Goal: Information Seeking & Learning: Learn about a topic

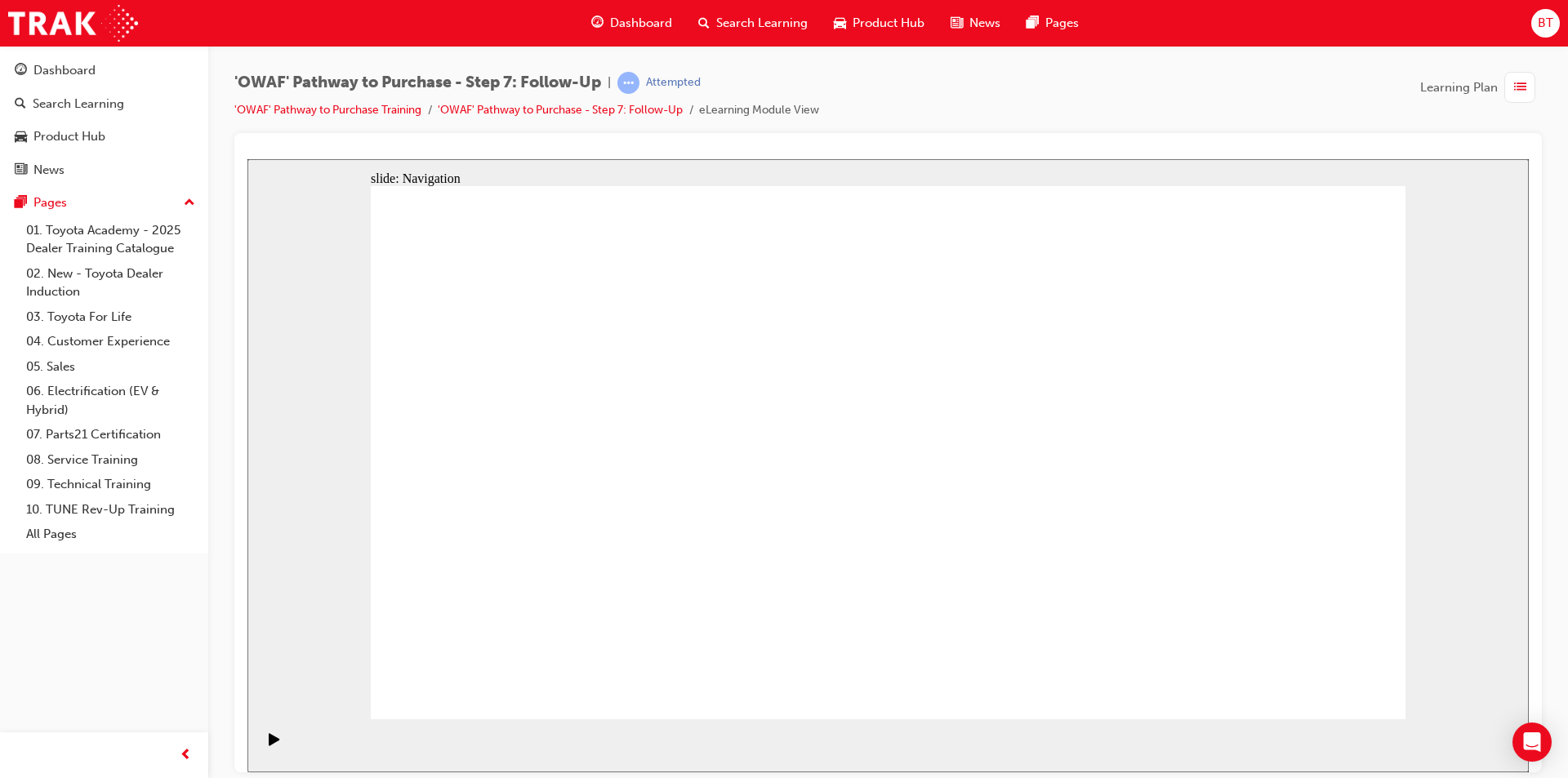
drag, startPoint x: 1031, startPoint y: 107, endPoint x: 962, endPoint y: 106, distance: 69.0
click at [965, 106] on div "'OWAF' Pathway to Purchase - Step 7: Follow-Up | Attempted 'OWAF' Pathway to Pu…" at bounding box center [888, 102] width 1308 height 61
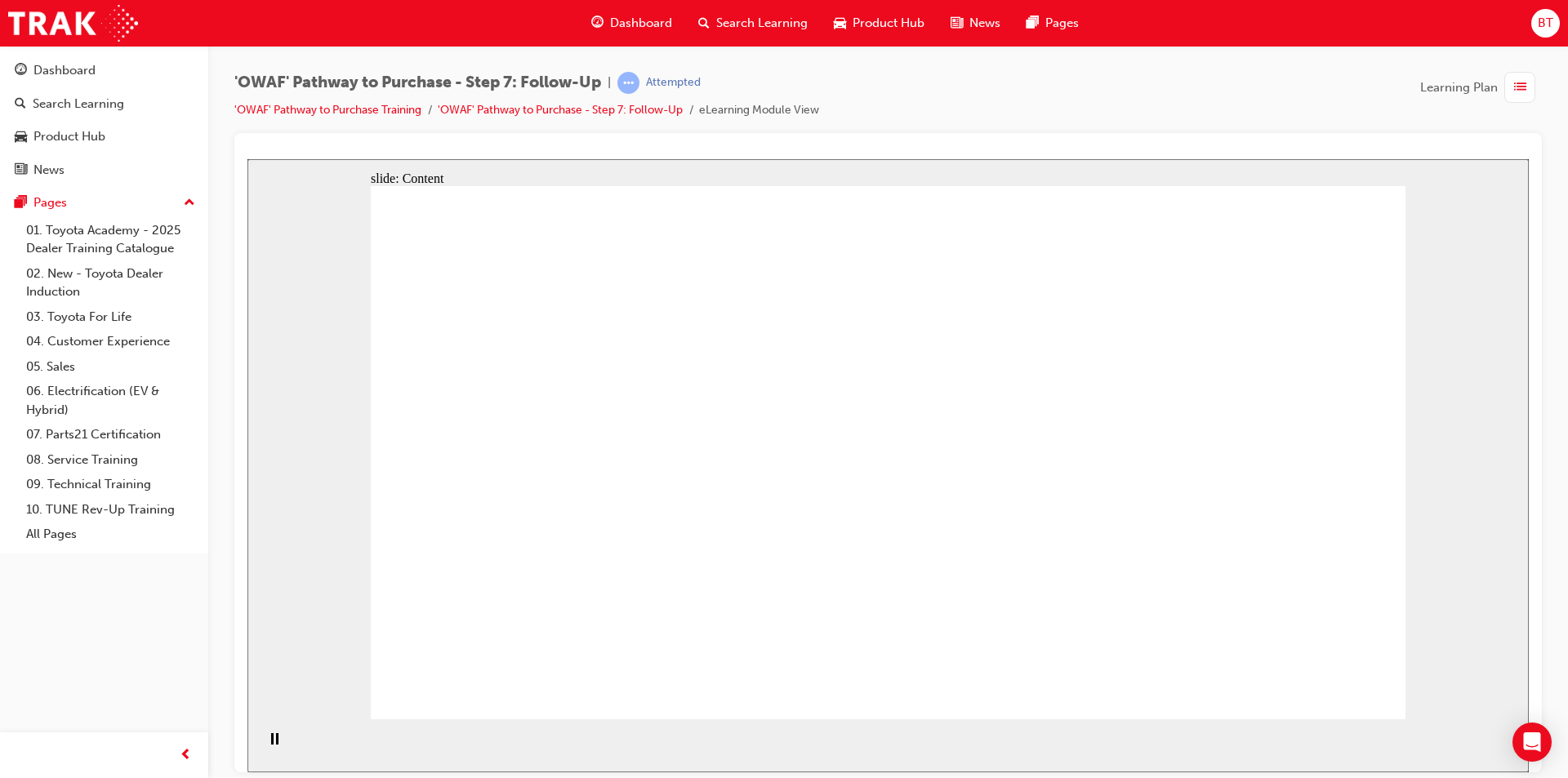
drag, startPoint x: 1014, startPoint y: 307, endPoint x: 687, endPoint y: 200, distance: 344.1
drag, startPoint x: 687, startPoint y: 200, endPoint x: 715, endPoint y: 295, distance: 99.0
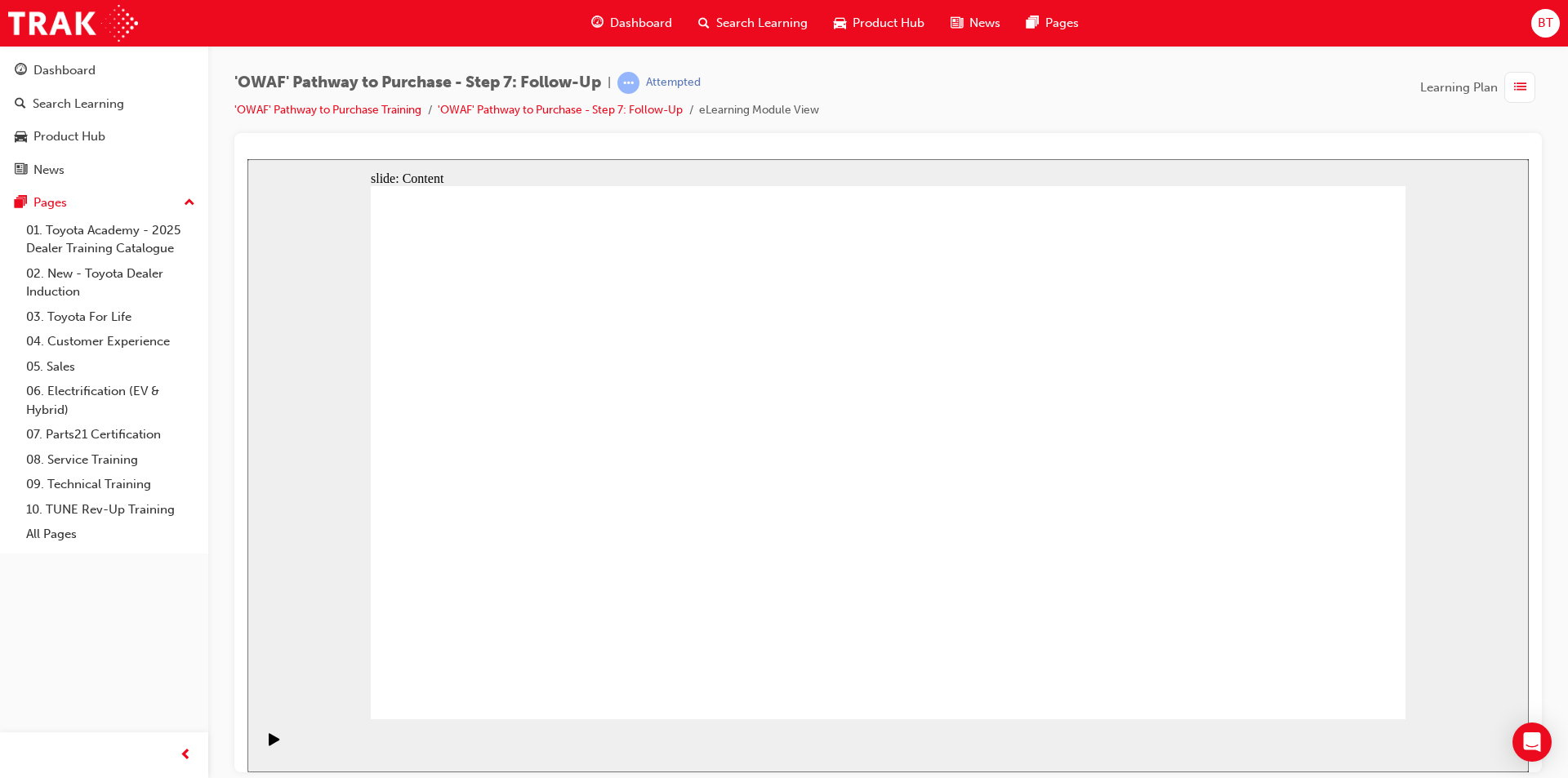
click at [264, 487] on div "slide: Chapter heading Oval 2 Rectangle 1 The importance of Follow-Up Staying c…" at bounding box center [888, 464] width 1282 height 613
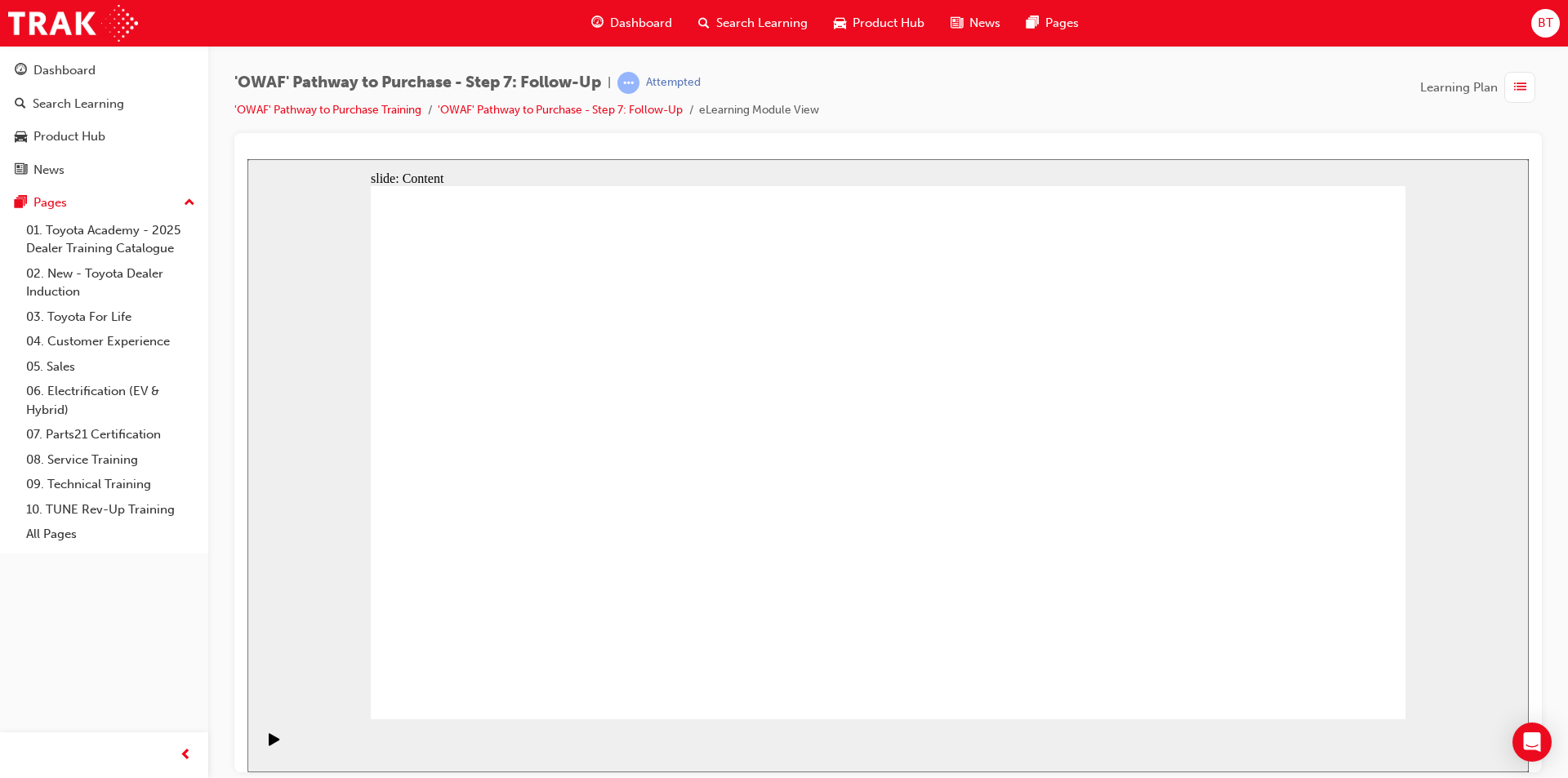
drag, startPoint x: 1223, startPoint y: 80, endPoint x: 1188, endPoint y: 82, distance: 35.1
click at [1188, 82] on div "'OWAF' Pathway to Purchase - Step 7: Follow-Up | Attempted 'OWAF' Pathway to Pu…" at bounding box center [888, 102] width 1308 height 61
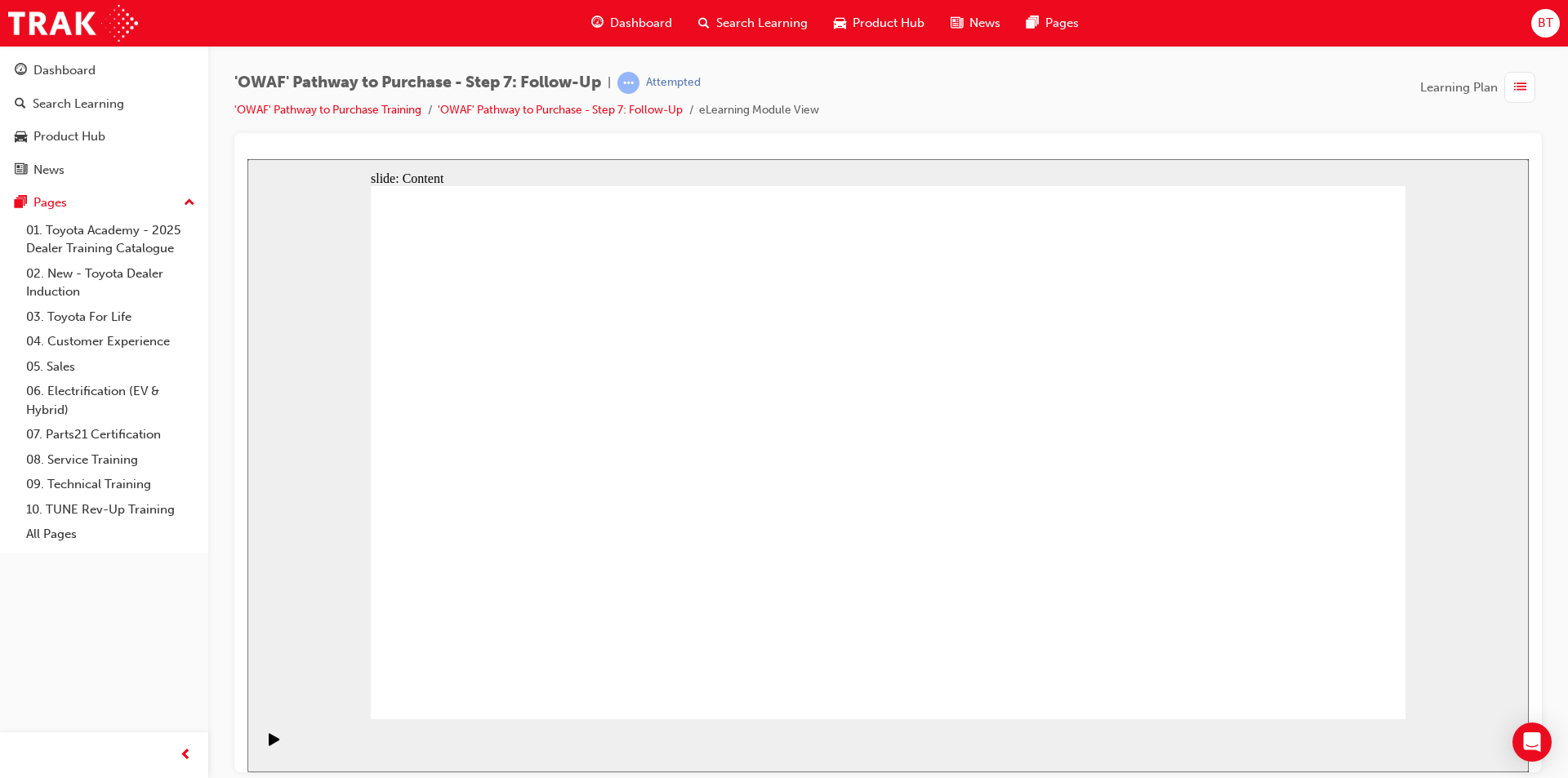
drag, startPoint x: 1315, startPoint y: 276, endPoint x: 976, endPoint y: 510, distance: 411.9
click at [983, 111] on div "'OWAF' Pathway to Purchase - Step 7: Follow-Up | Attempted 'OWAF' Pathway to Pu…" at bounding box center [888, 102] width 1308 height 61
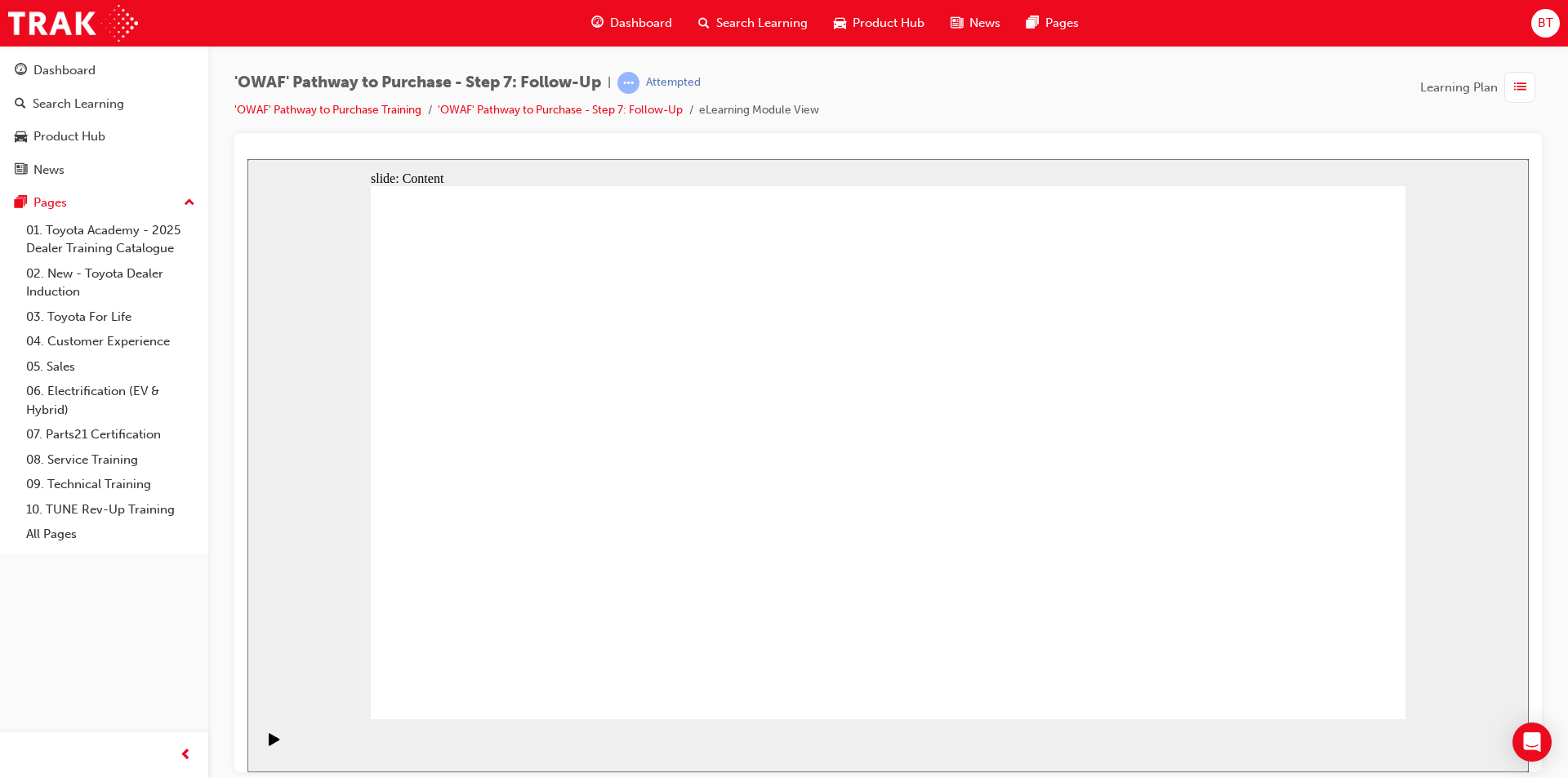
drag, startPoint x: 899, startPoint y: 25, endPoint x: 941, endPoint y: 96, distance: 82.5
drag, startPoint x: 941, startPoint y: 96, endPoint x: 905, endPoint y: 96, distance: 36.0
click at [905, 96] on div "'OWAF' Pathway to Purchase - Step 7: Follow-Up | Attempted 'OWAF' Pathway to Pu…" at bounding box center [888, 102] width 1308 height 61
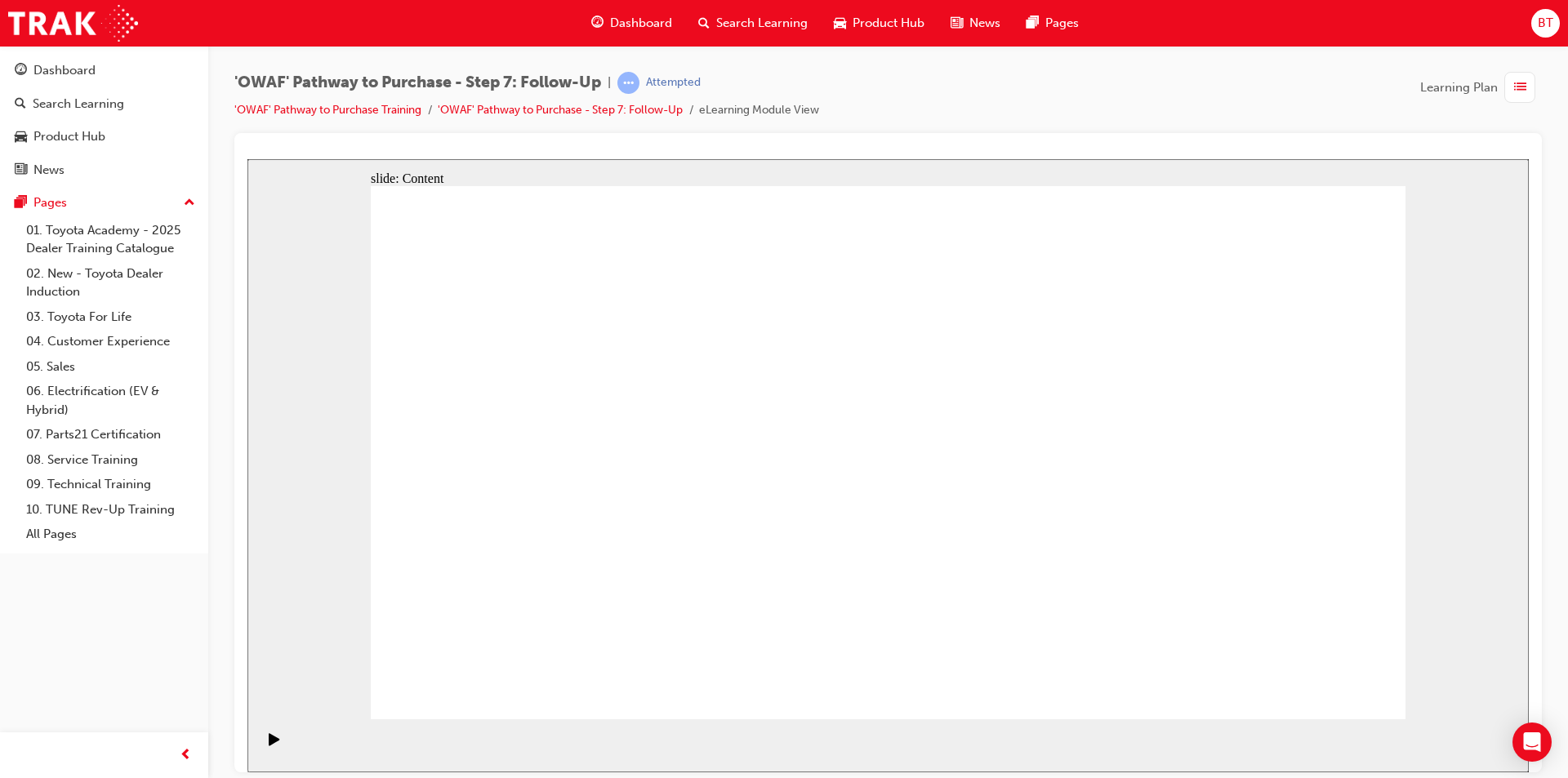
drag, startPoint x: 901, startPoint y: 277, endPoint x: 944, endPoint y: 449, distance: 177.3
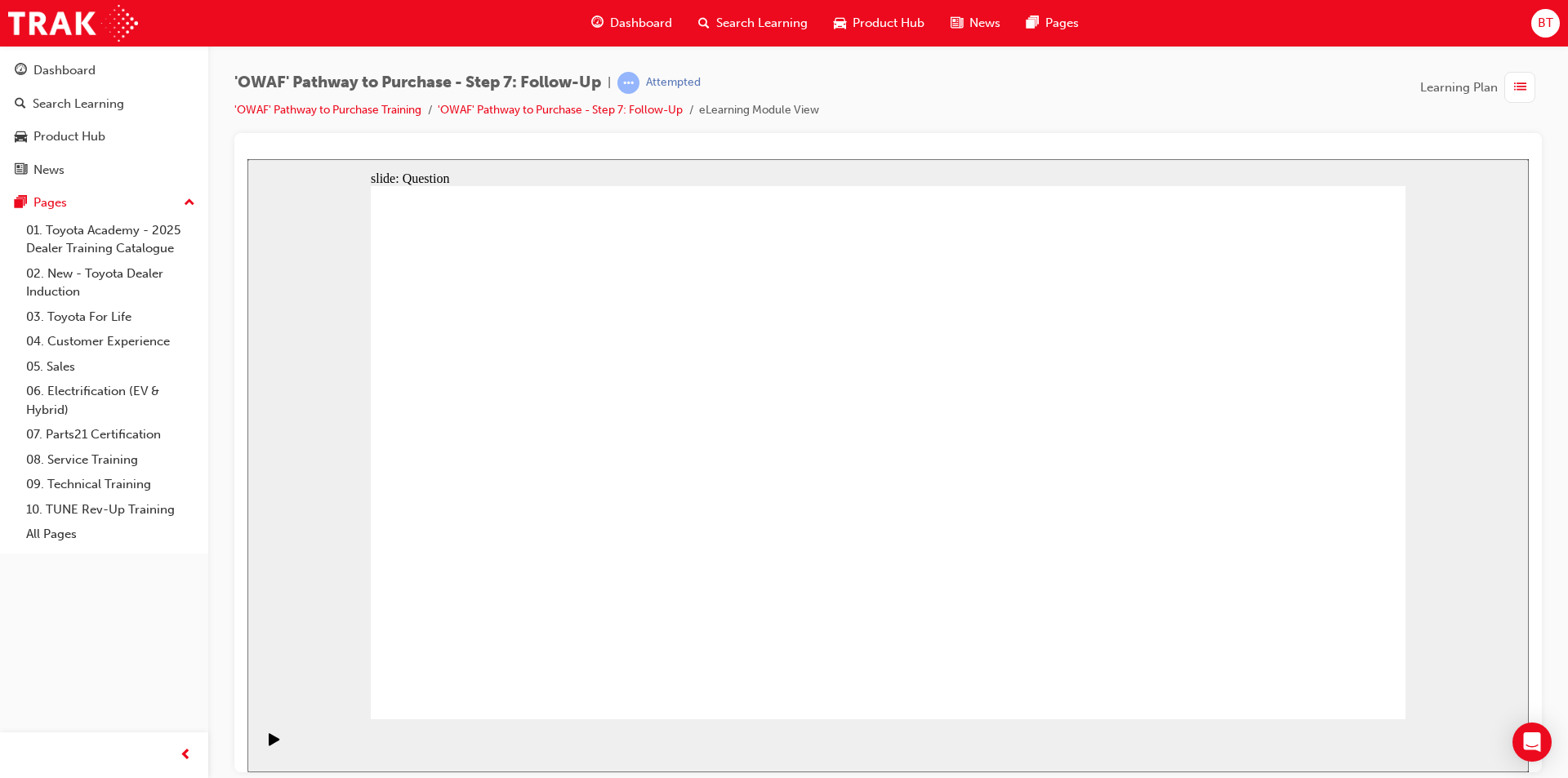
radio input "true"
drag, startPoint x: 768, startPoint y: 595, endPoint x: 958, endPoint y: 394, distance: 276.6
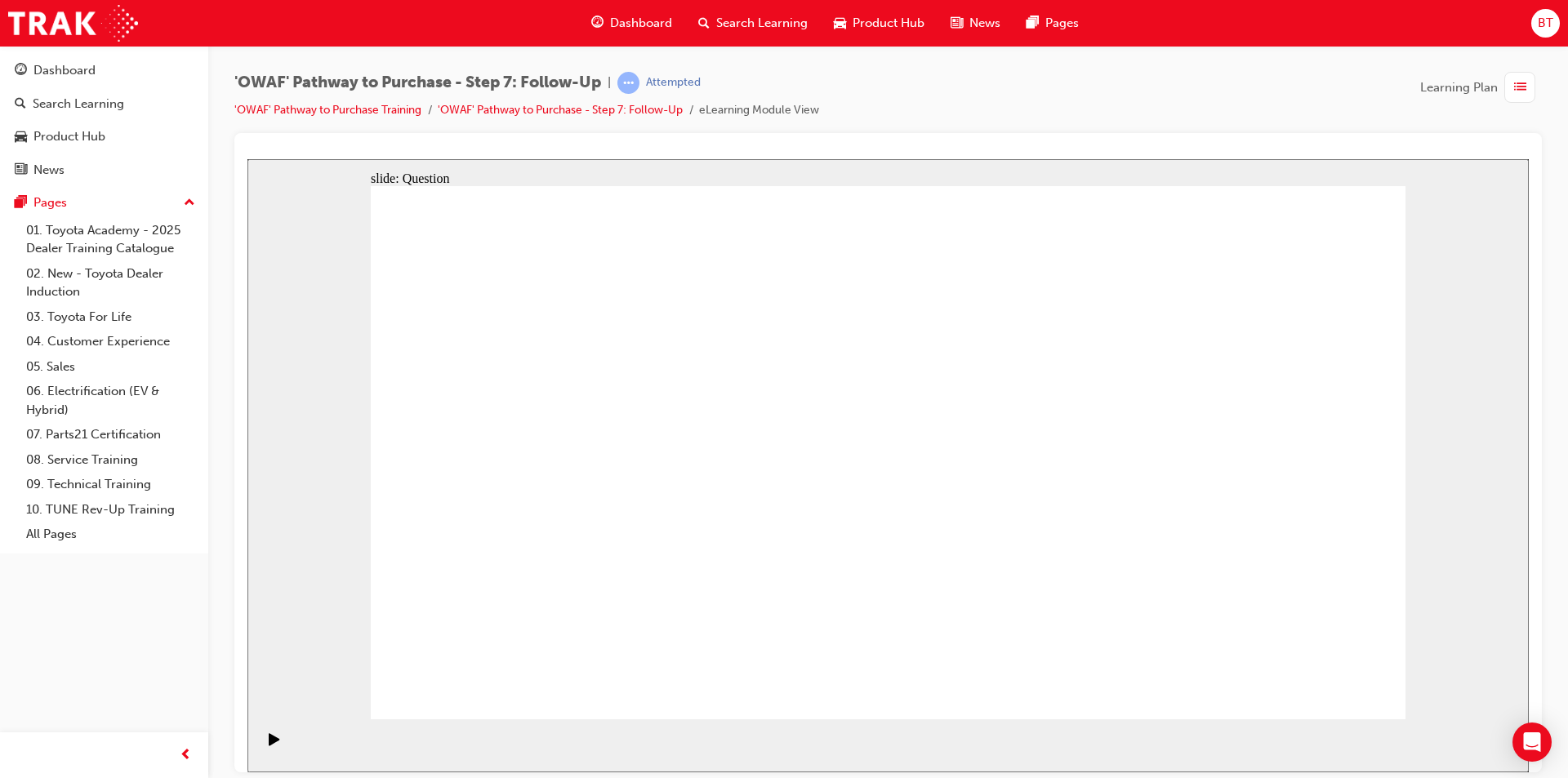
drag, startPoint x: 913, startPoint y: 652, endPoint x: 687, endPoint y: 451, distance: 302.5
drag, startPoint x: 1046, startPoint y: 604, endPoint x: 707, endPoint y: 503, distance: 353.7
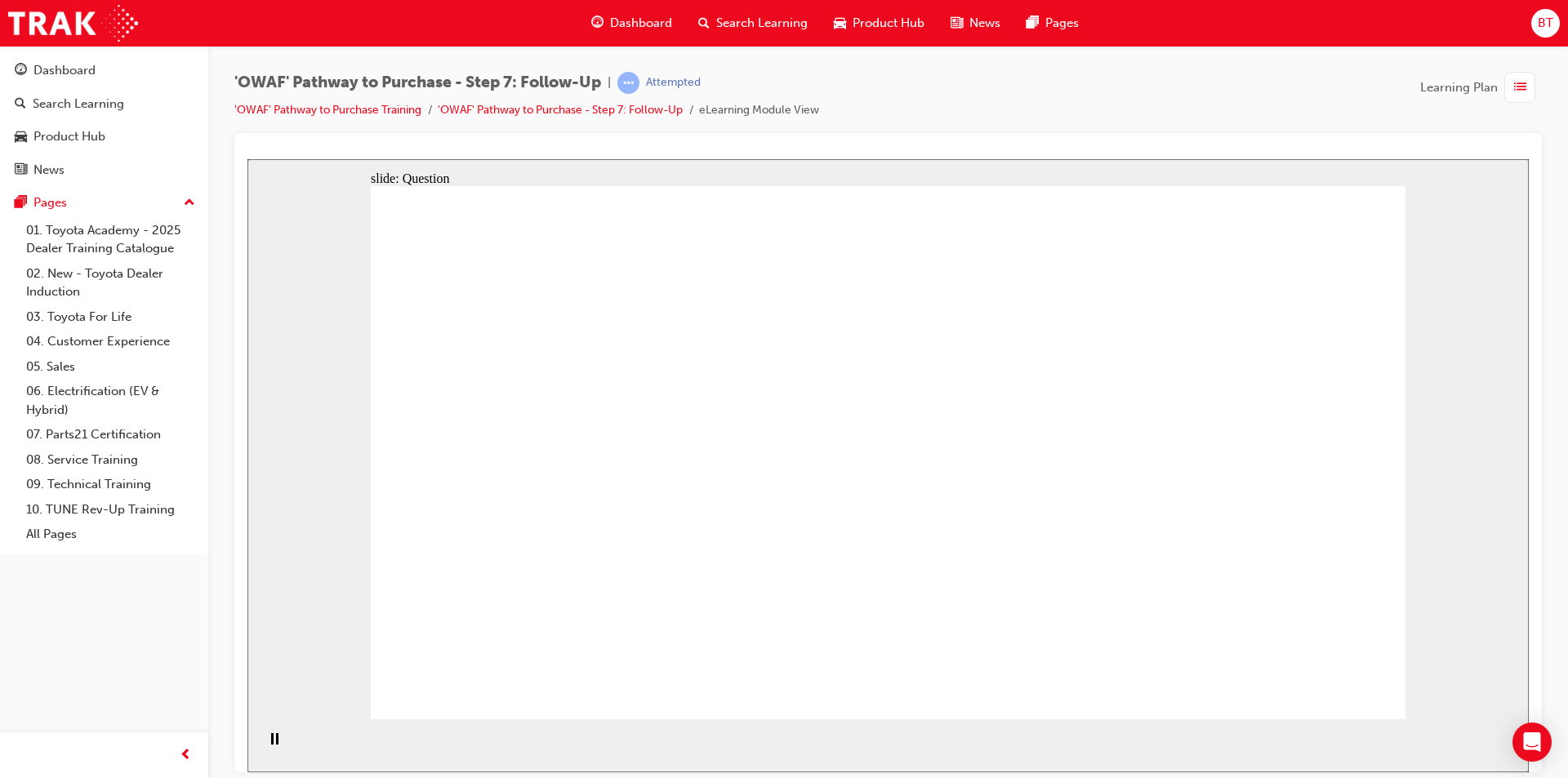
drag, startPoint x: 1067, startPoint y: 146, endPoint x: 1021, endPoint y: 131, distance: 48.4
click at [1021, 131] on div "'OWAF' Pathway to Purchase - Step 7: Follow-Up | Attempted 'OWAF' Pathway to Pu…" at bounding box center [888, 102] width 1308 height 61
click at [1018, 131] on div "'OWAF' Pathway to Purchase - Step 7: Follow-Up | Attempted 'OWAF' Pathway to Pu…" at bounding box center [888, 102] width 1308 height 61
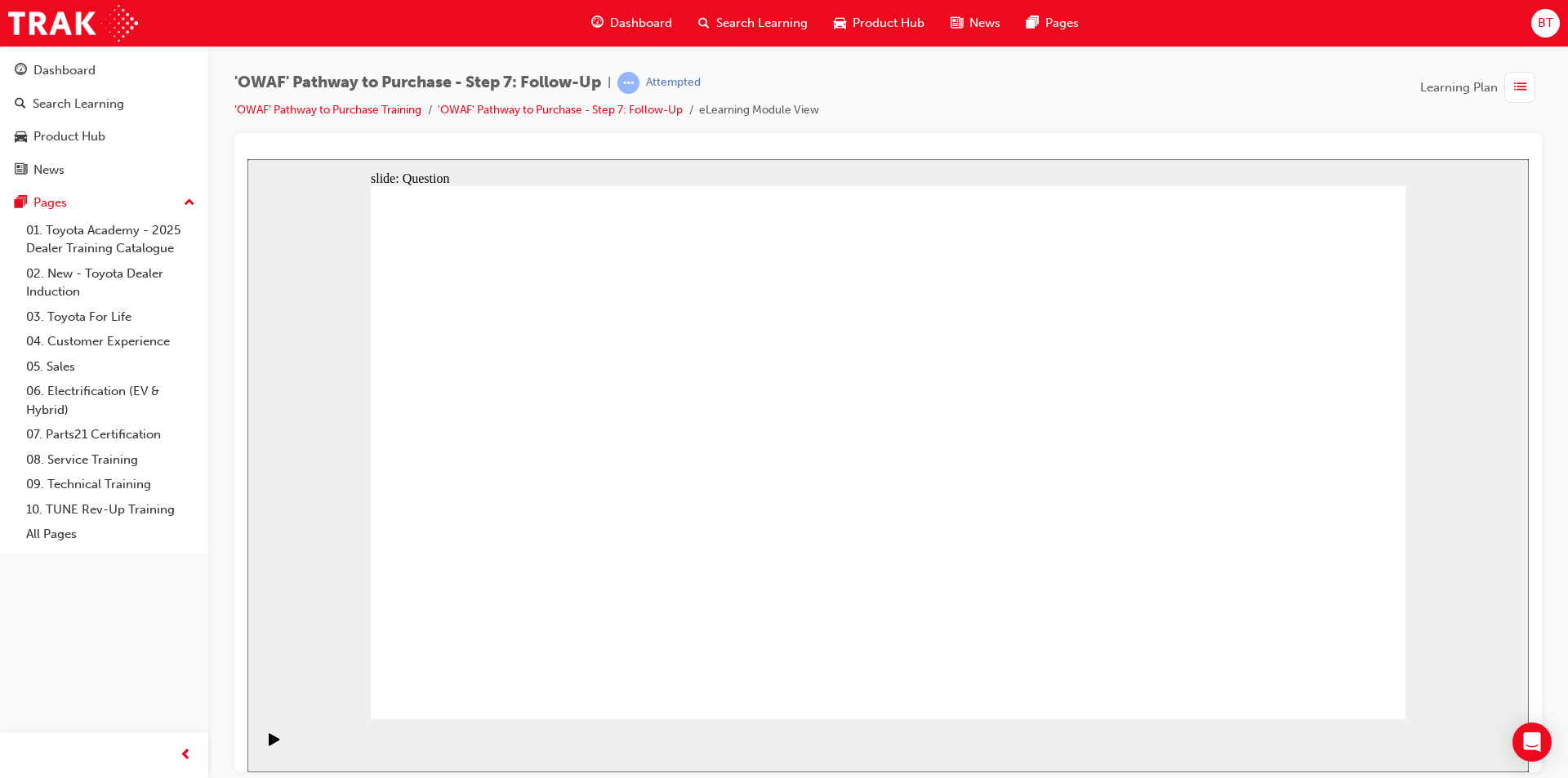
radio input "true"
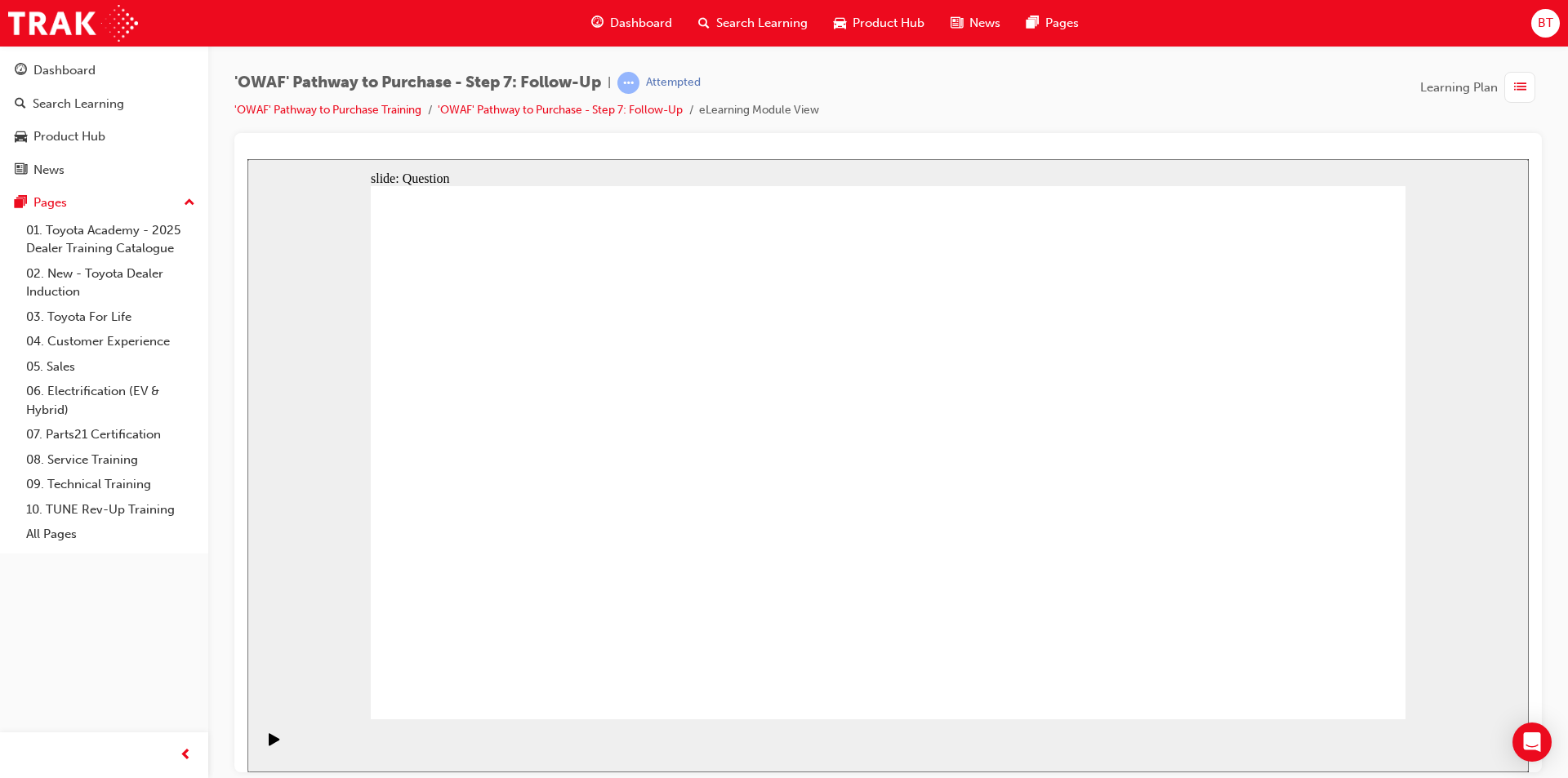
radio input "false"
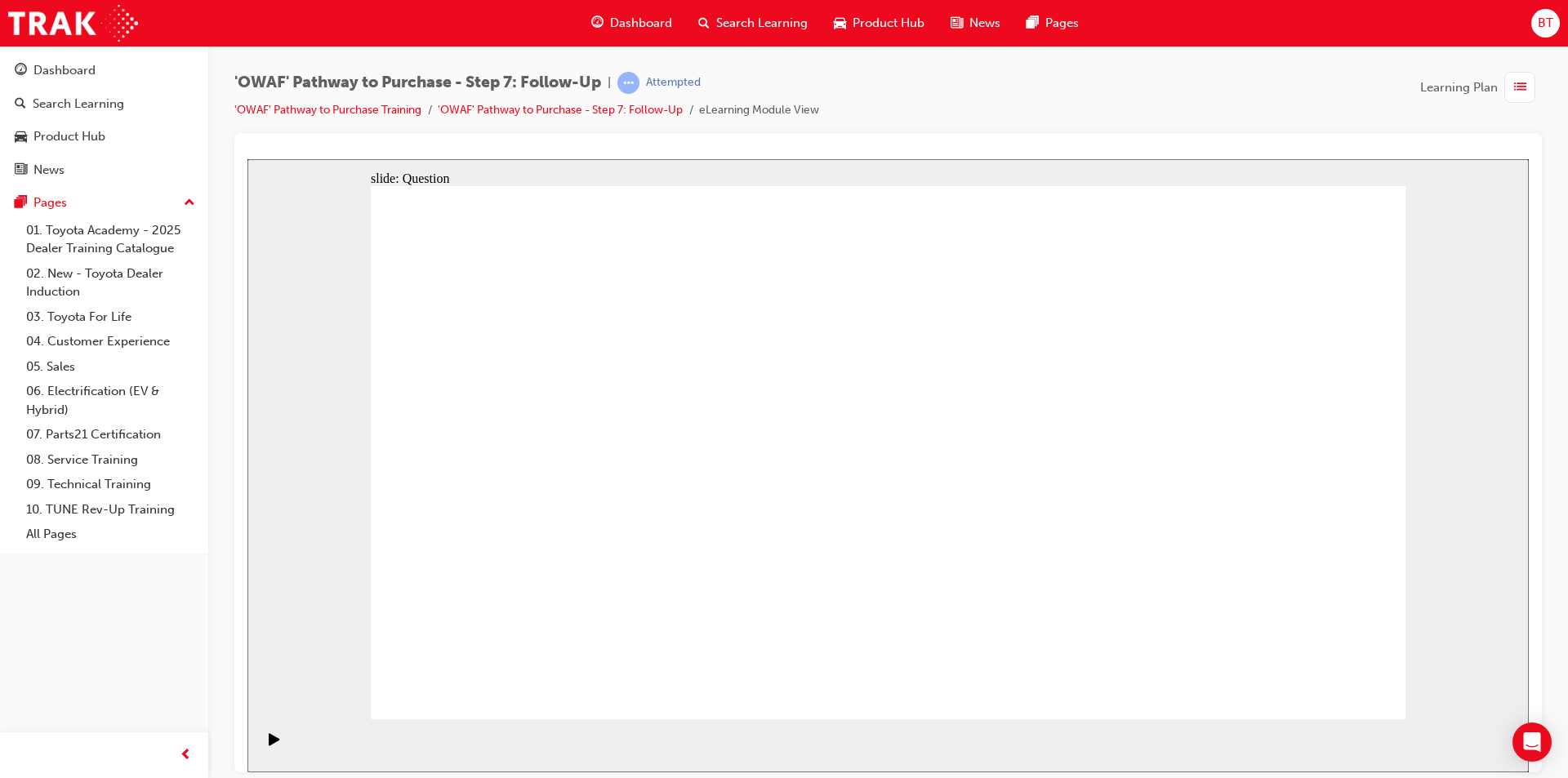
radio input "true"
drag, startPoint x: 905, startPoint y: 505, endPoint x: 866, endPoint y: 473, distance: 50.4
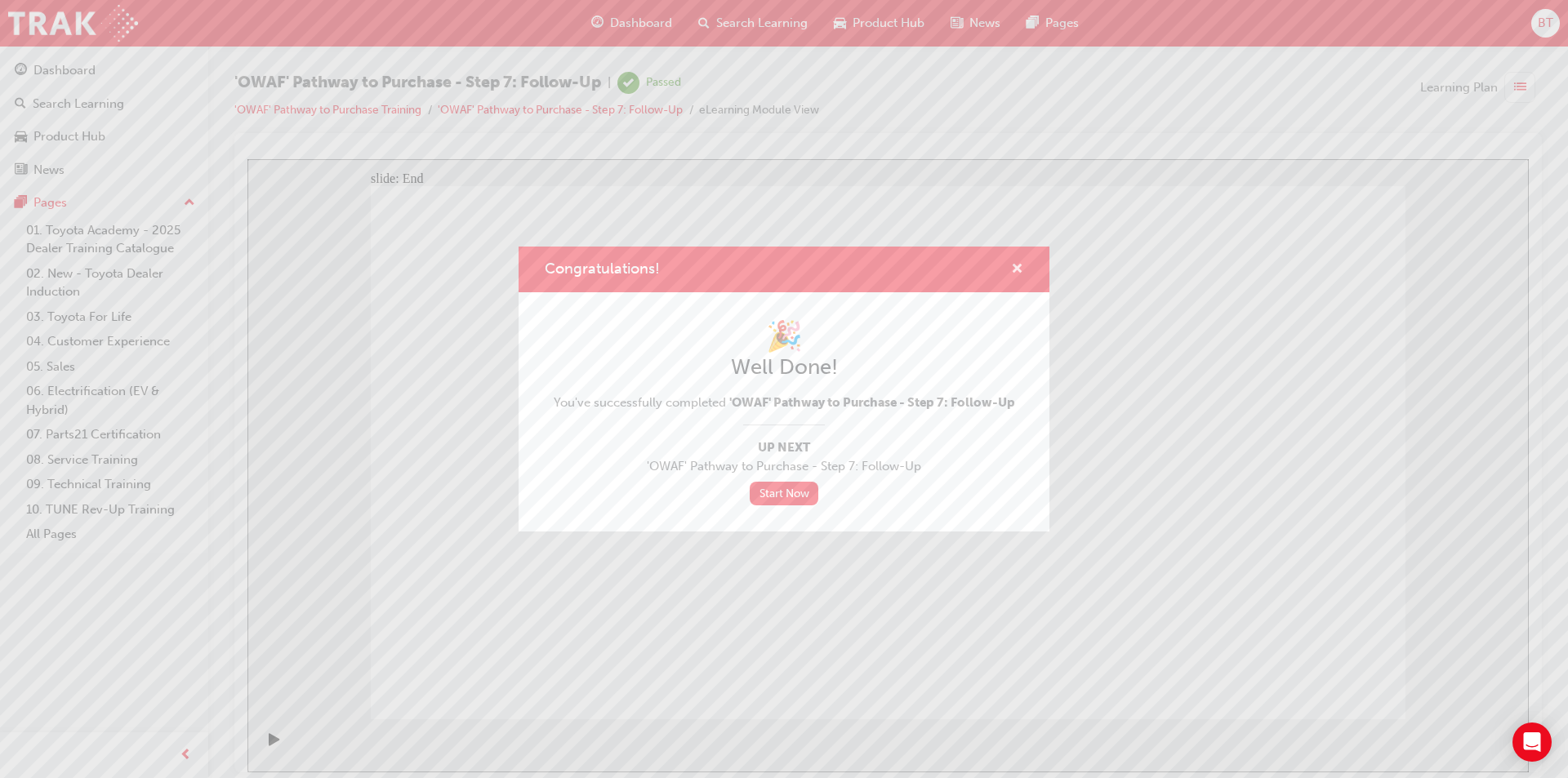
click at [1011, 266] on span "cross-icon" at bounding box center [1017, 270] width 12 height 15
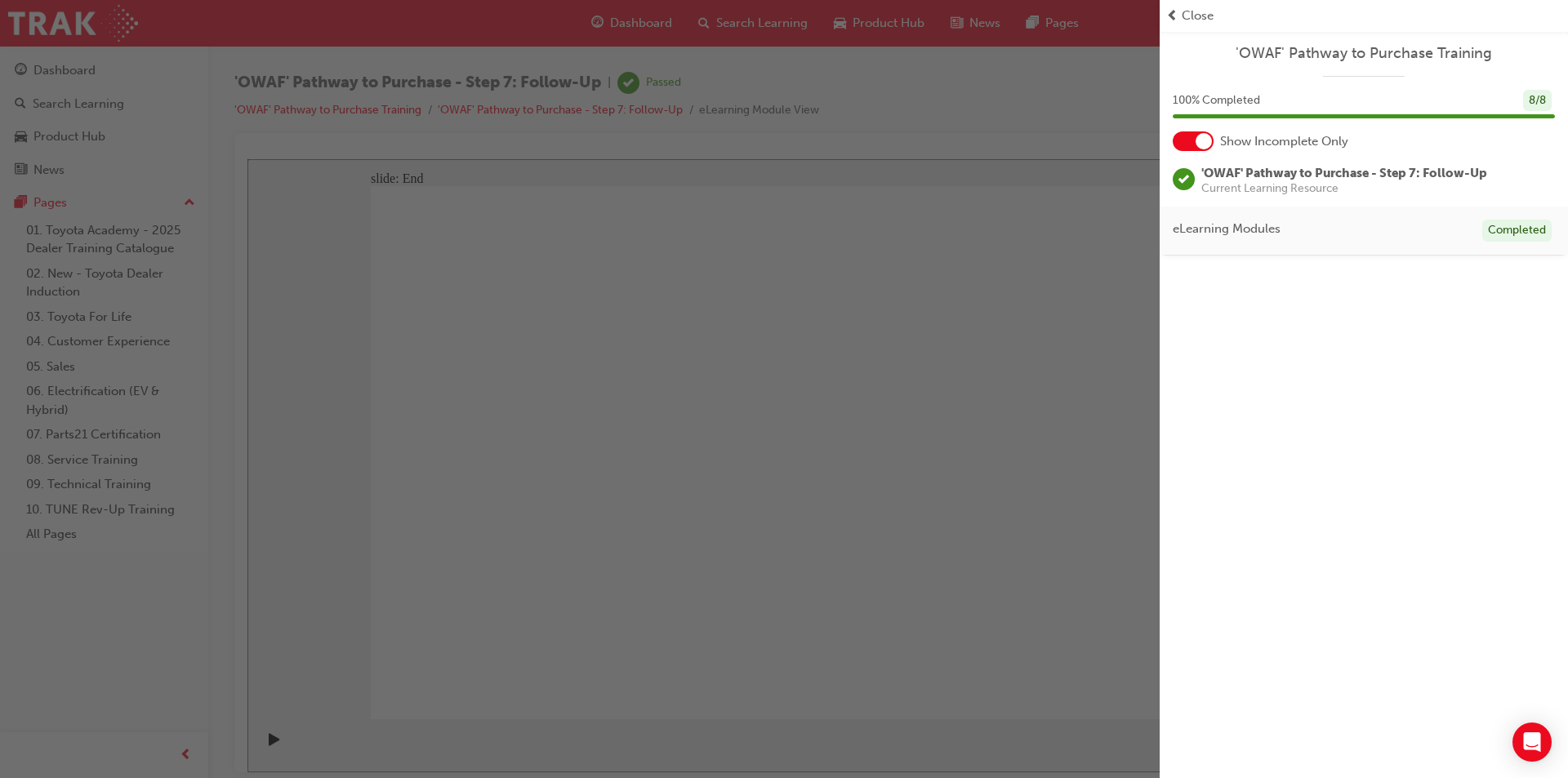
drag, startPoint x: 591, startPoint y: 37, endPoint x: 612, endPoint y: 23, distance: 25.2
click at [592, 36] on div "button" at bounding box center [579, 389] width 1160 height 778
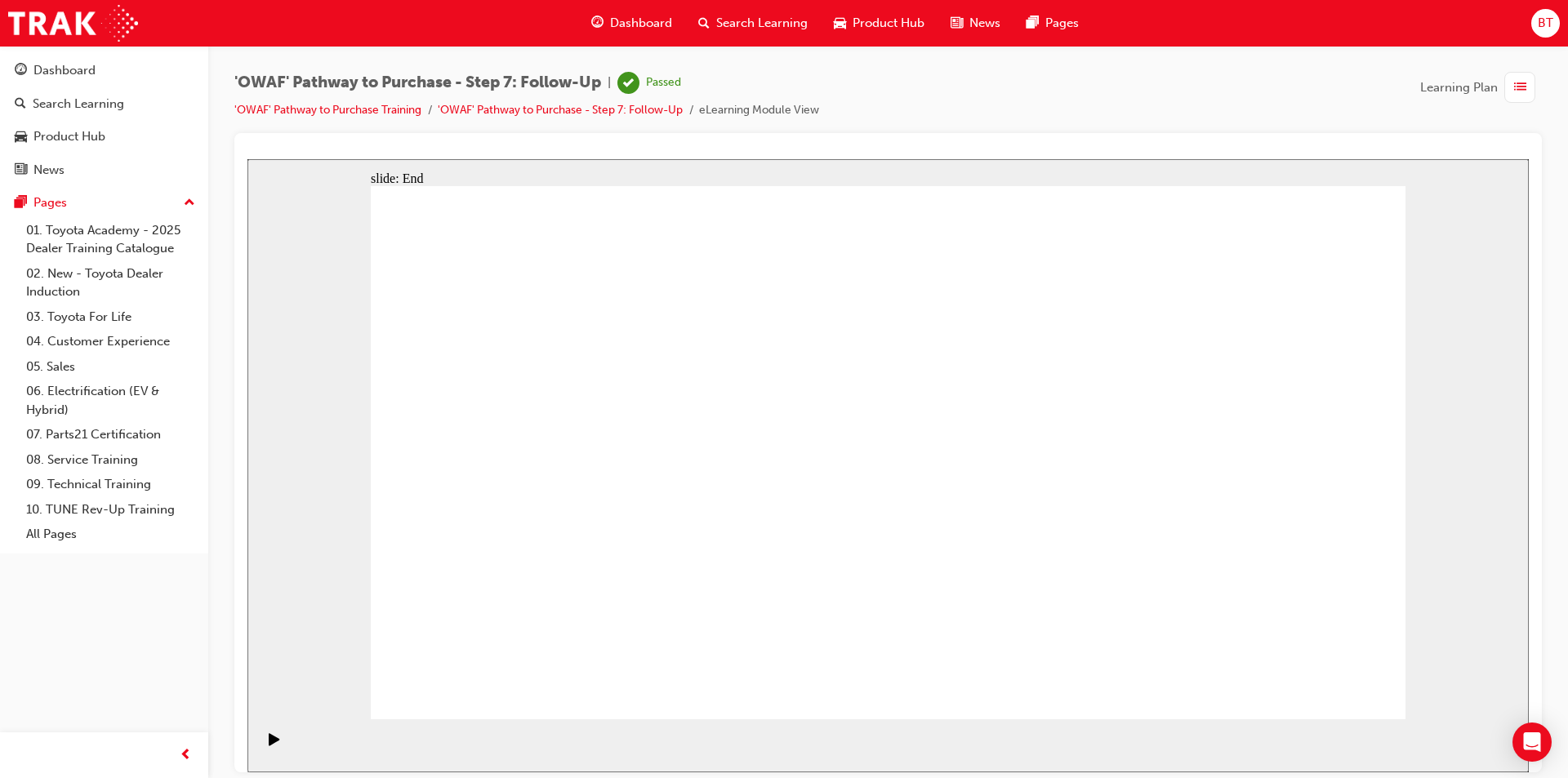
click at [615, 22] on span "Dashboard" at bounding box center [641, 23] width 62 height 19
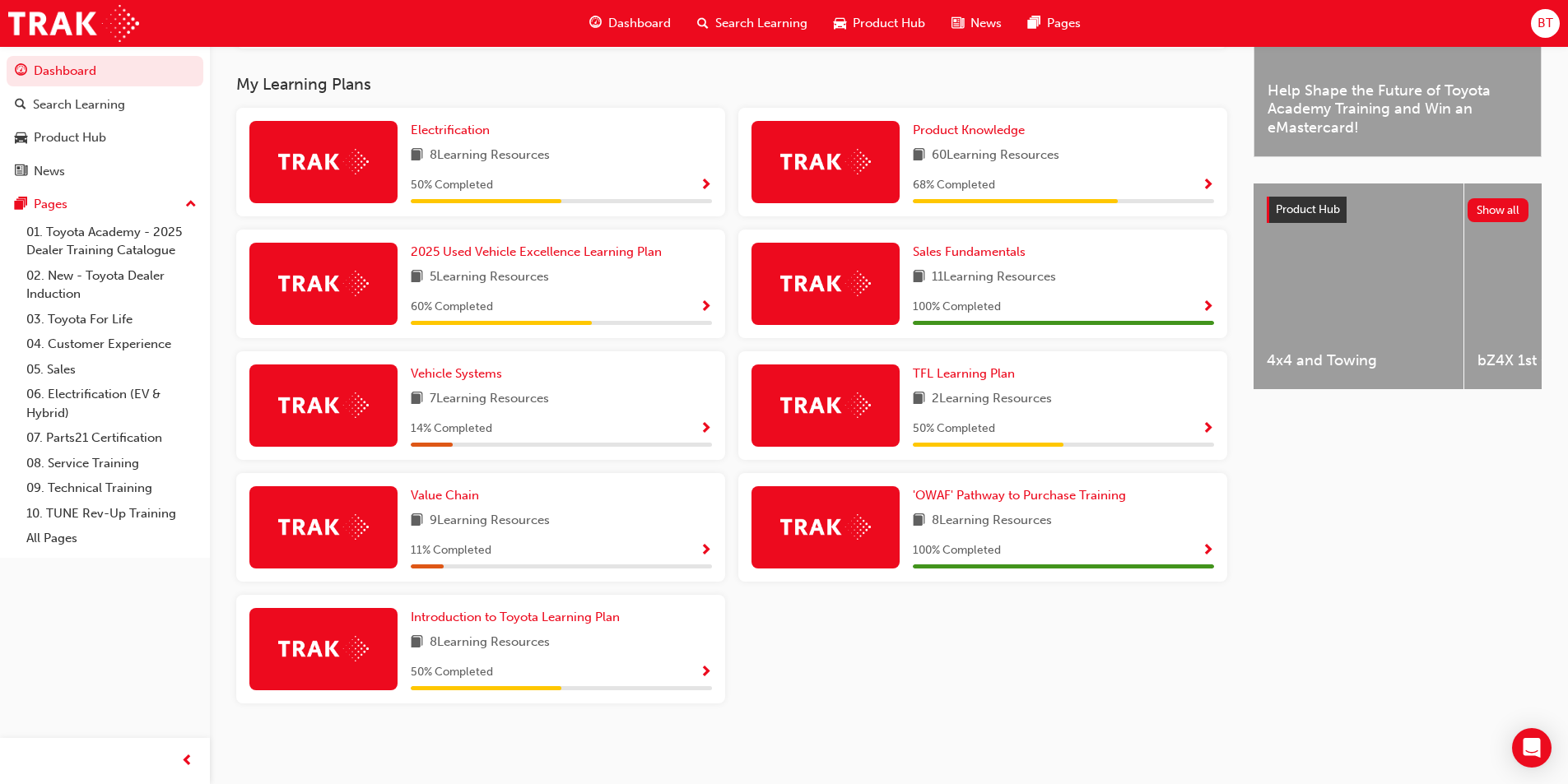
scroll to position [435, 0]
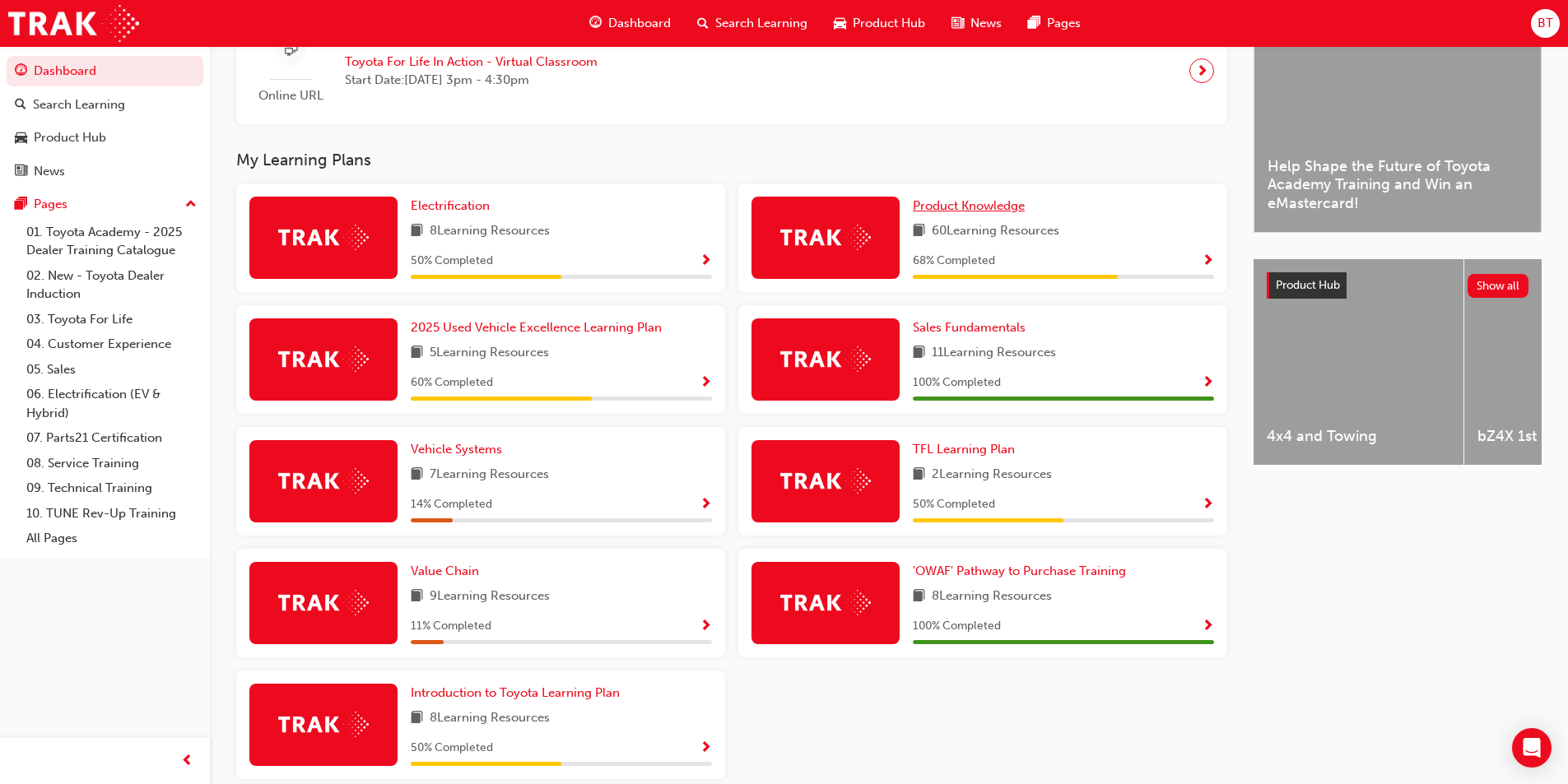
click at [974, 213] on span "Product Knowledge" at bounding box center [968, 206] width 112 height 15
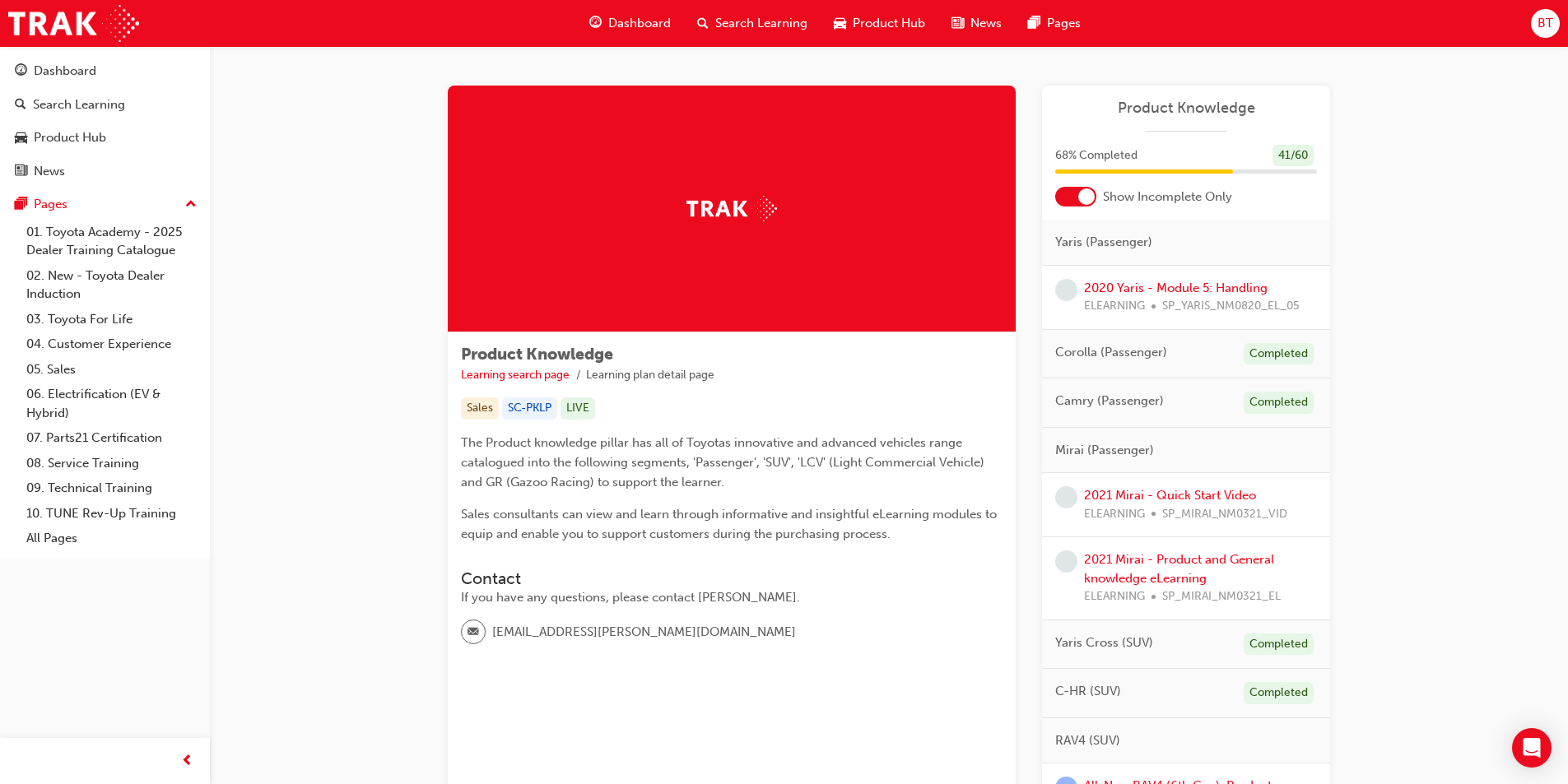
click at [606, 30] on div "Dashboard" at bounding box center [630, 24] width 108 height 34
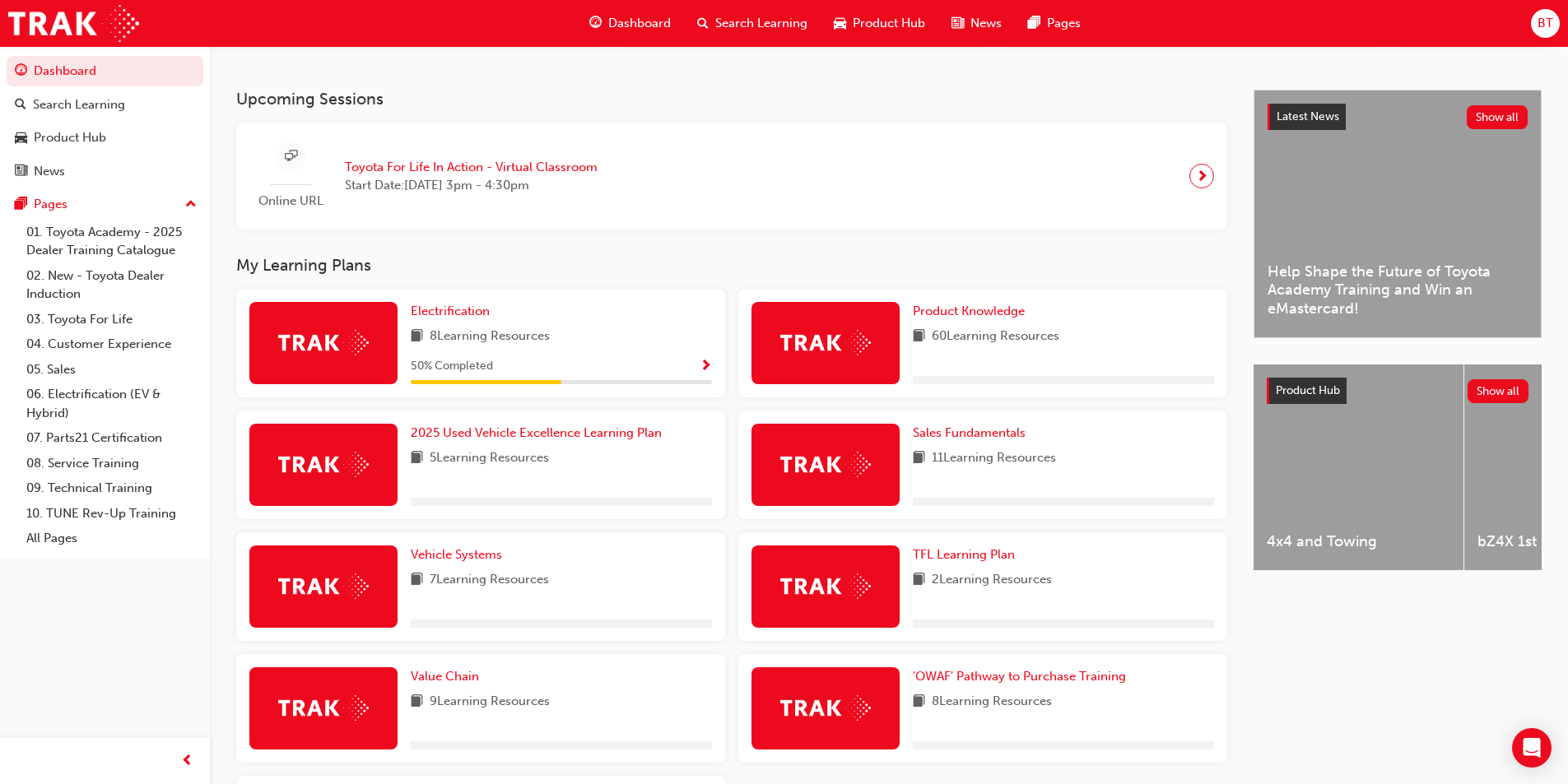
scroll to position [411, 0]
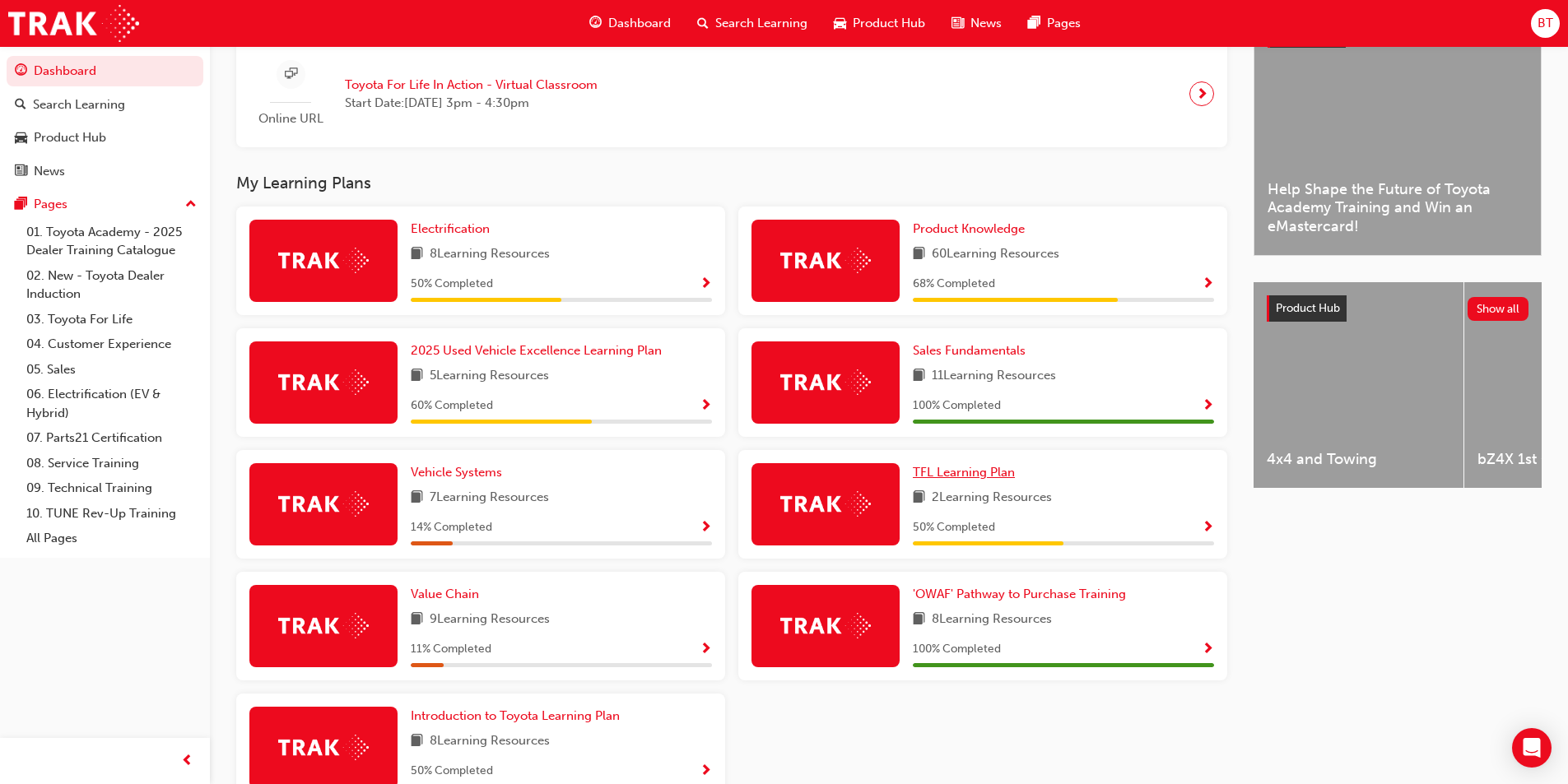
click at [963, 470] on link "TFL Learning Plan" at bounding box center [967, 473] width 109 height 19
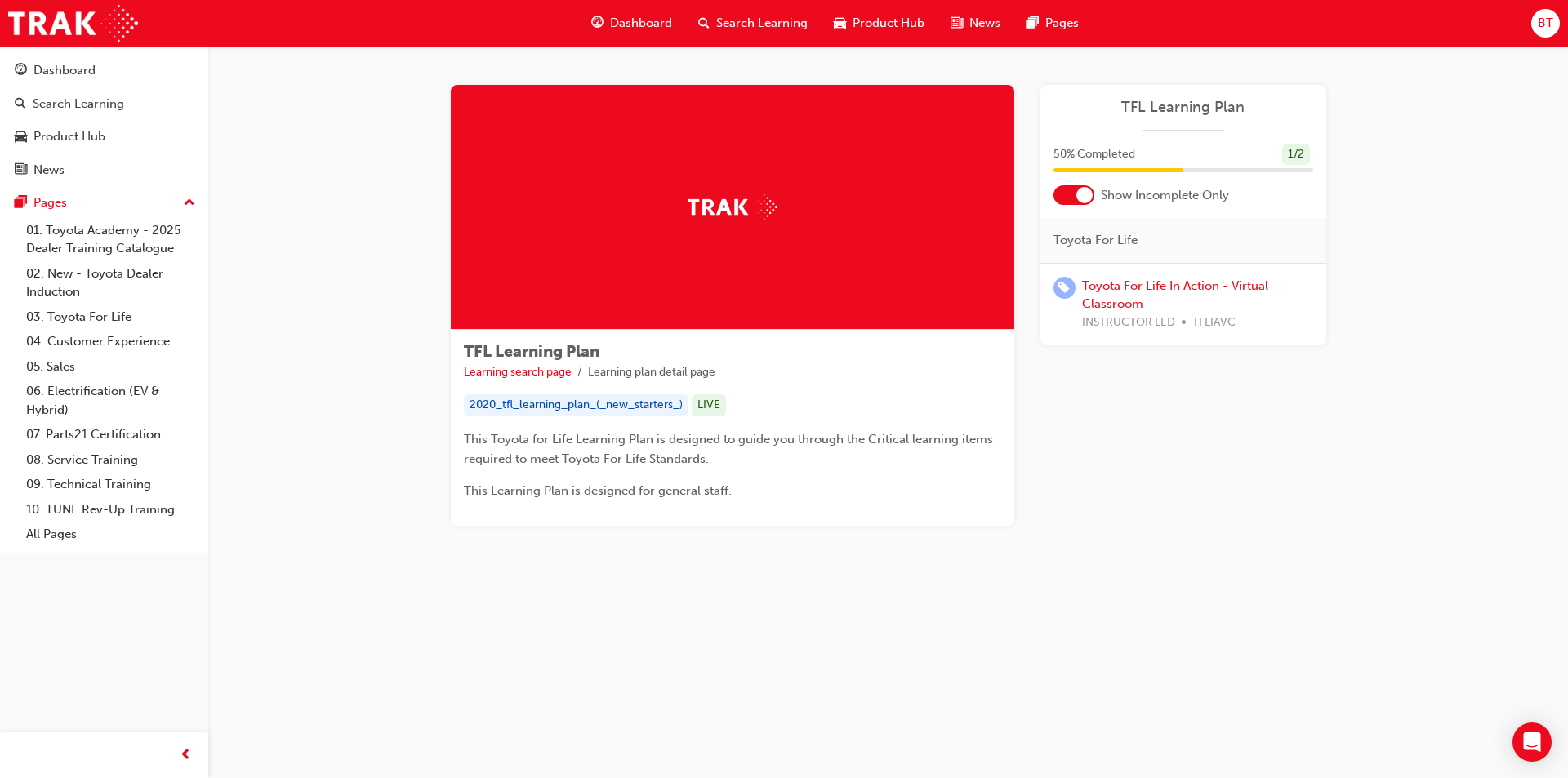
click at [603, 10] on div "Dashboard" at bounding box center [632, 23] width 107 height 34
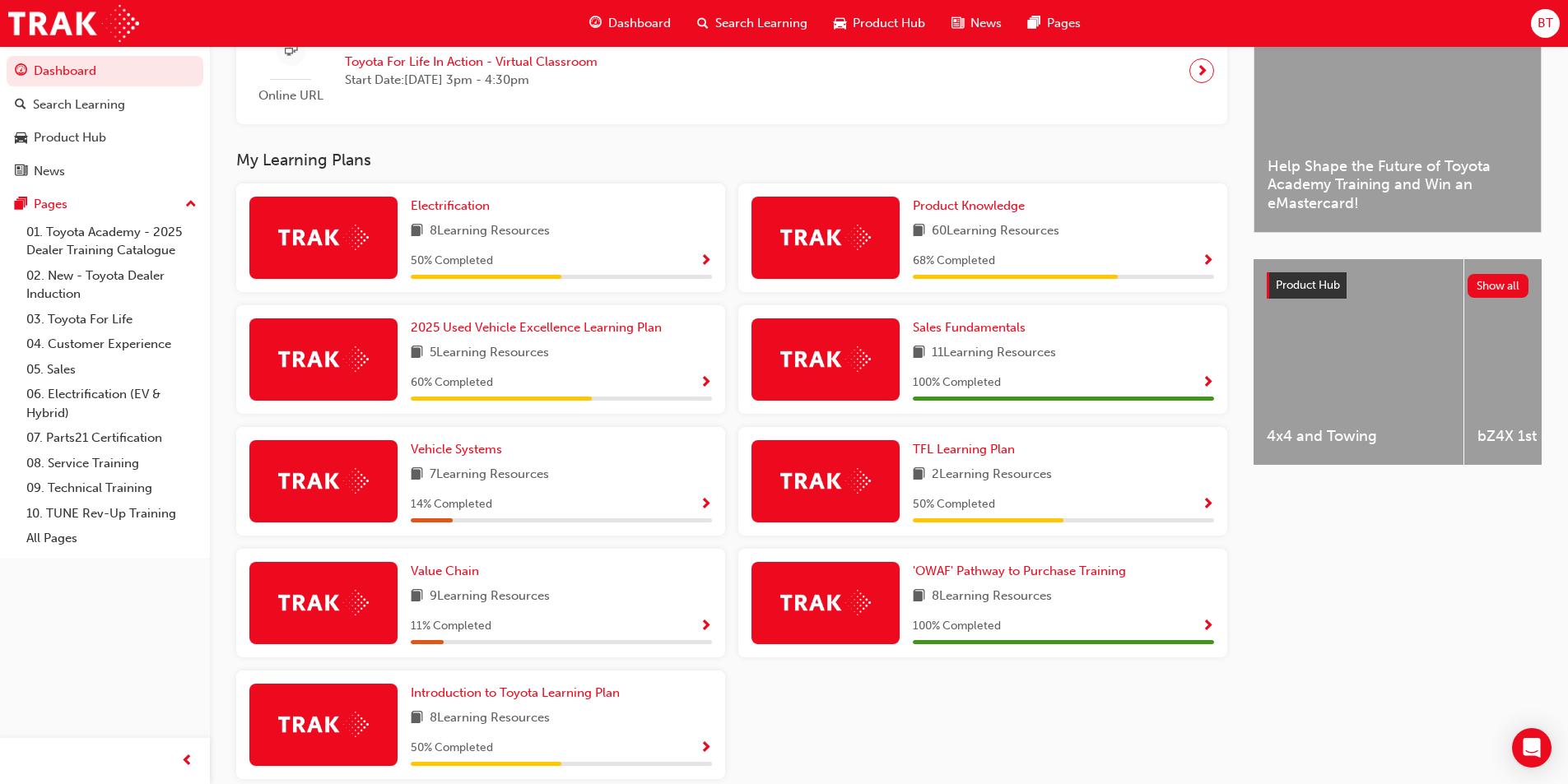
scroll to position [517, 0]
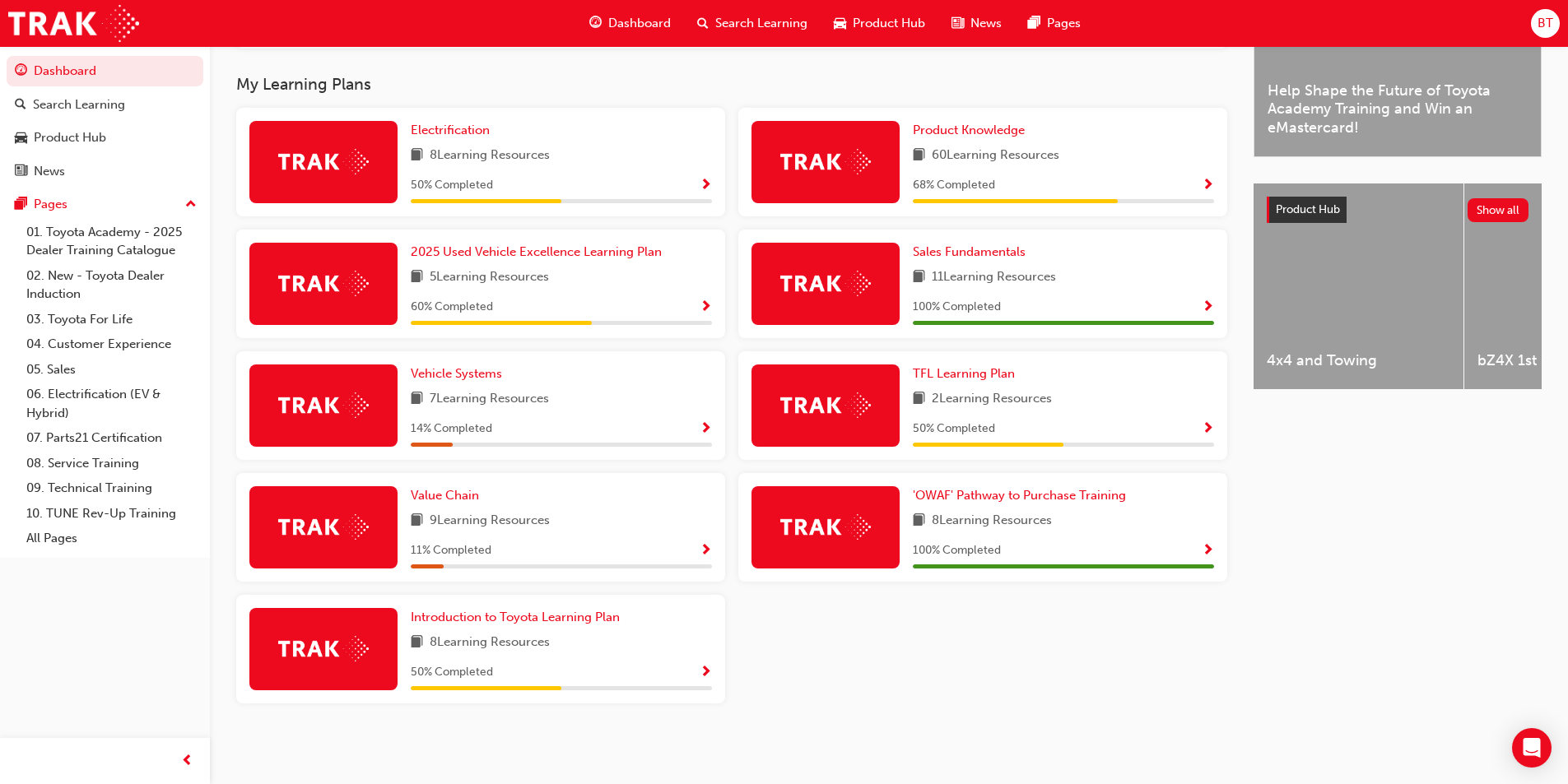
click at [916, 713] on div "Electrification 8 Learning Resources 50 % Completed Product Knowledge 60 Learni…" at bounding box center [731, 412] width 1004 height 609
click at [331, 454] on div "Vehicle Systems 7 Learning Resources 14 % Completed" at bounding box center [480, 405] width 489 height 109
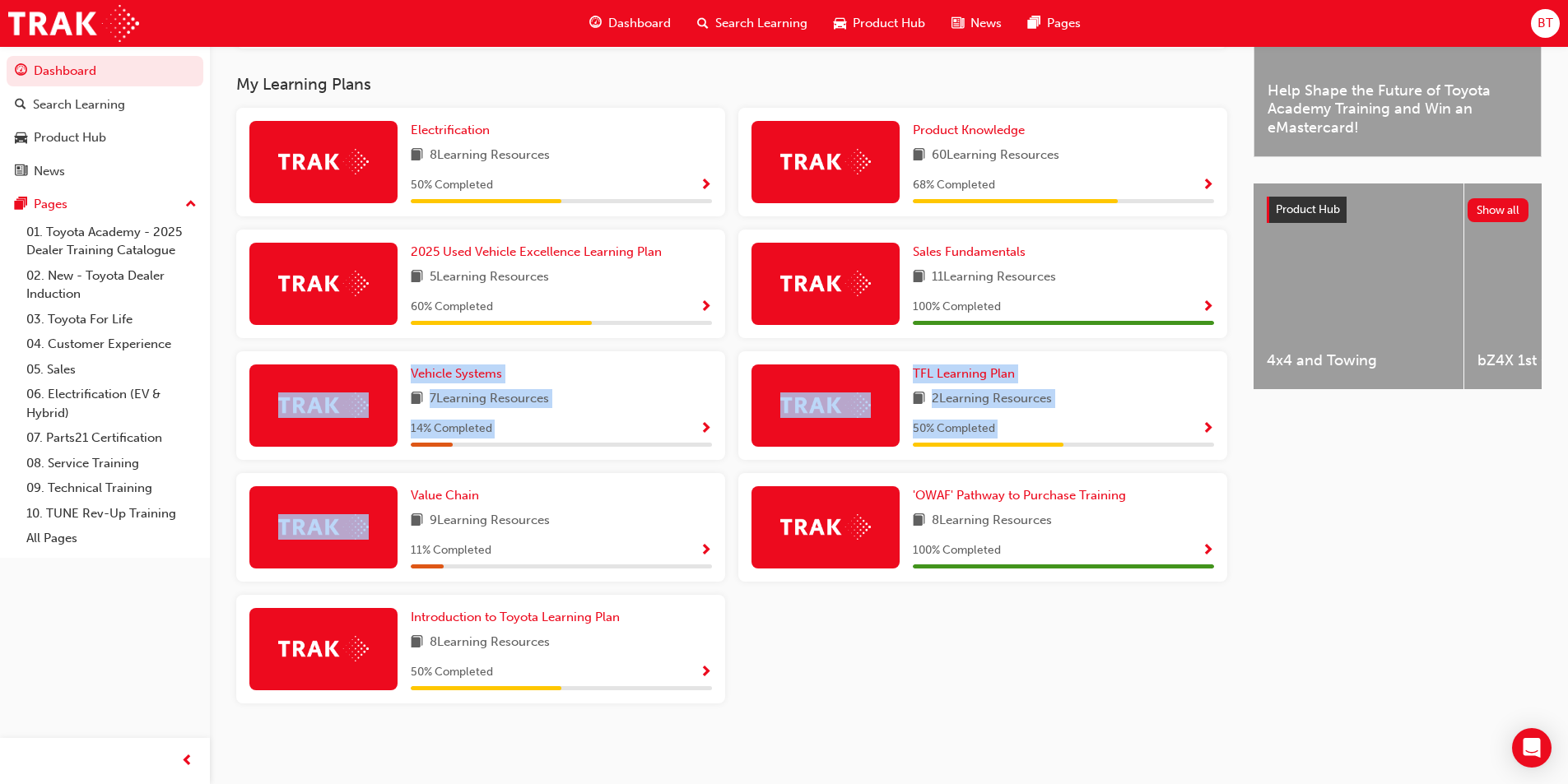
drag, startPoint x: 330, startPoint y: 436, endPoint x: 338, endPoint y: 490, distance: 54.6
click at [328, 508] on div "Electrification 8 Learning Resources 50 % Completed Product Knowledge 60 Learni…" at bounding box center [731, 412] width 1004 height 609
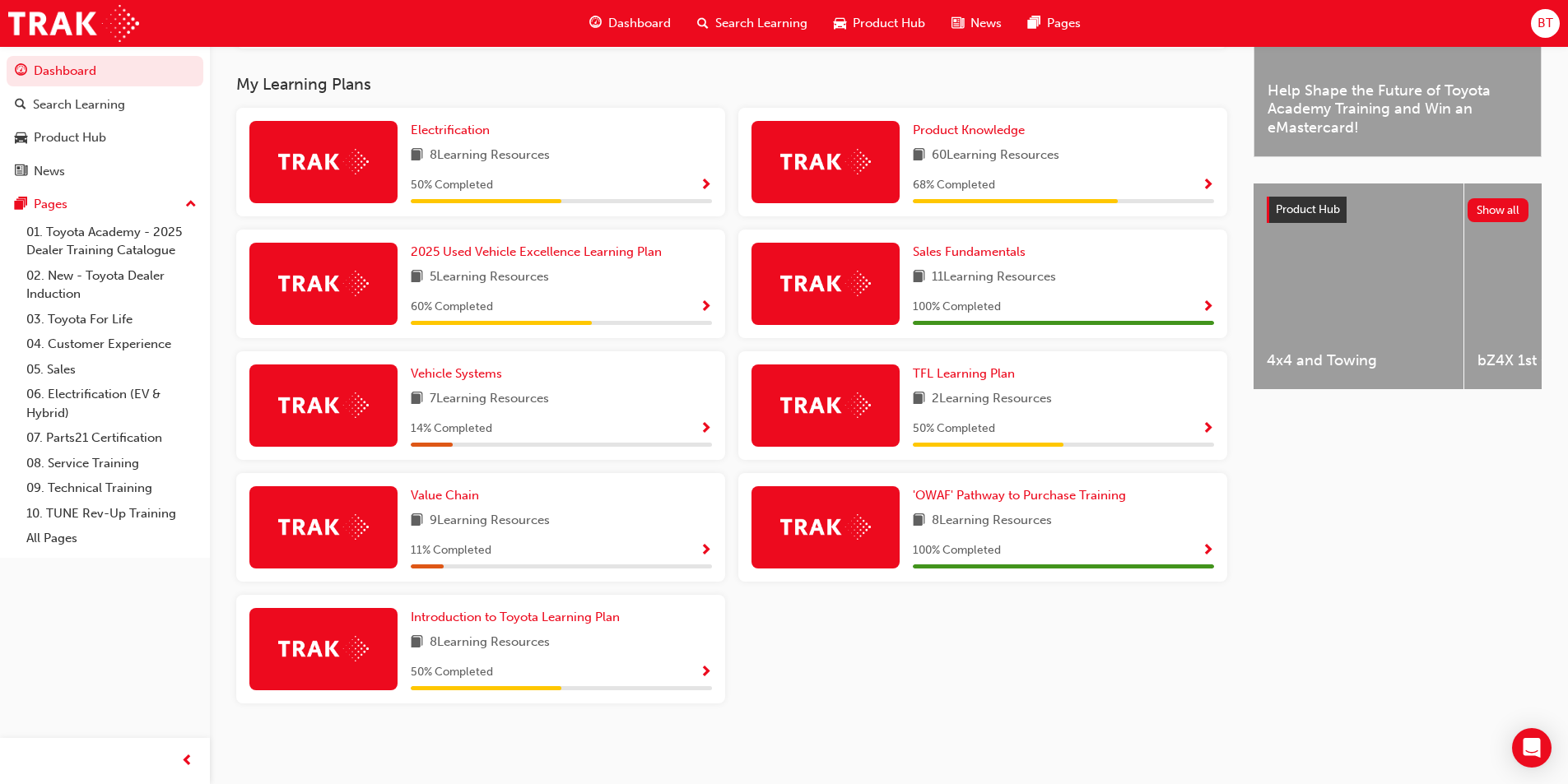
drag, startPoint x: 832, startPoint y: 652, endPoint x: 783, endPoint y: 656, distance: 49.2
click at [783, 656] on div "Electrification 8 Learning Resources 50 % Completed Product Knowledge 60 Learni…" at bounding box center [731, 412] width 1004 height 609
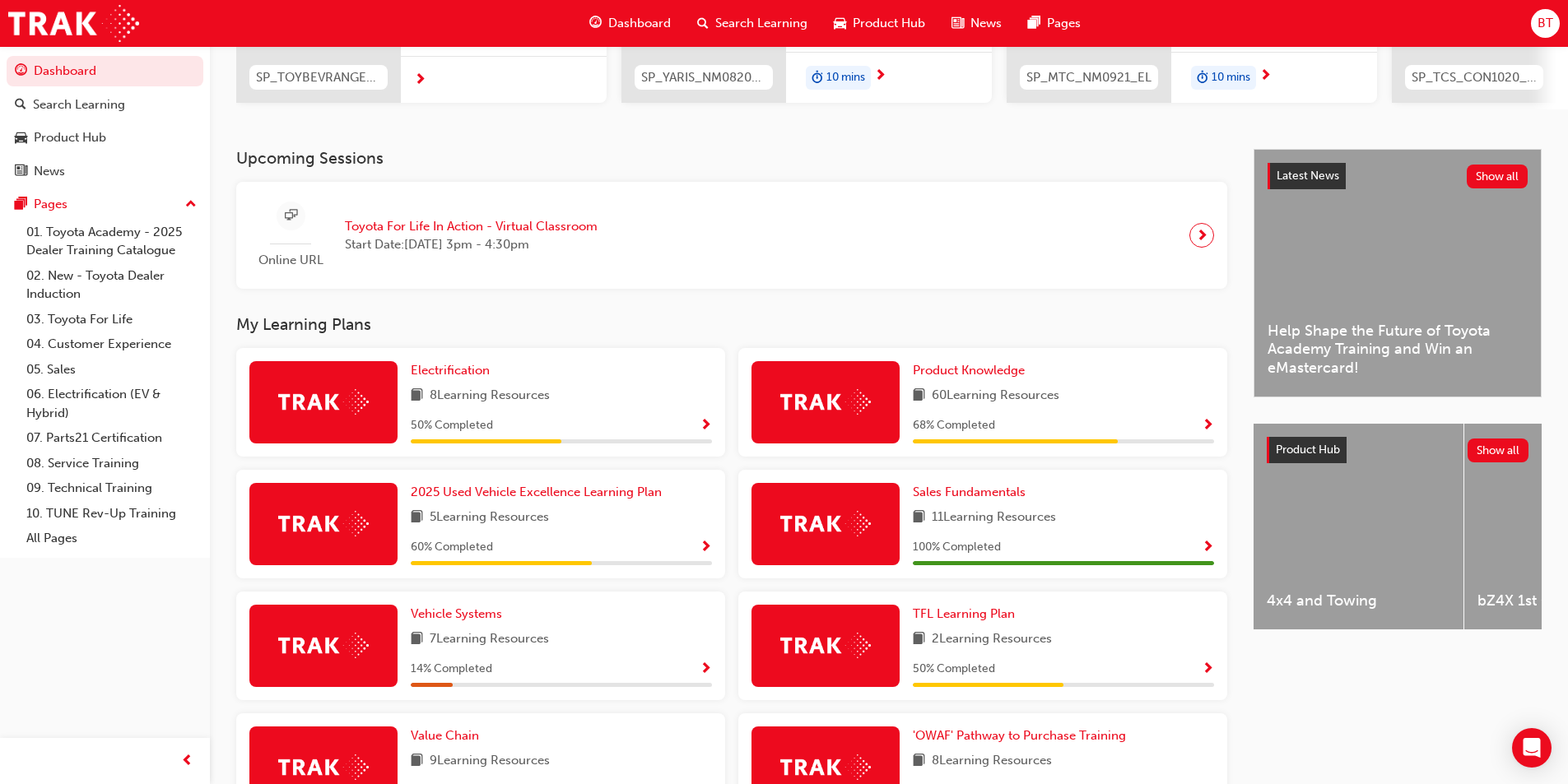
scroll to position [352, 0]
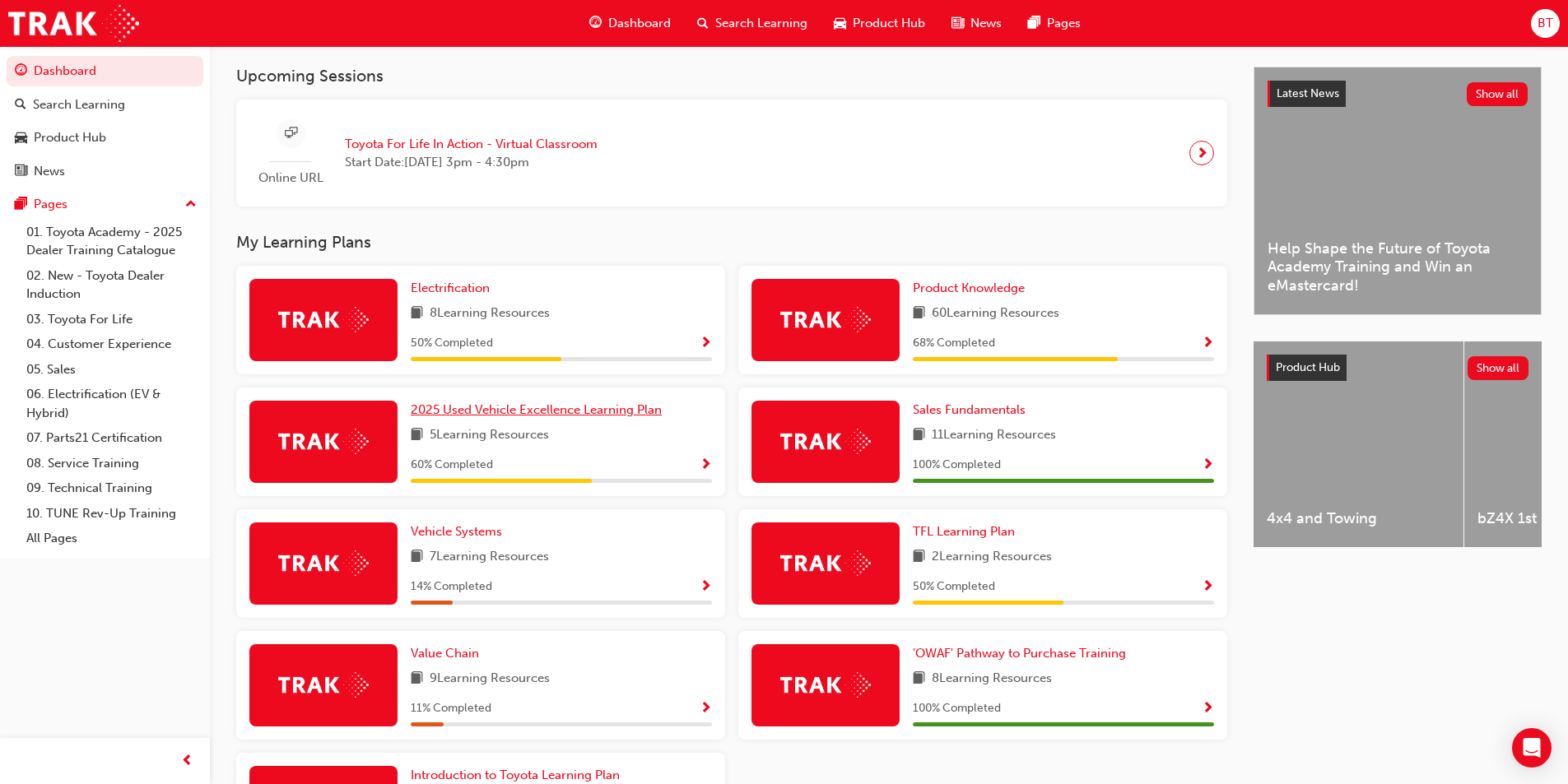
click at [513, 416] on span "2025 Used Vehicle Excellence Learning Plan" at bounding box center [536, 409] width 251 height 15
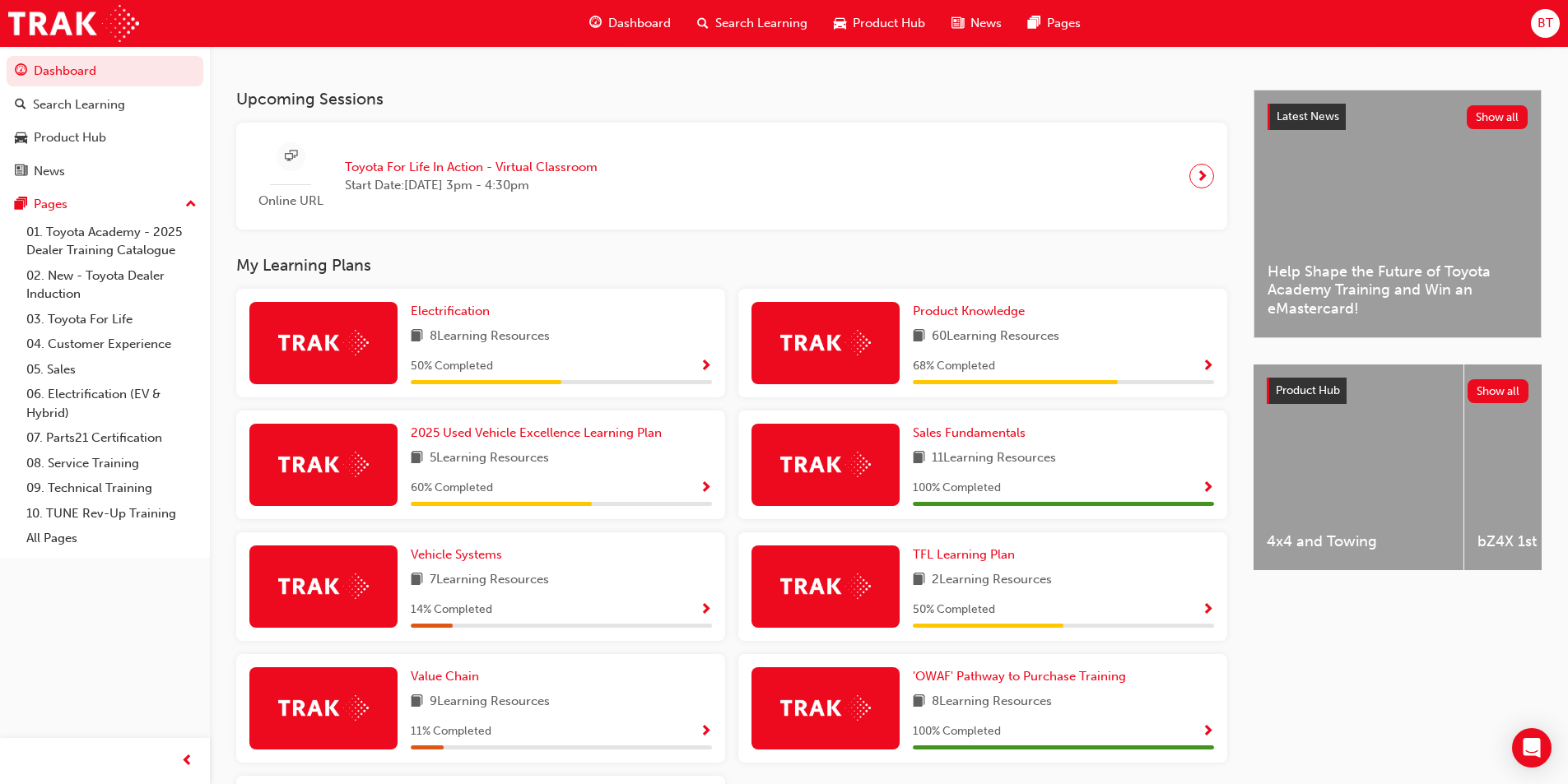
scroll to position [494, 0]
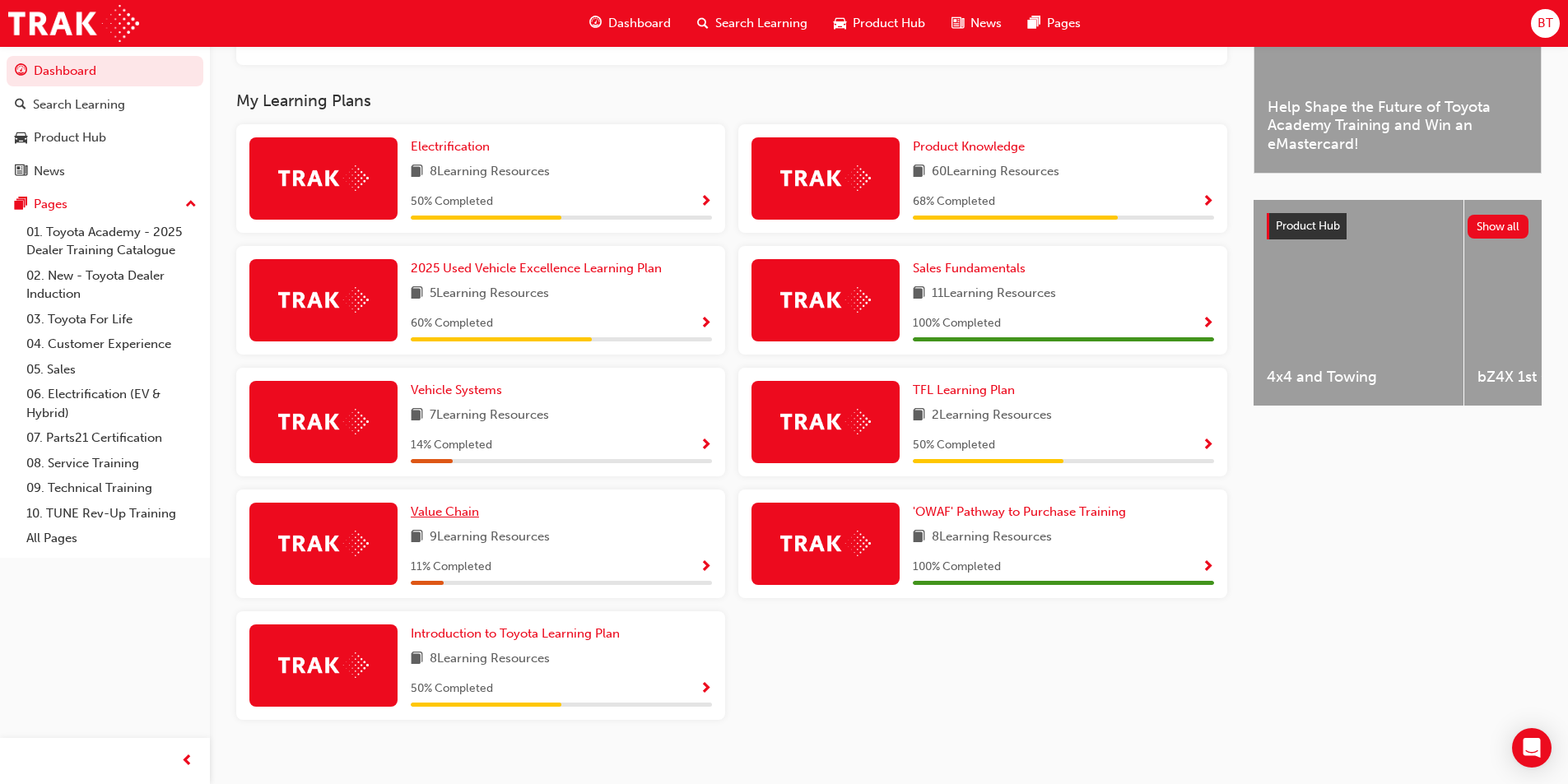
click at [463, 513] on span "Value Chain" at bounding box center [445, 511] width 68 height 15
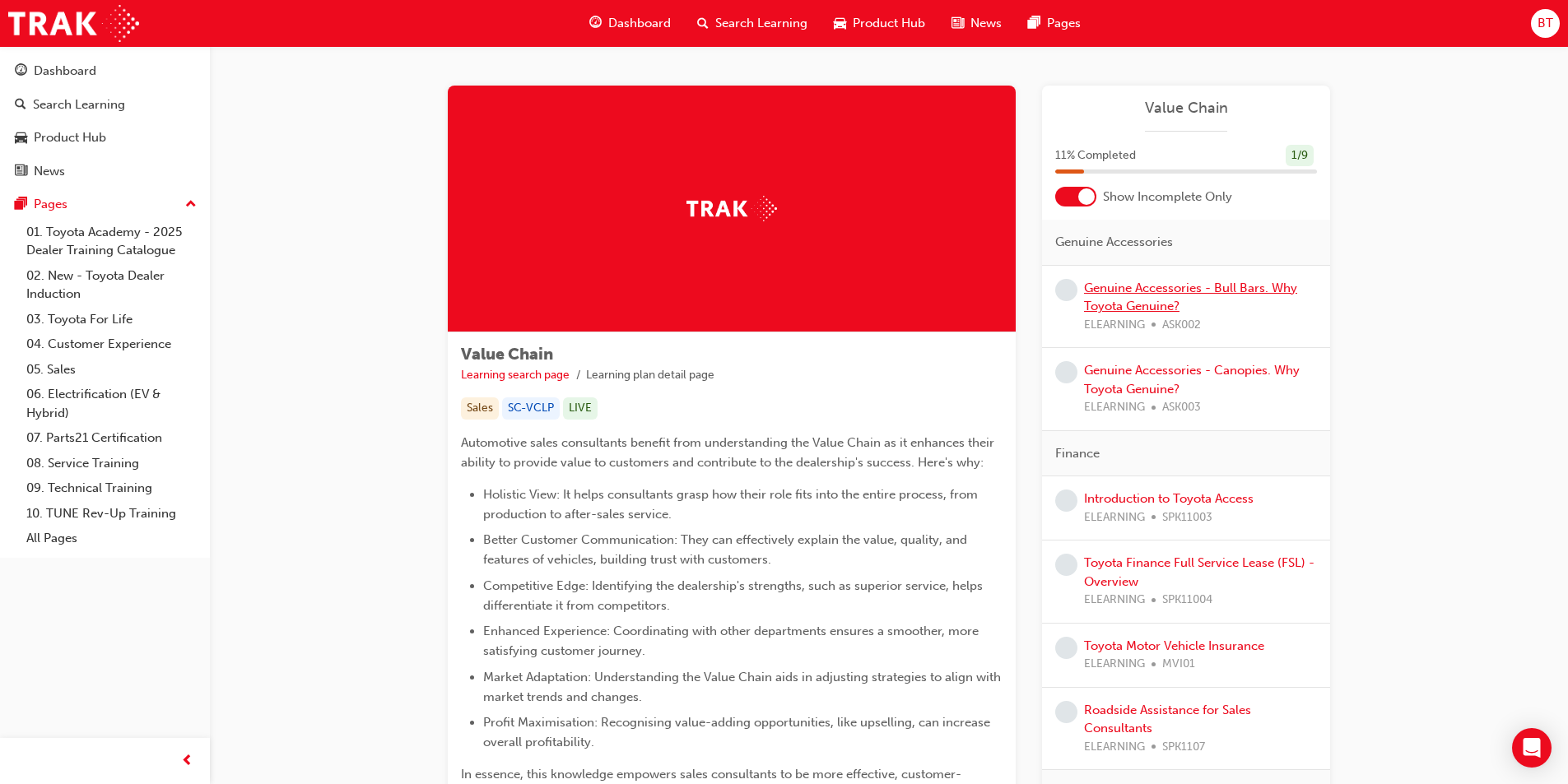
click at [1169, 282] on link "Genuine Accessories - Bull Bars. Why Toyota Genuine?" at bounding box center [1191, 297] width 214 height 34
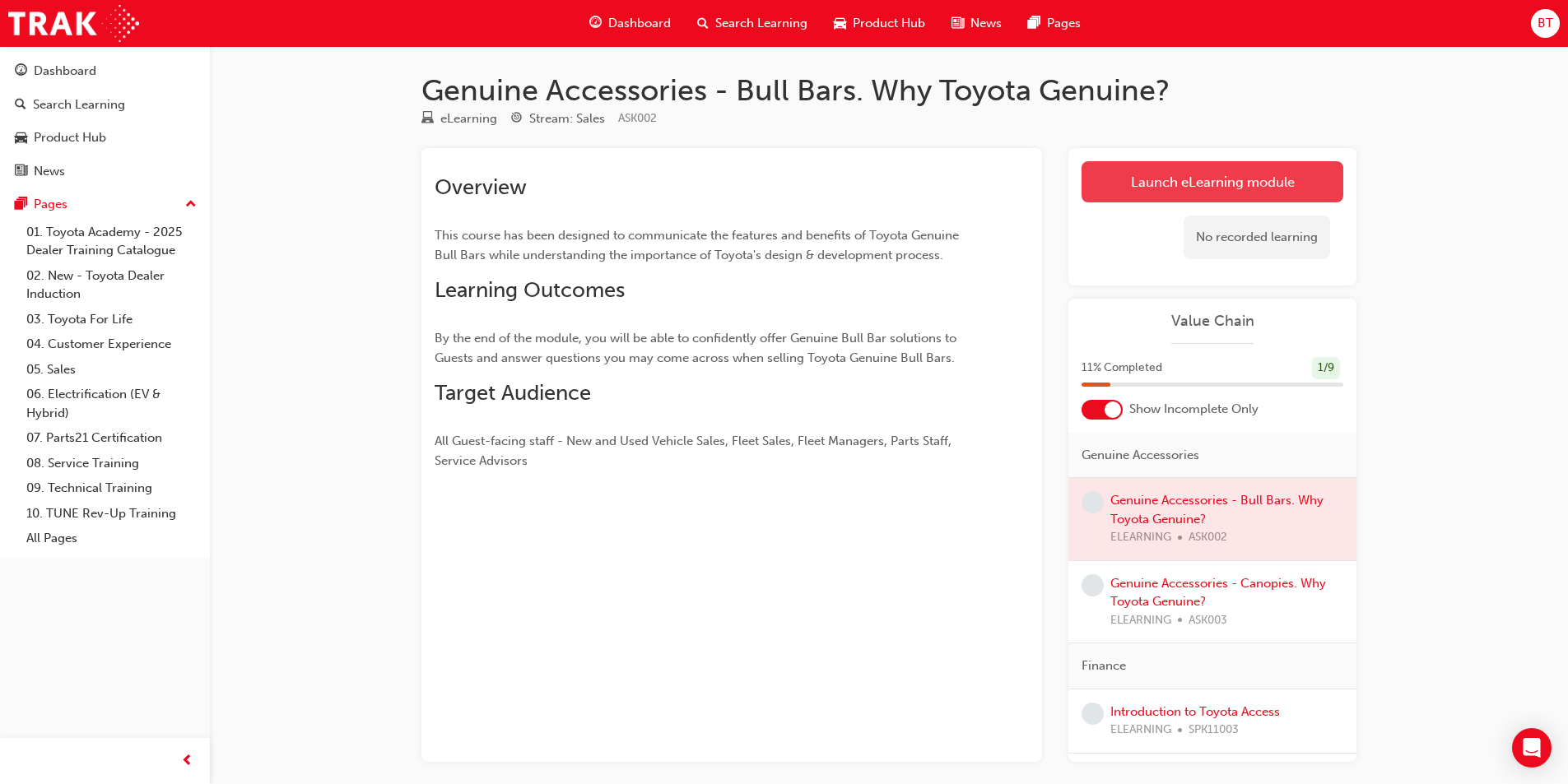
click at [1115, 192] on link "Launch eLearning module" at bounding box center [1212, 181] width 261 height 41
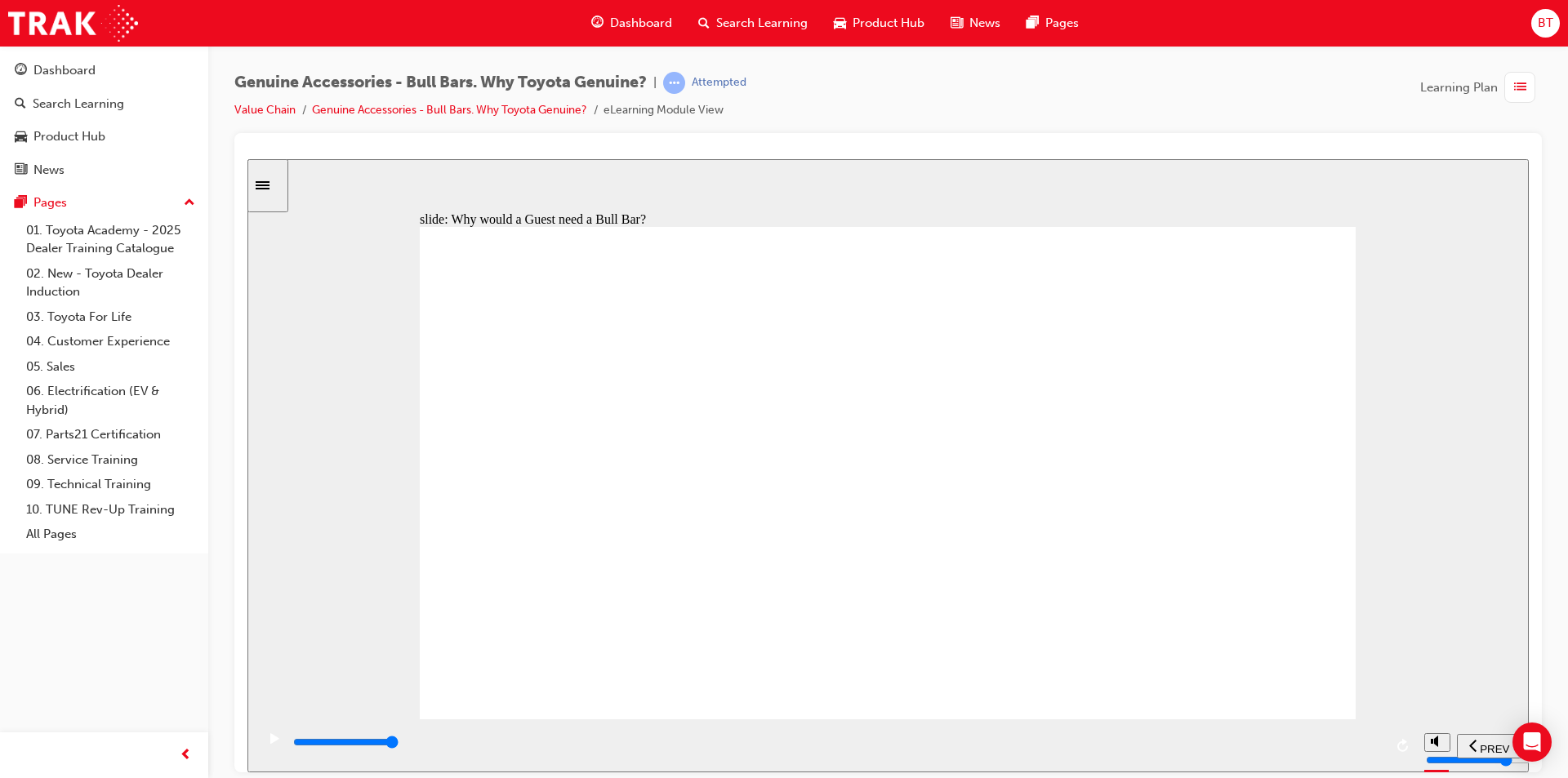
drag, startPoint x: 1362, startPoint y: 473, endPoint x: 1244, endPoint y: 509, distance: 123.4
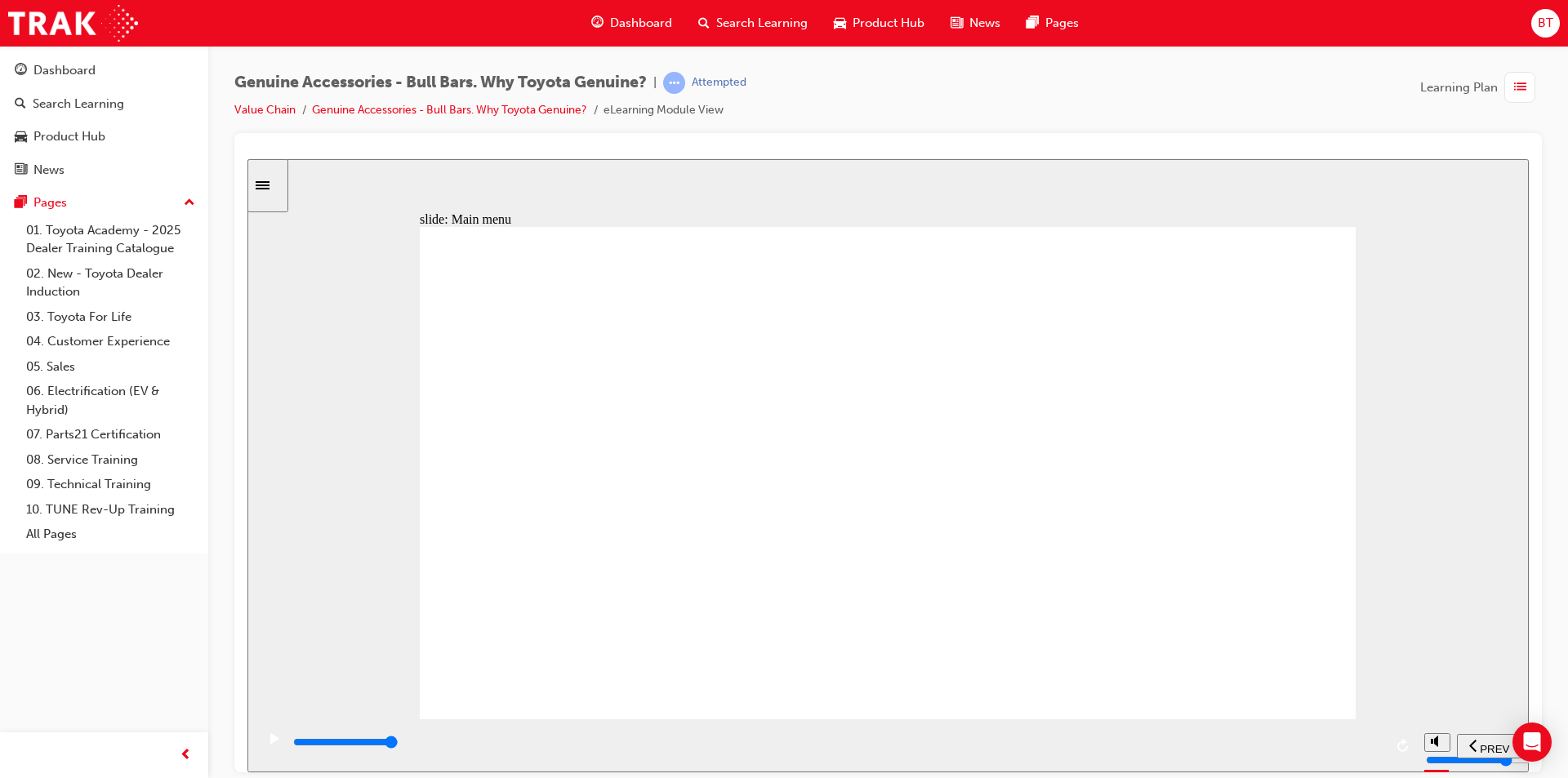
drag, startPoint x: 959, startPoint y: 679, endPoint x: 860, endPoint y: 650, distance: 103.2
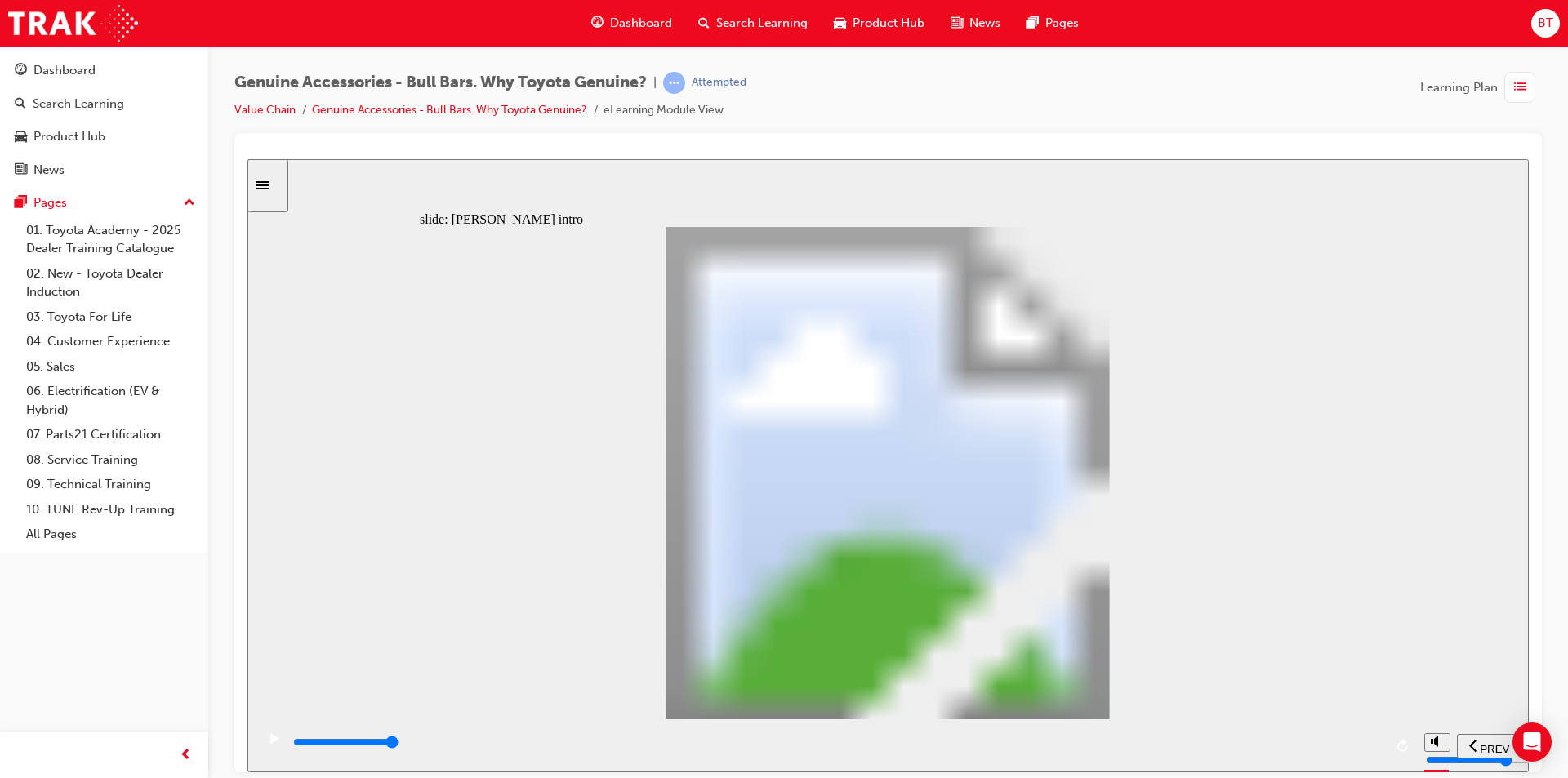
type input "8500"
type input "102"
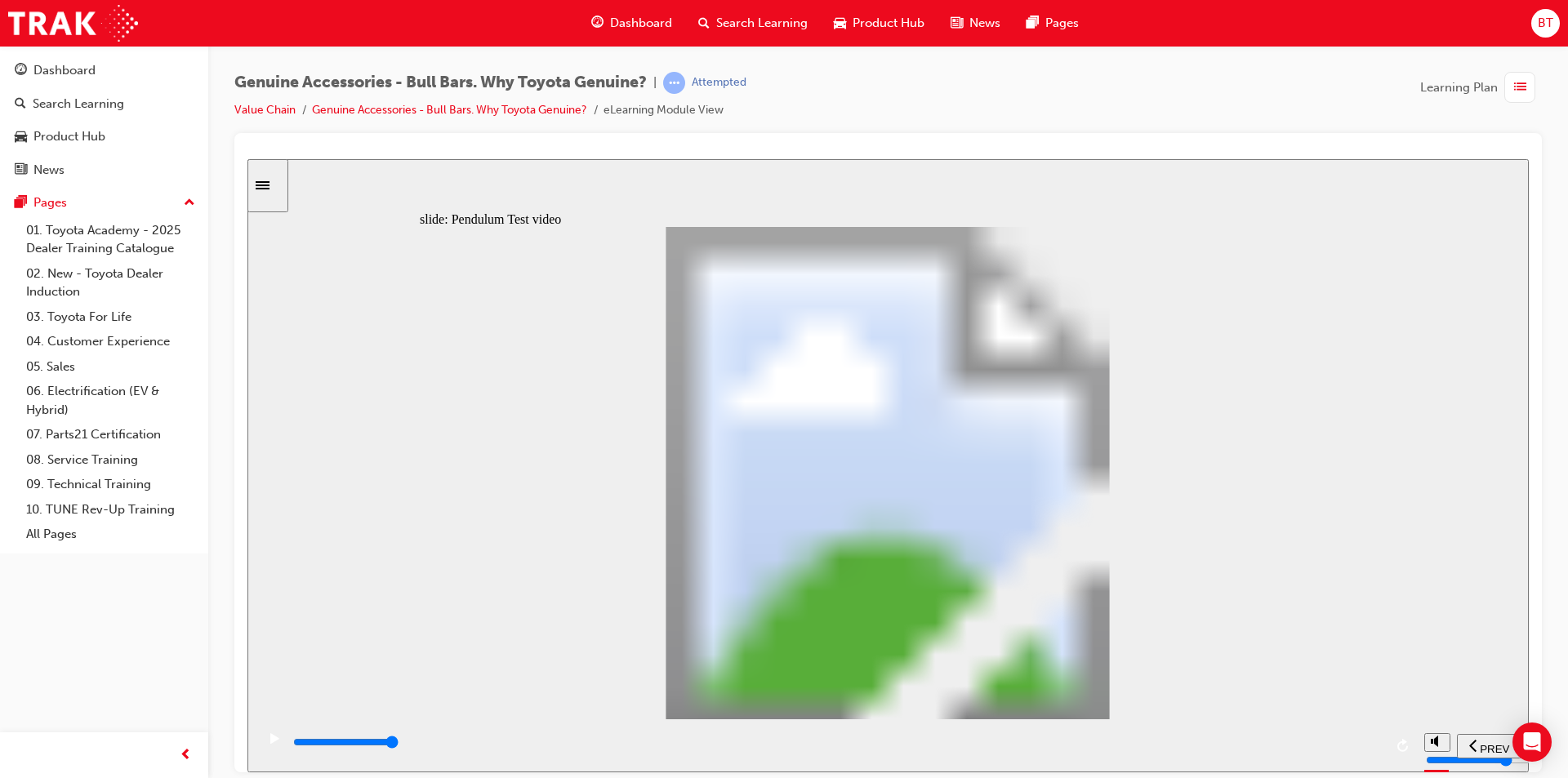
type input "5100"
type input "0"
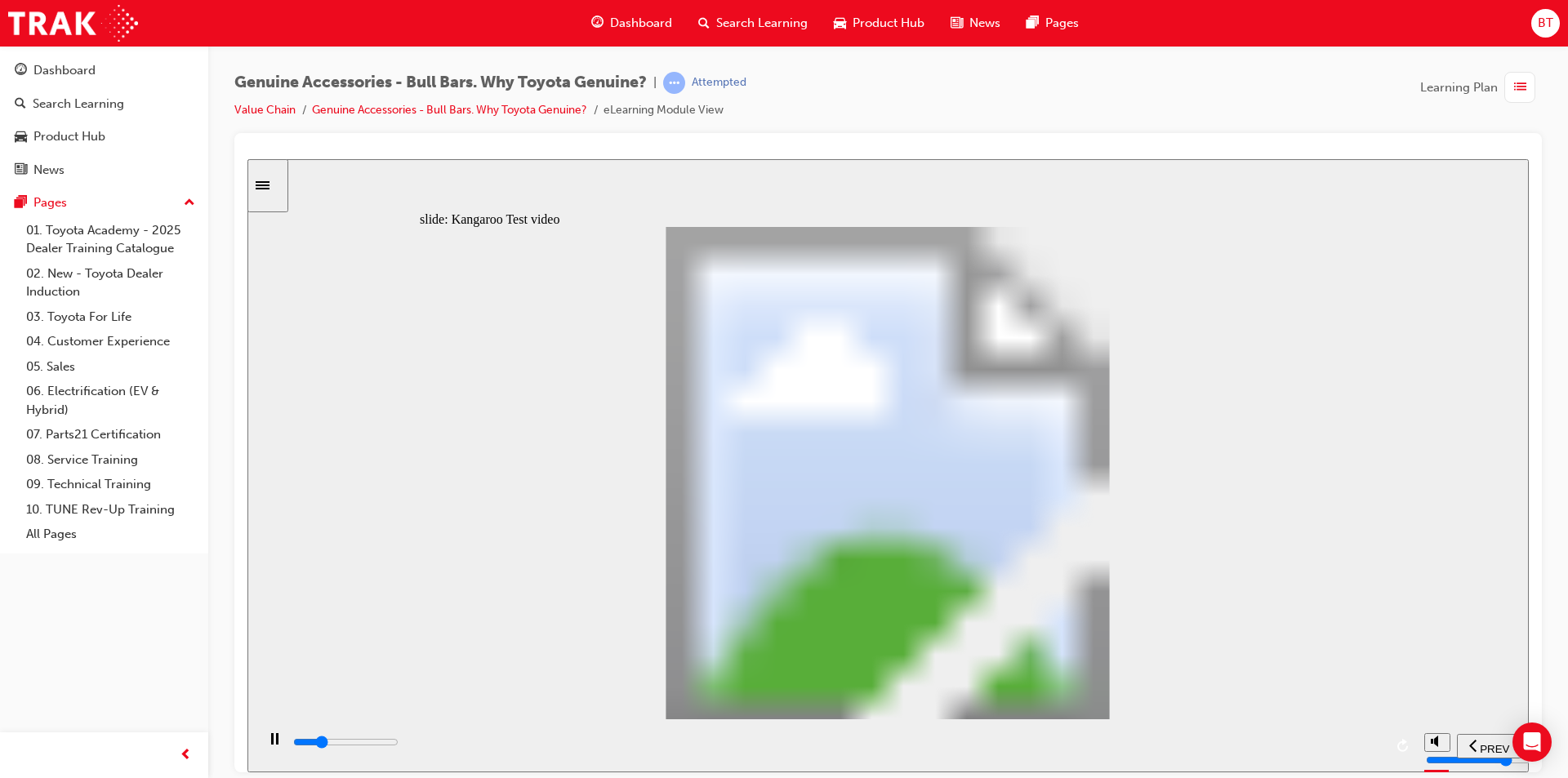
type input "5200"
type input "0"
type input "5200"
type input "0"
type input "5200"
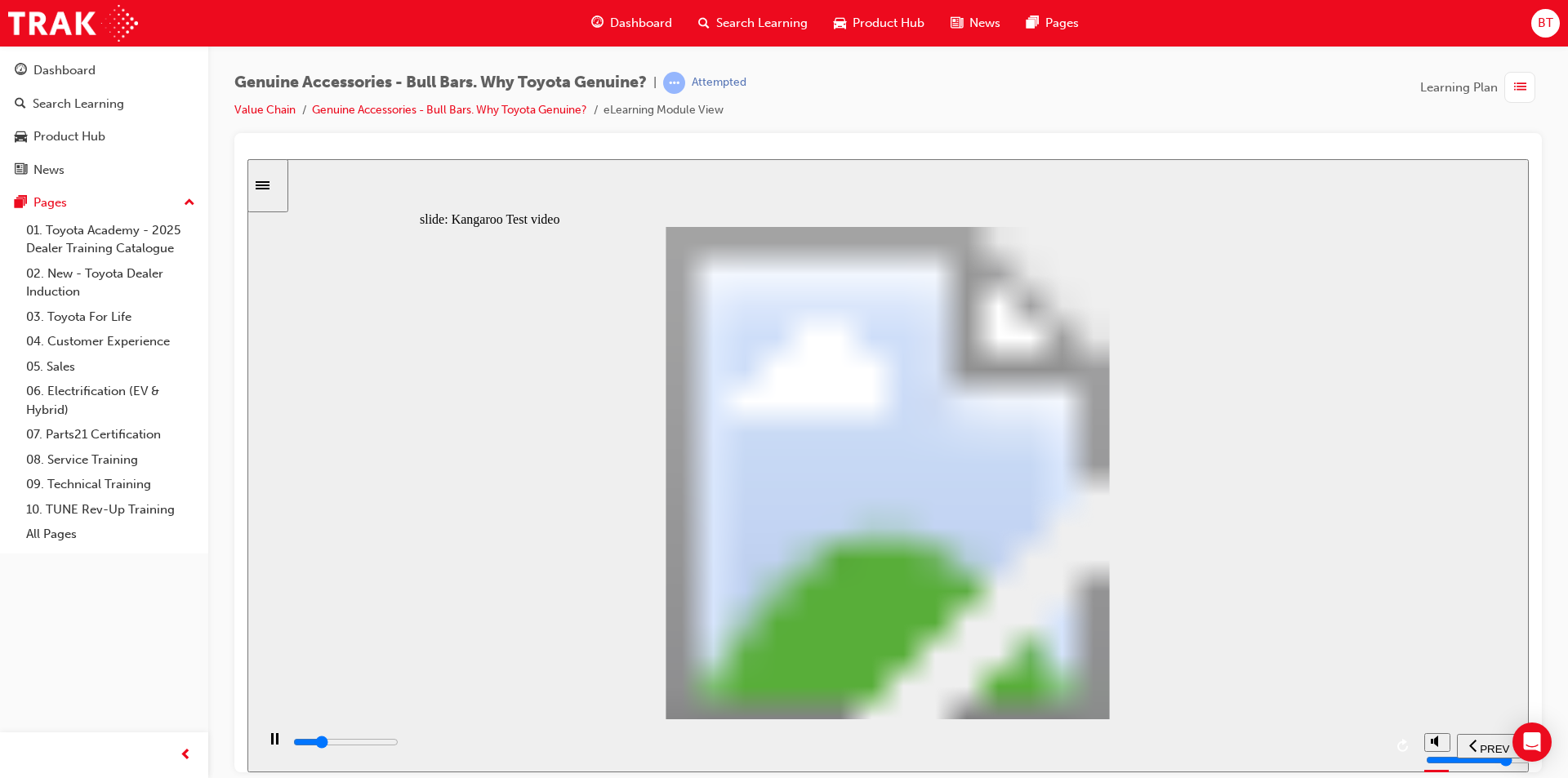
type input "0"
type input "5200"
type input "0"
type input "5300"
type input "0"
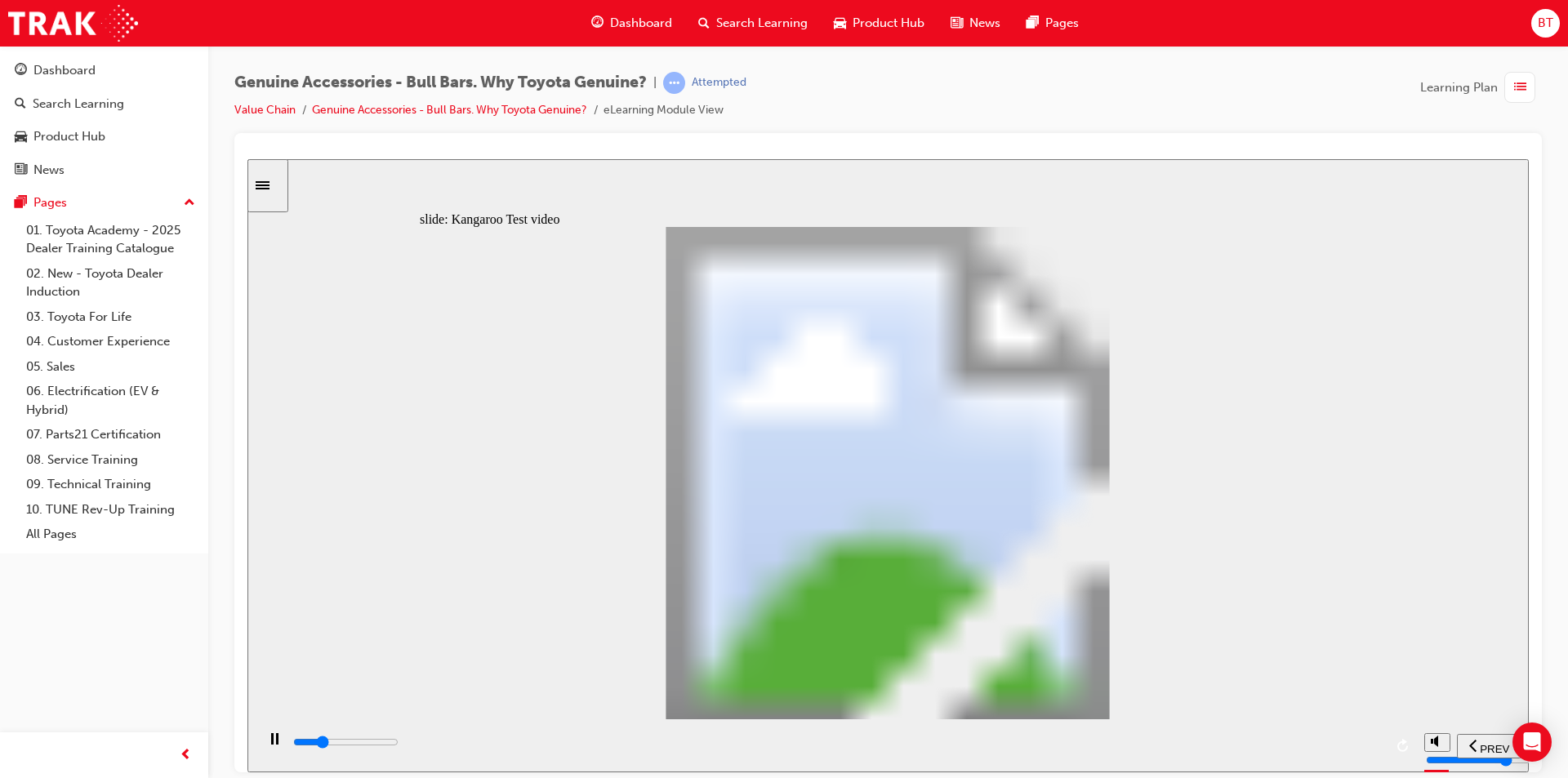
type input "5300"
type input "0"
type input "5300"
type input "0"
type input "5400"
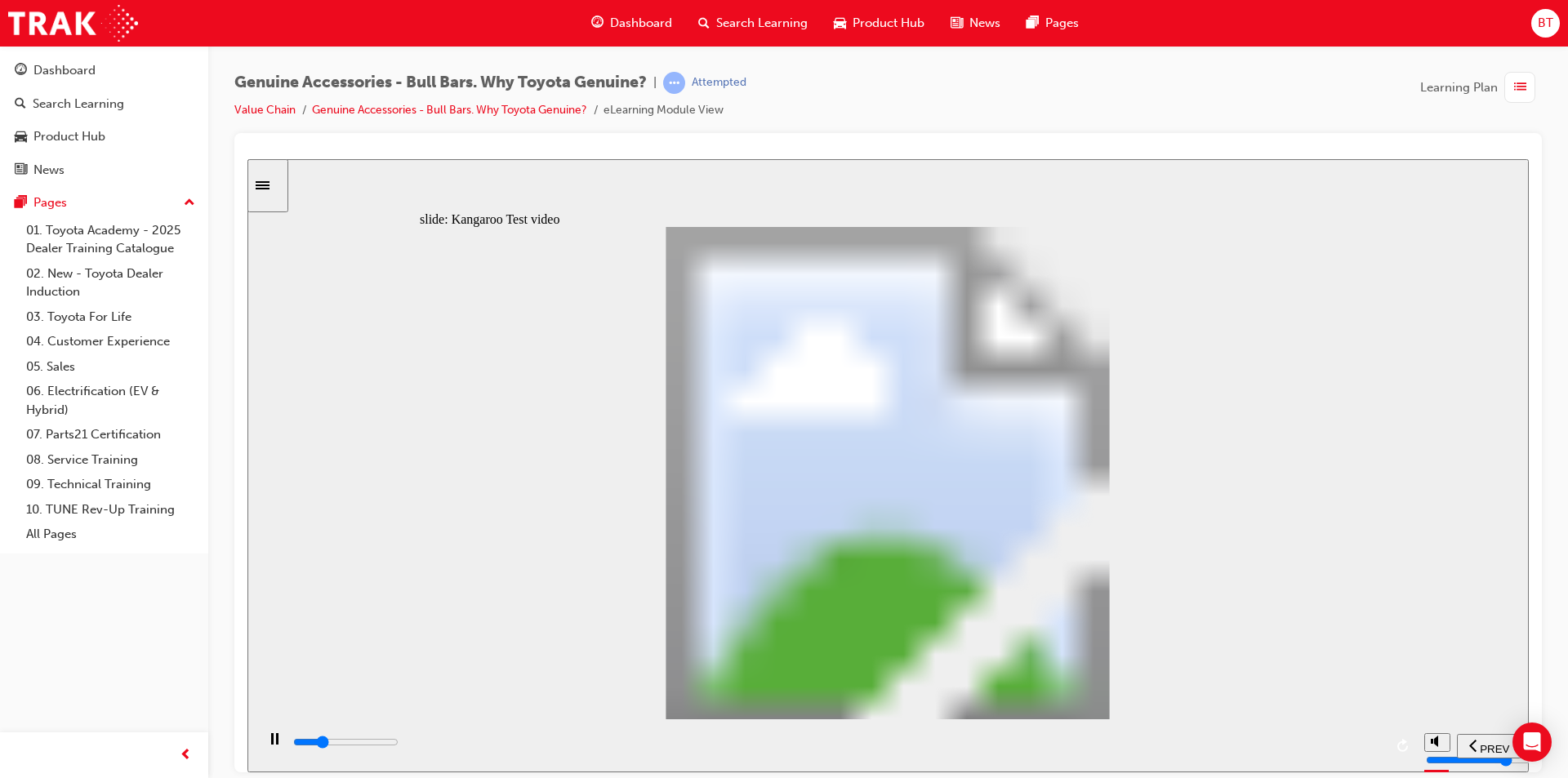
type input "0"
type input "5700"
type input "1"
type input "5900"
type input "1"
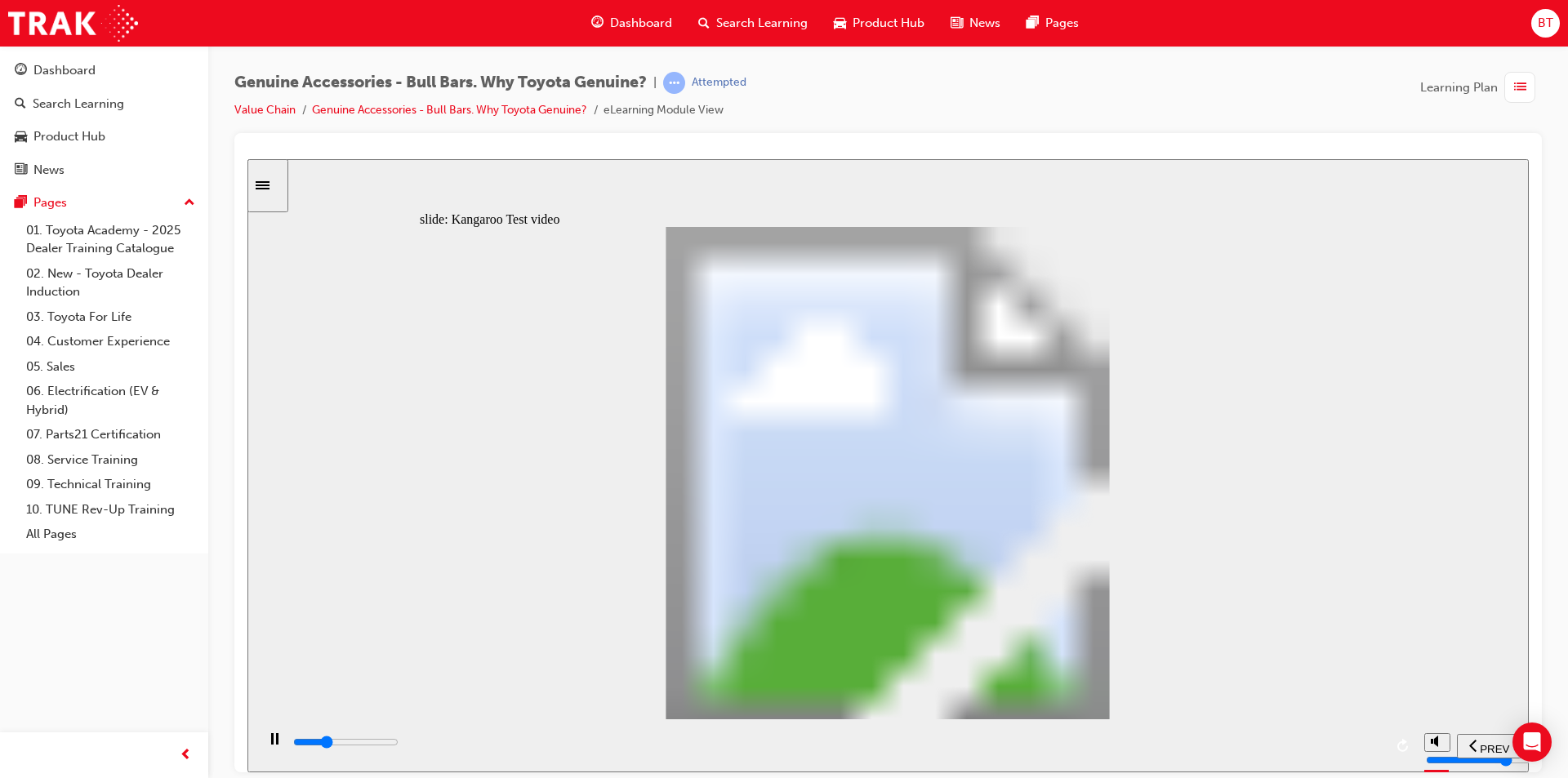
type input "6200"
type input "1"
type input "6500"
type input "2"
type input "6700"
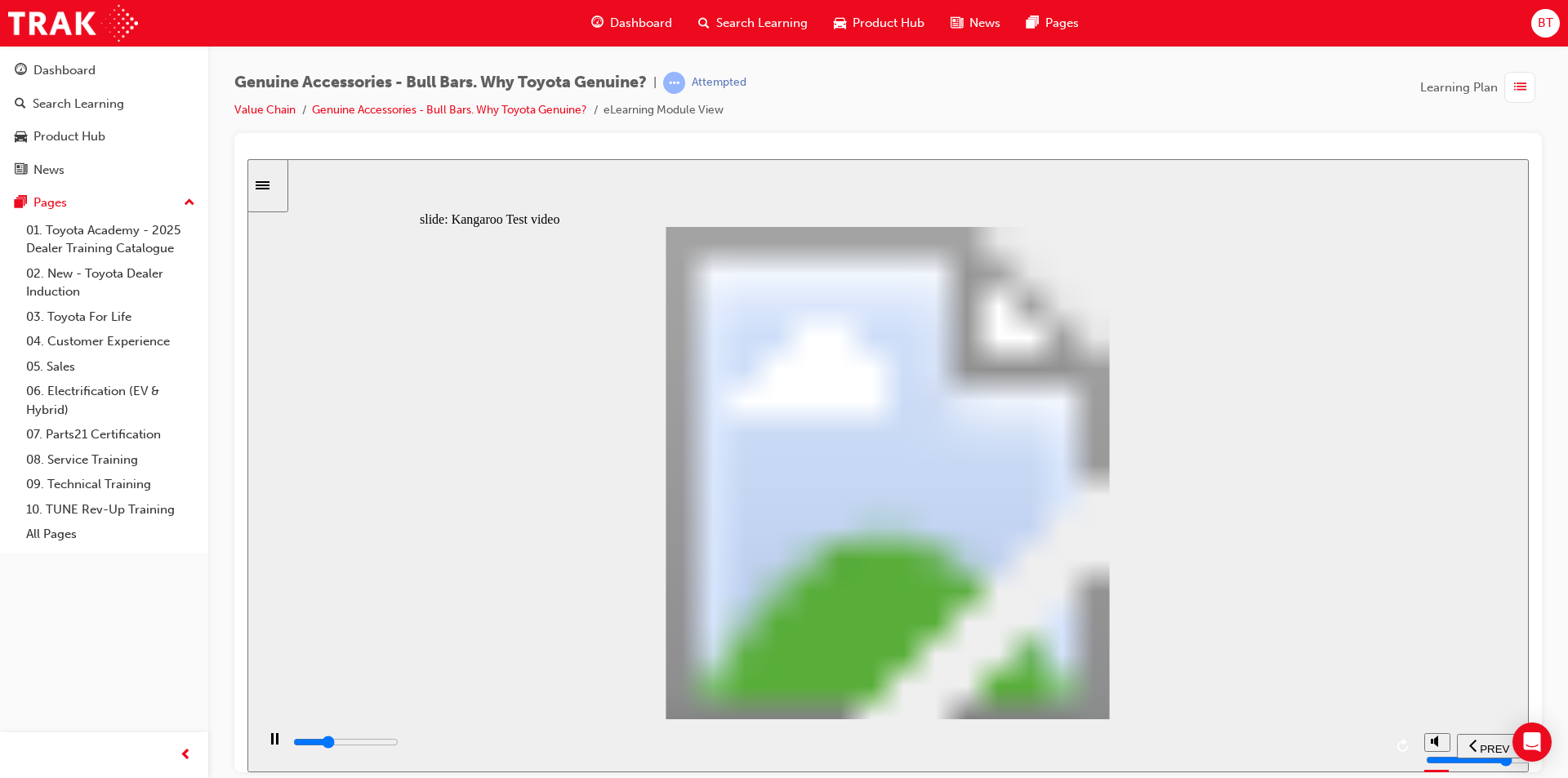
type input "2"
type input "7000"
type input "2"
type input "7300"
type input "2"
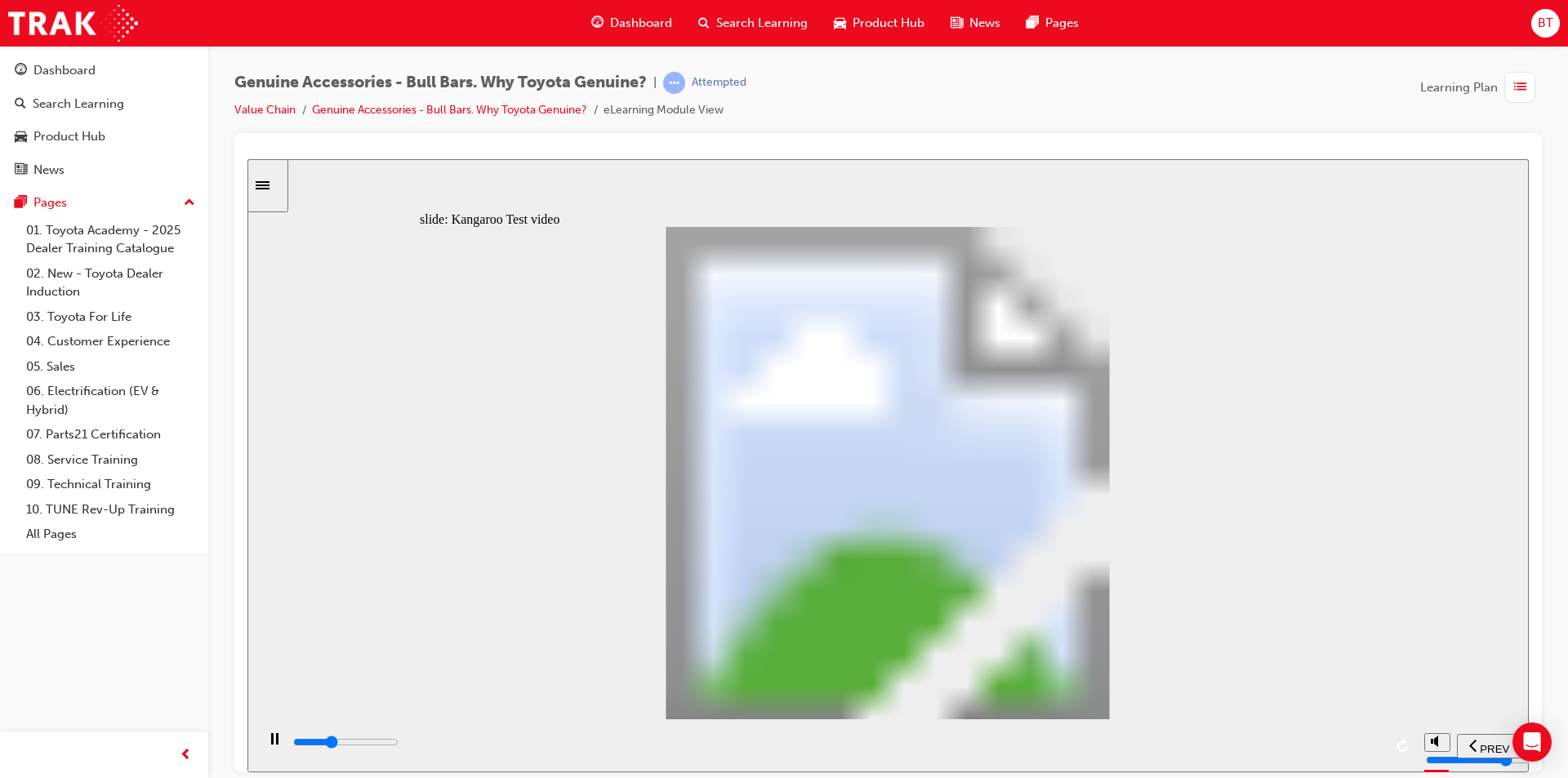
type input "7400"
type input "2"
type input "7400"
type input "2"
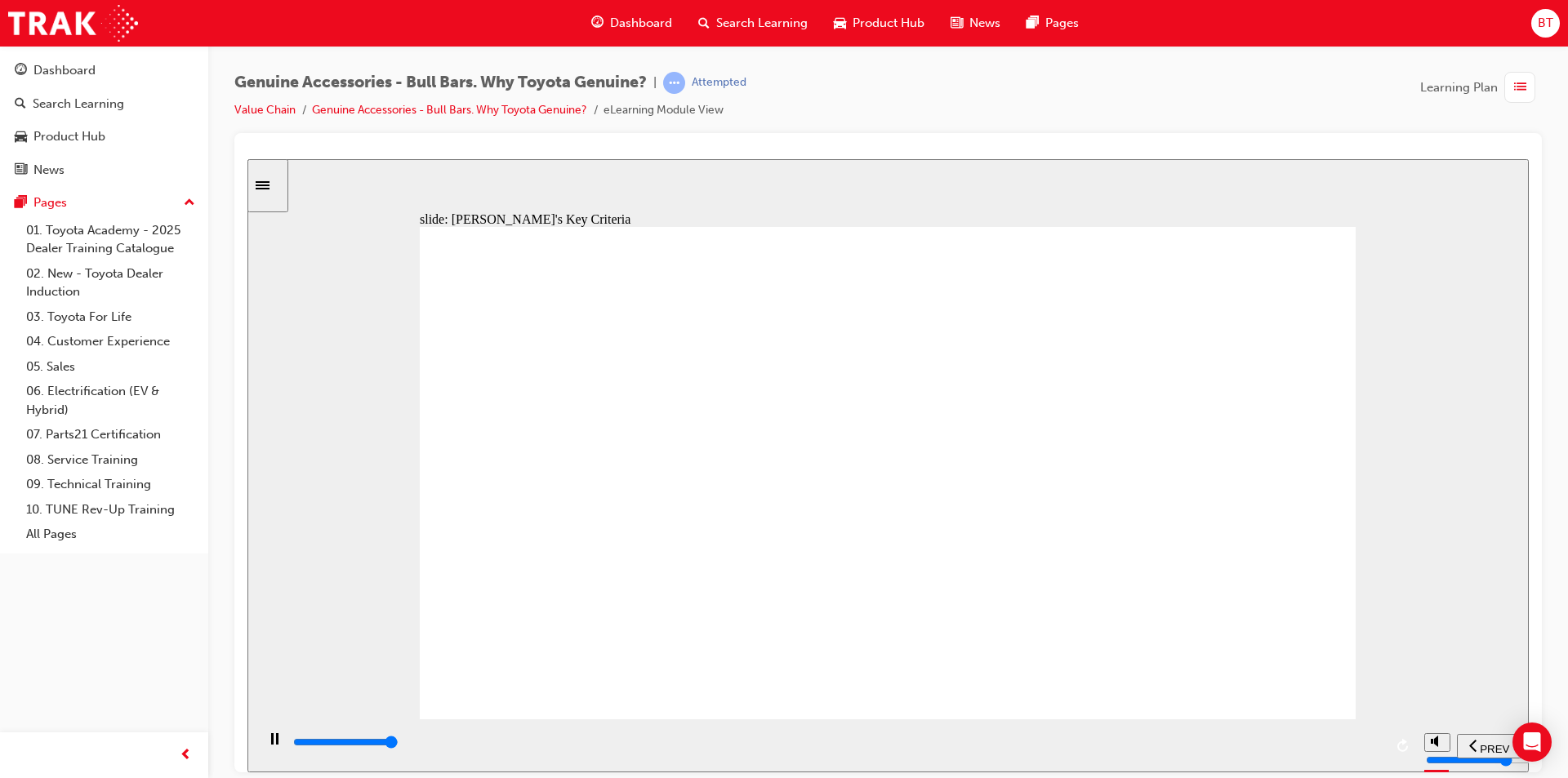
drag, startPoint x: 990, startPoint y: 369, endPoint x: 1004, endPoint y: 341, distance: 31.3
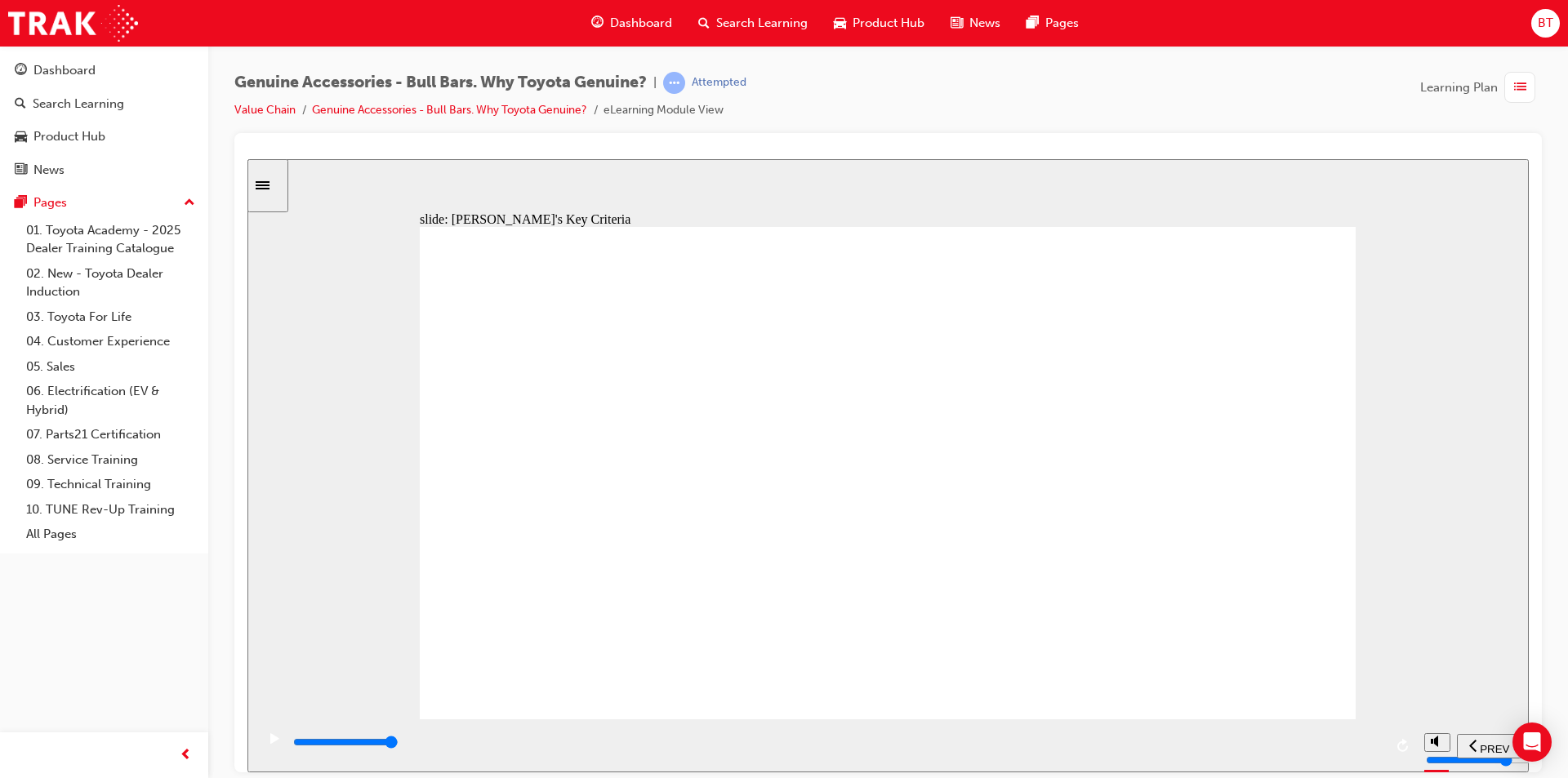
drag, startPoint x: 944, startPoint y: 674, endPoint x: 796, endPoint y: 692, distance: 149.1
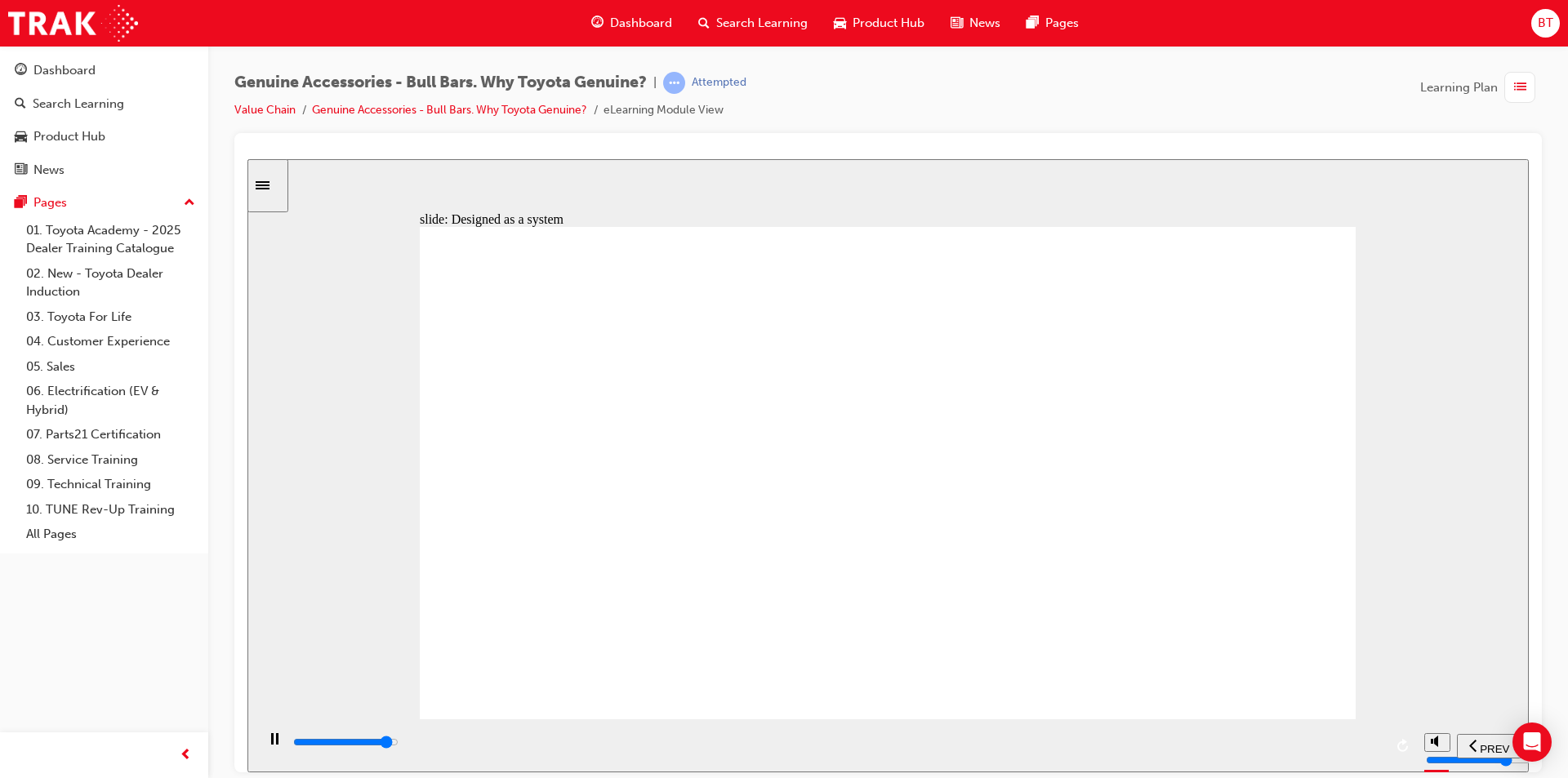
drag, startPoint x: 970, startPoint y: 75, endPoint x: 925, endPoint y: 76, distance: 45.0
click at [925, 76] on div "Genuine Accessories - Bull Bars. Why Toyota Genuine? | Attempted Value Chain Ge…" at bounding box center [888, 102] width 1308 height 61
click at [918, 97] on div "Genuine Accessories - Bull Bars. Why Toyota Genuine? | Attempted Value Chain Ge…" at bounding box center [888, 102] width 1308 height 61
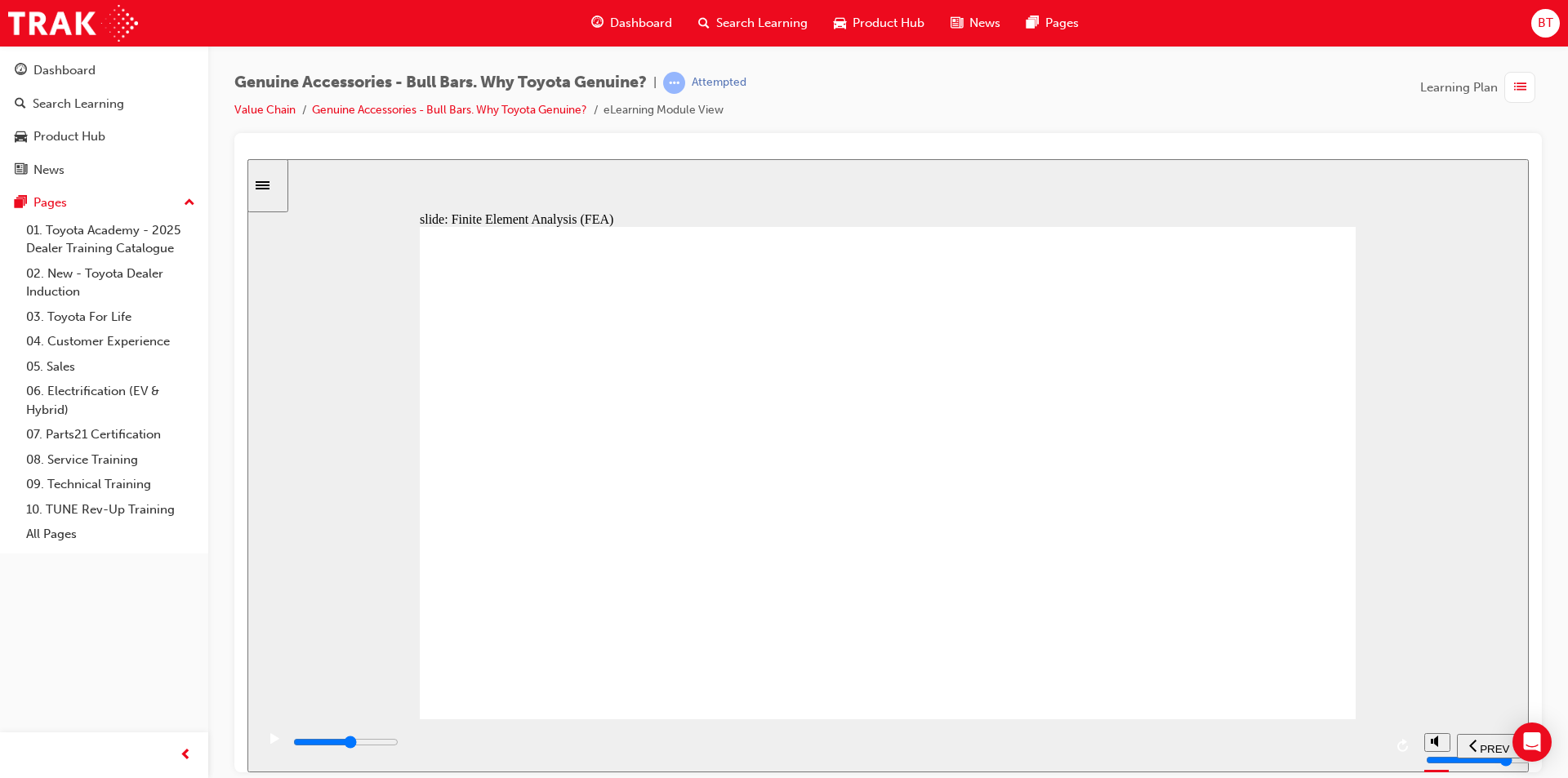
drag, startPoint x: 826, startPoint y: 533, endPoint x: 561, endPoint y: 479, distance: 270.4
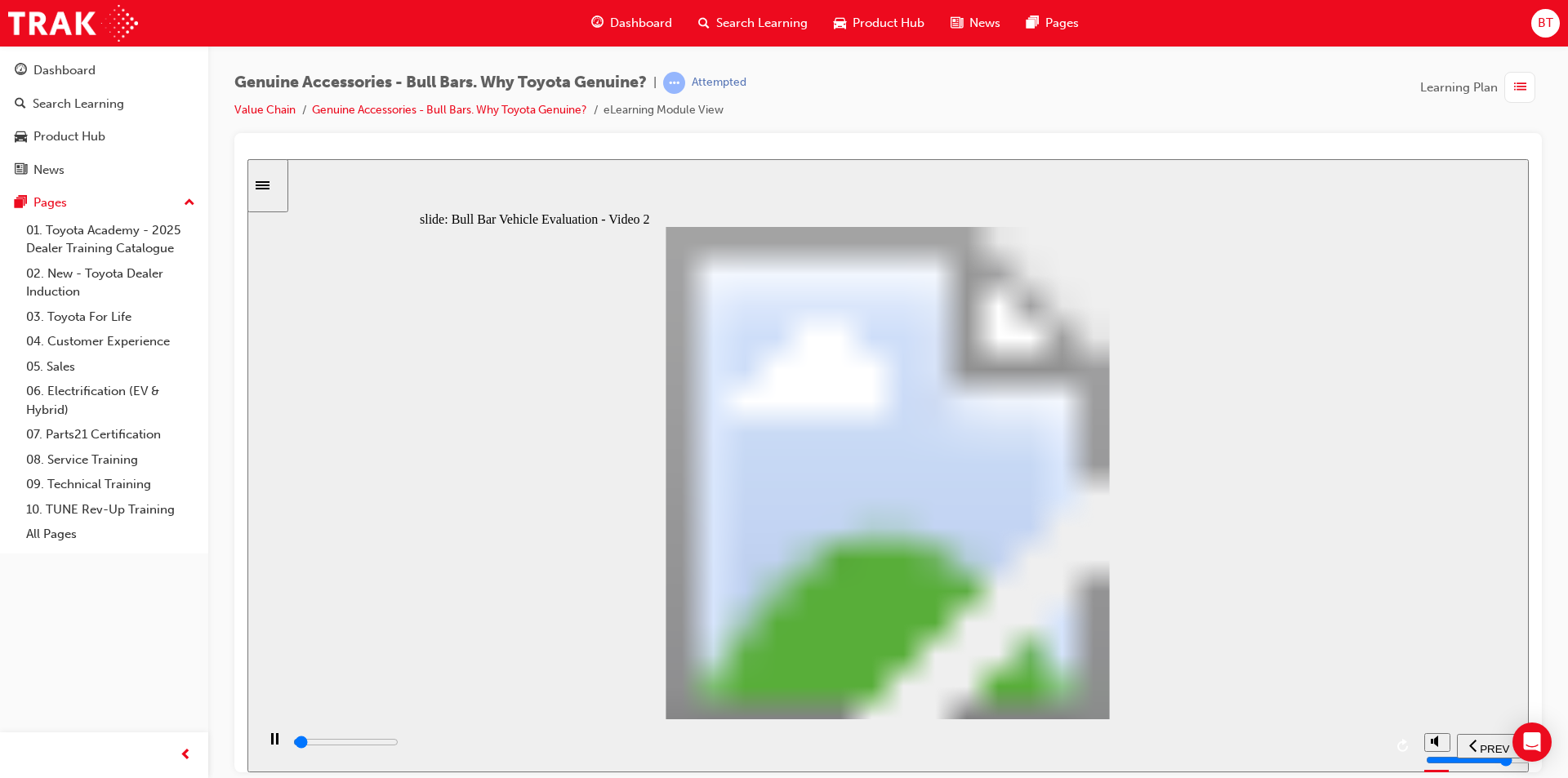
drag, startPoint x: 680, startPoint y: 16, endPoint x: 899, endPoint y: 66, distance: 224.6
drag, startPoint x: 899, startPoint y: 66, endPoint x: 881, endPoint y: 105, distance: 43.0
drag, startPoint x: 881, startPoint y: 105, endPoint x: 837, endPoint y: 104, distance: 44.0
click at [837, 104] on div "Genuine Accessories - Bull Bars. Why Toyota Genuine? | Attempted Value Chain Ge…" at bounding box center [888, 102] width 1308 height 61
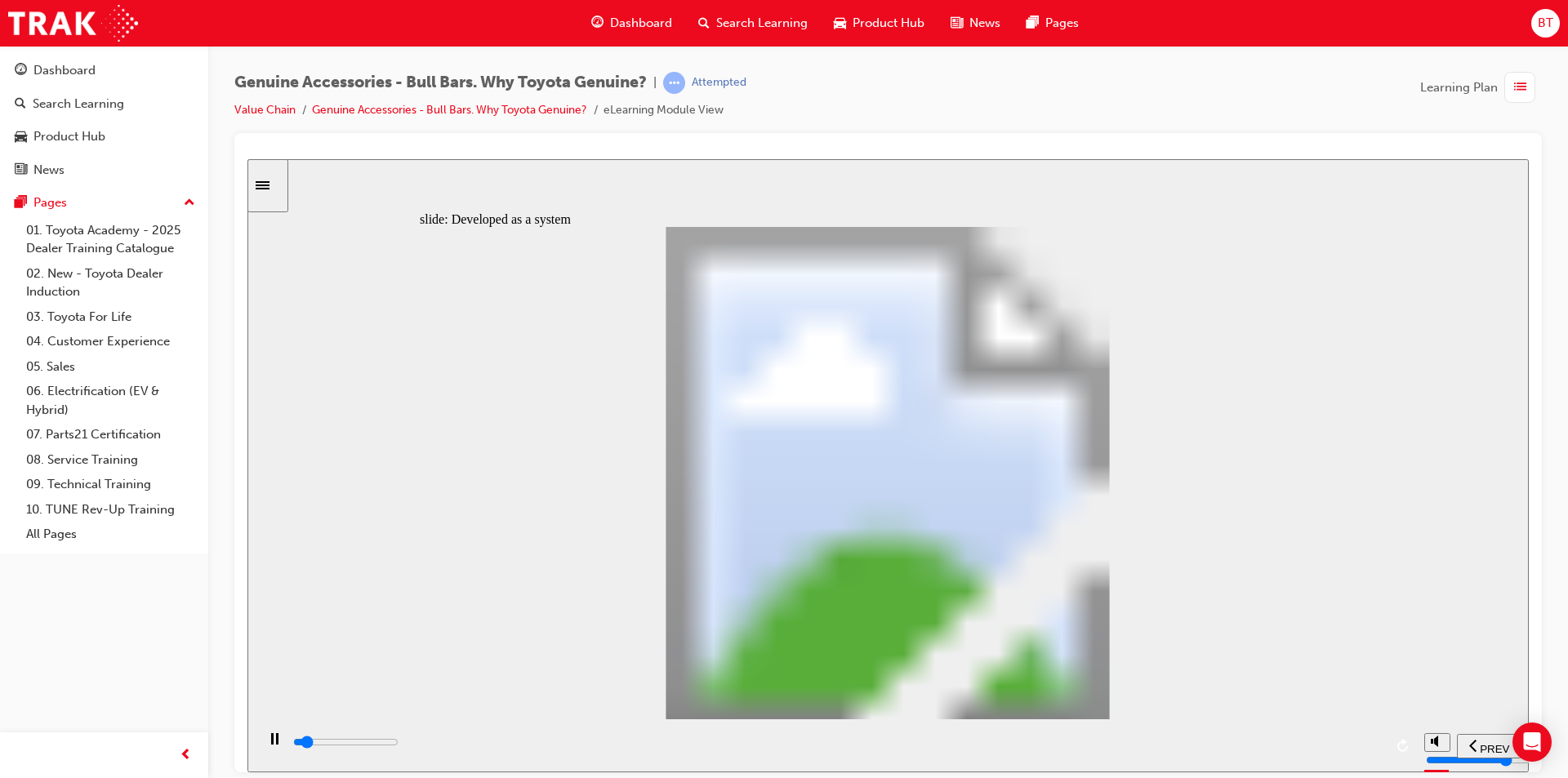
drag, startPoint x: 1130, startPoint y: 111, endPoint x: 1049, endPoint y: 97, distance: 82.2
click at [1049, 97] on div "Genuine Accessories - Bull Bars. Why Toyota Genuine? | Attempted Value Chain Ge…" at bounding box center [888, 102] width 1308 height 61
drag, startPoint x: 1046, startPoint y: 201, endPoint x: 994, endPoint y: 186, distance: 54.1
drag, startPoint x: 746, startPoint y: 28, endPoint x: 944, endPoint y: 158, distance: 236.9
click at [944, 159] on iframe at bounding box center [888, 465] width 1282 height 613
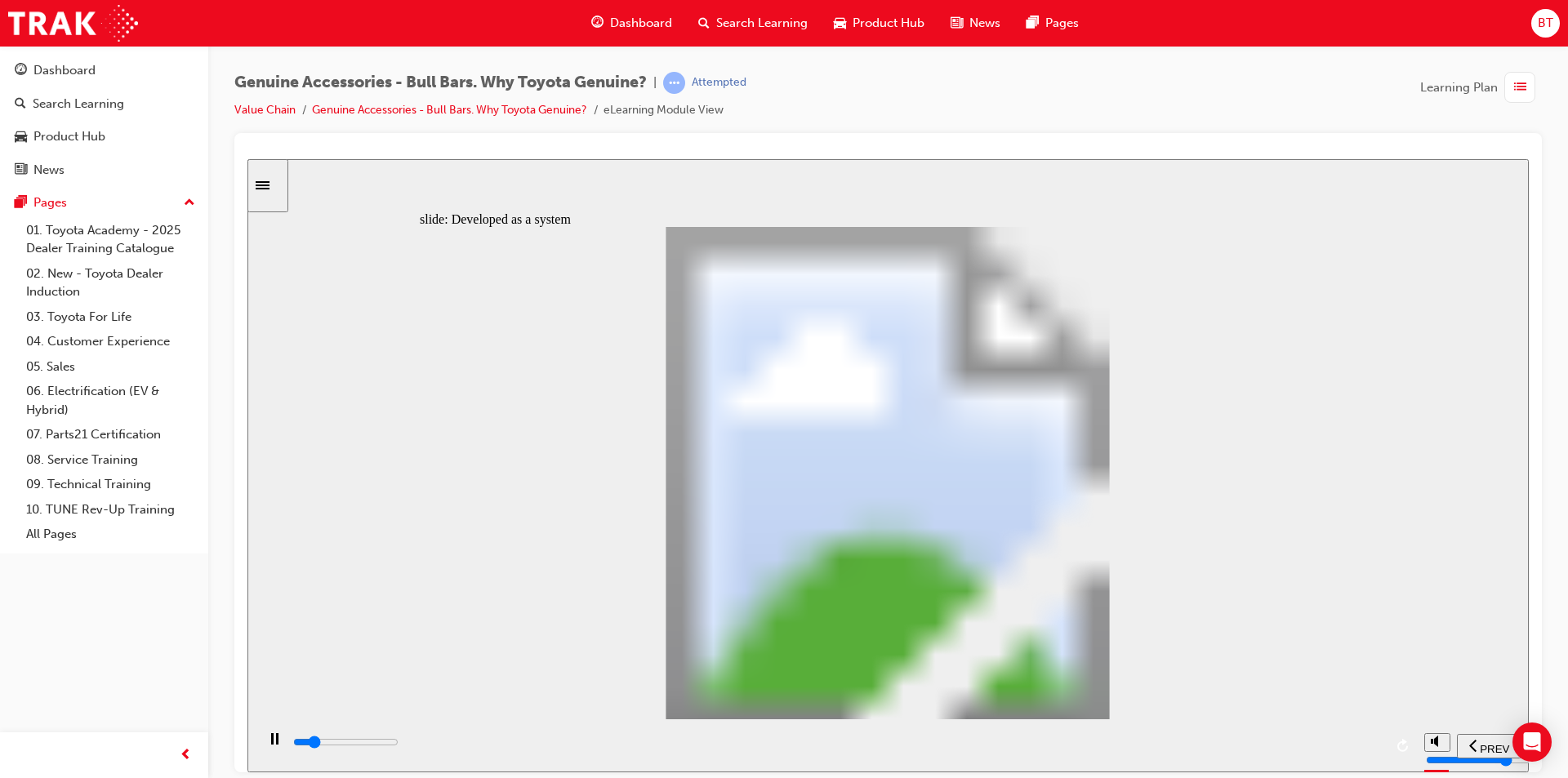
click at [931, 150] on div at bounding box center [888, 152] width 1282 height 13
click at [265, 749] on div "play/pause" at bounding box center [274, 746] width 28 height 28
click at [271, 743] on icon "play/pause" at bounding box center [275, 737] width 9 height 10
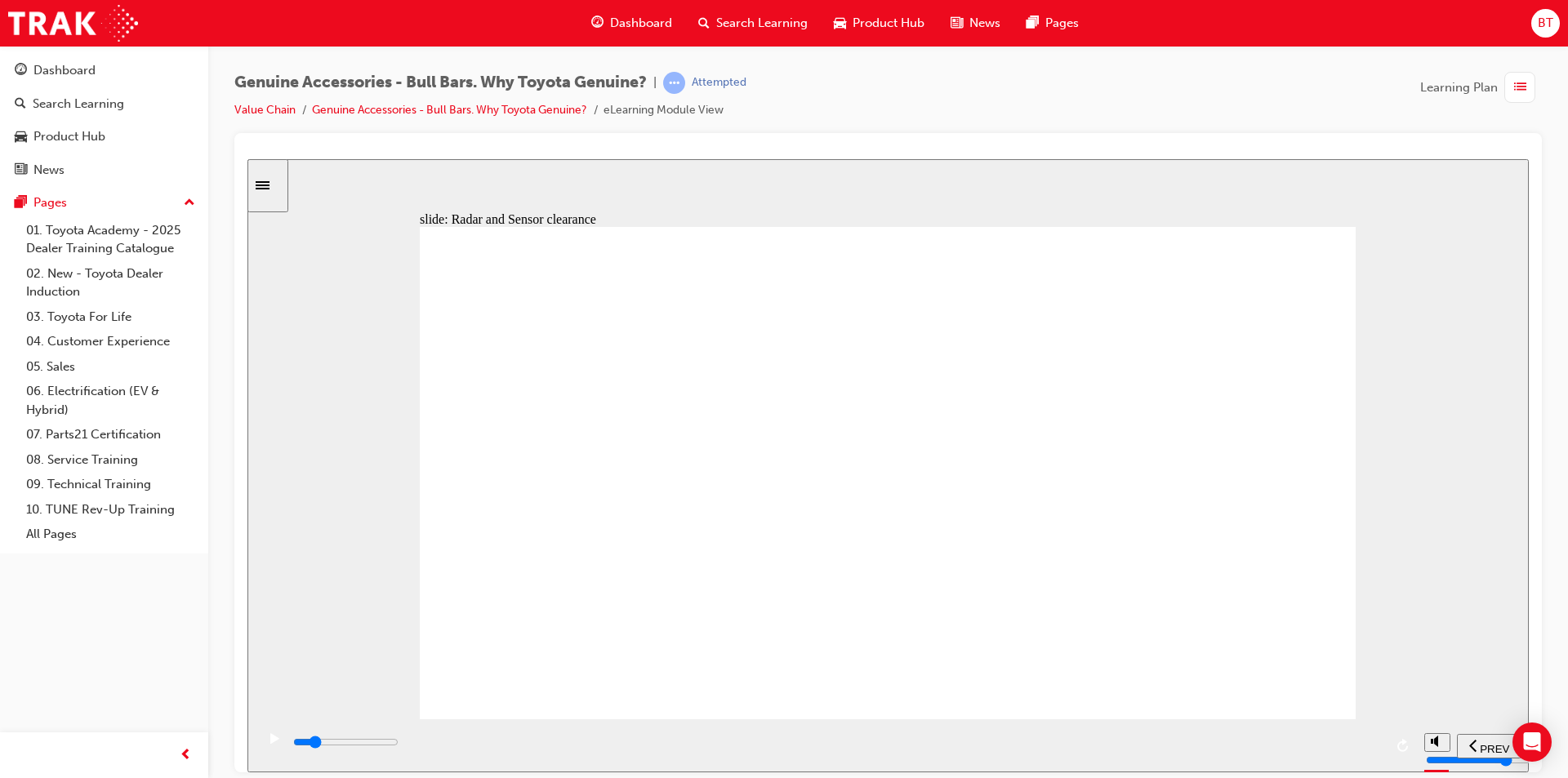
drag, startPoint x: 997, startPoint y: 494, endPoint x: 963, endPoint y: 473, distance: 40.0
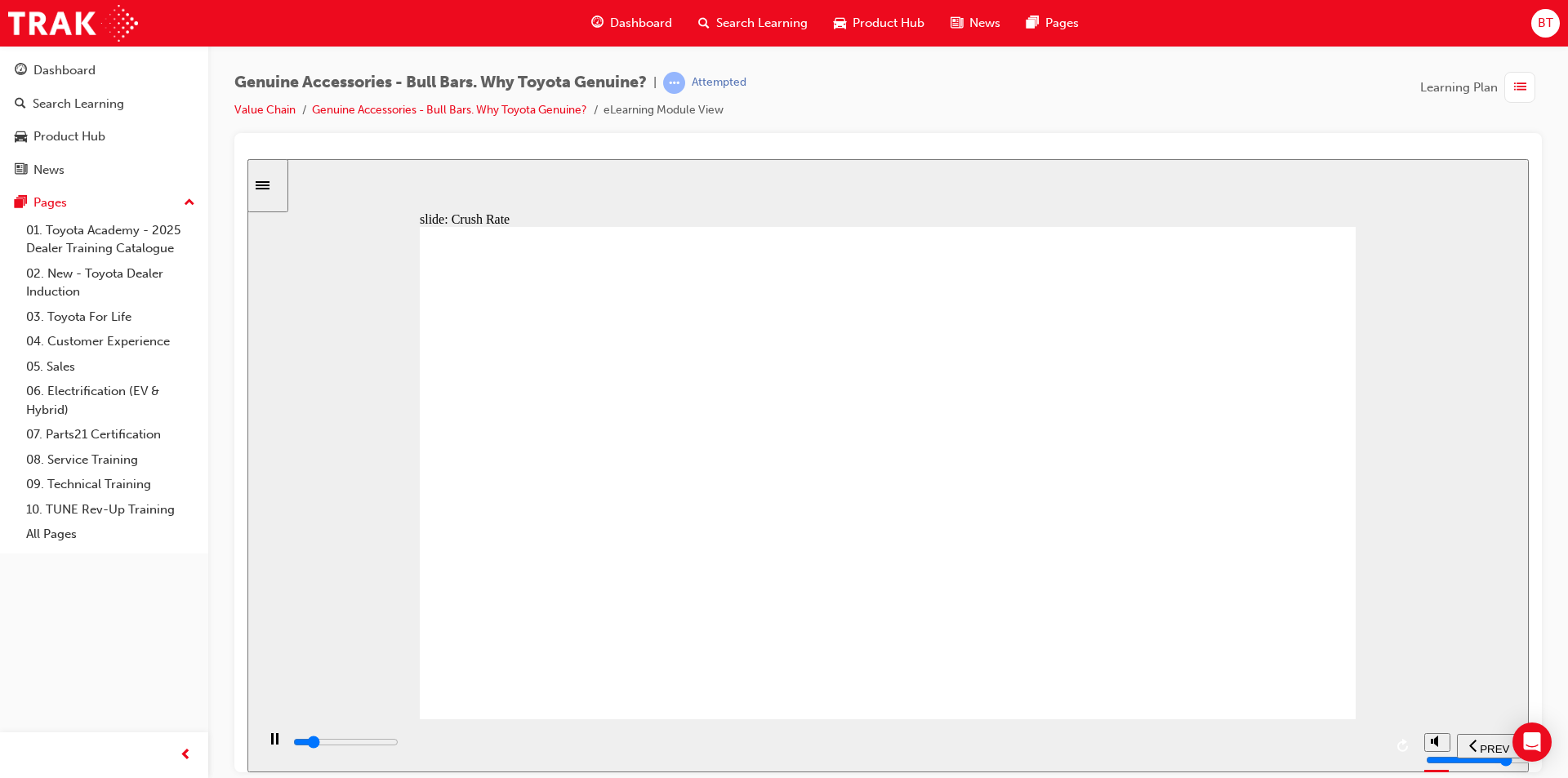
click at [271, 735] on icon "play/pause" at bounding box center [274, 737] width 7 height 11
click at [271, 735] on icon "play/pause" at bounding box center [275, 737] width 9 height 10
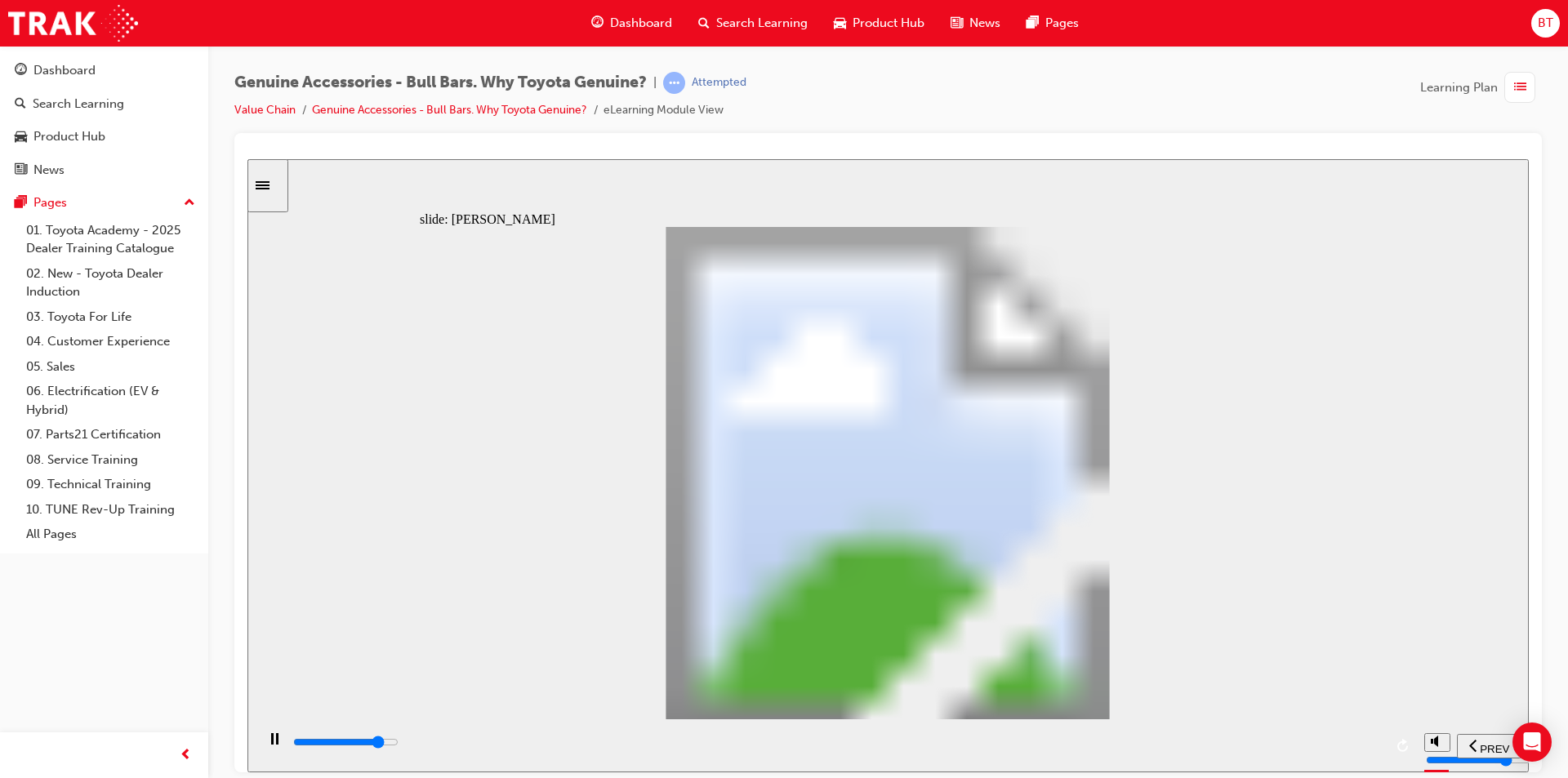
drag, startPoint x: 1482, startPoint y: 443, endPoint x: 1446, endPoint y: 484, distance: 54.6
click at [1446, 484] on div "slide: [PERSON_NAME] Continue Oval 2 thumbs up icon 1 Freeform 2 Freeform 1 Saf…" at bounding box center [888, 464] width 1282 height 613
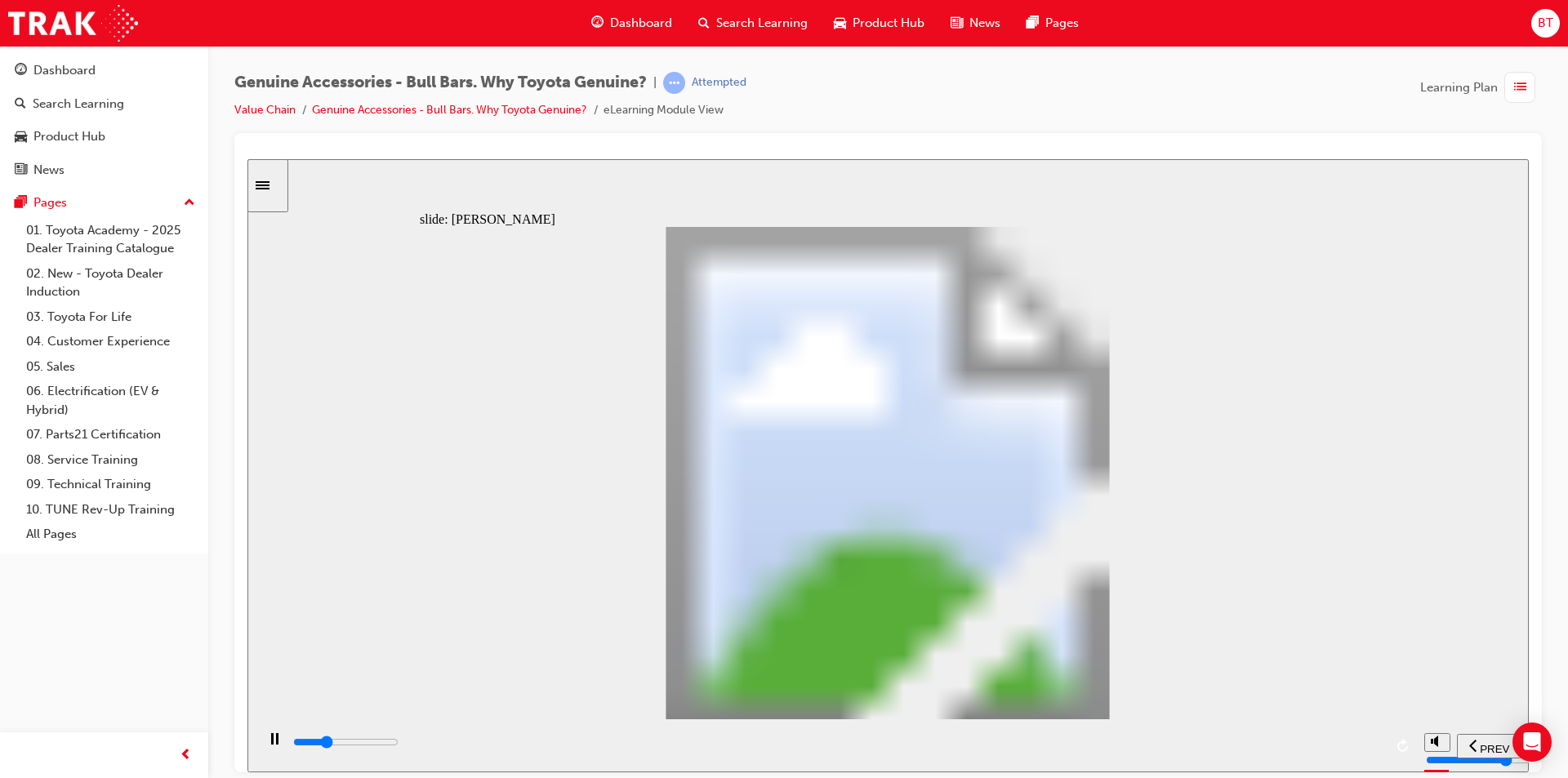
click at [1450, 510] on div "slide: [PERSON_NAME] Continue Oval 2 thumbs up icon 1 Freeform 2 Freeform 1 Saf…" at bounding box center [888, 464] width 1282 height 613
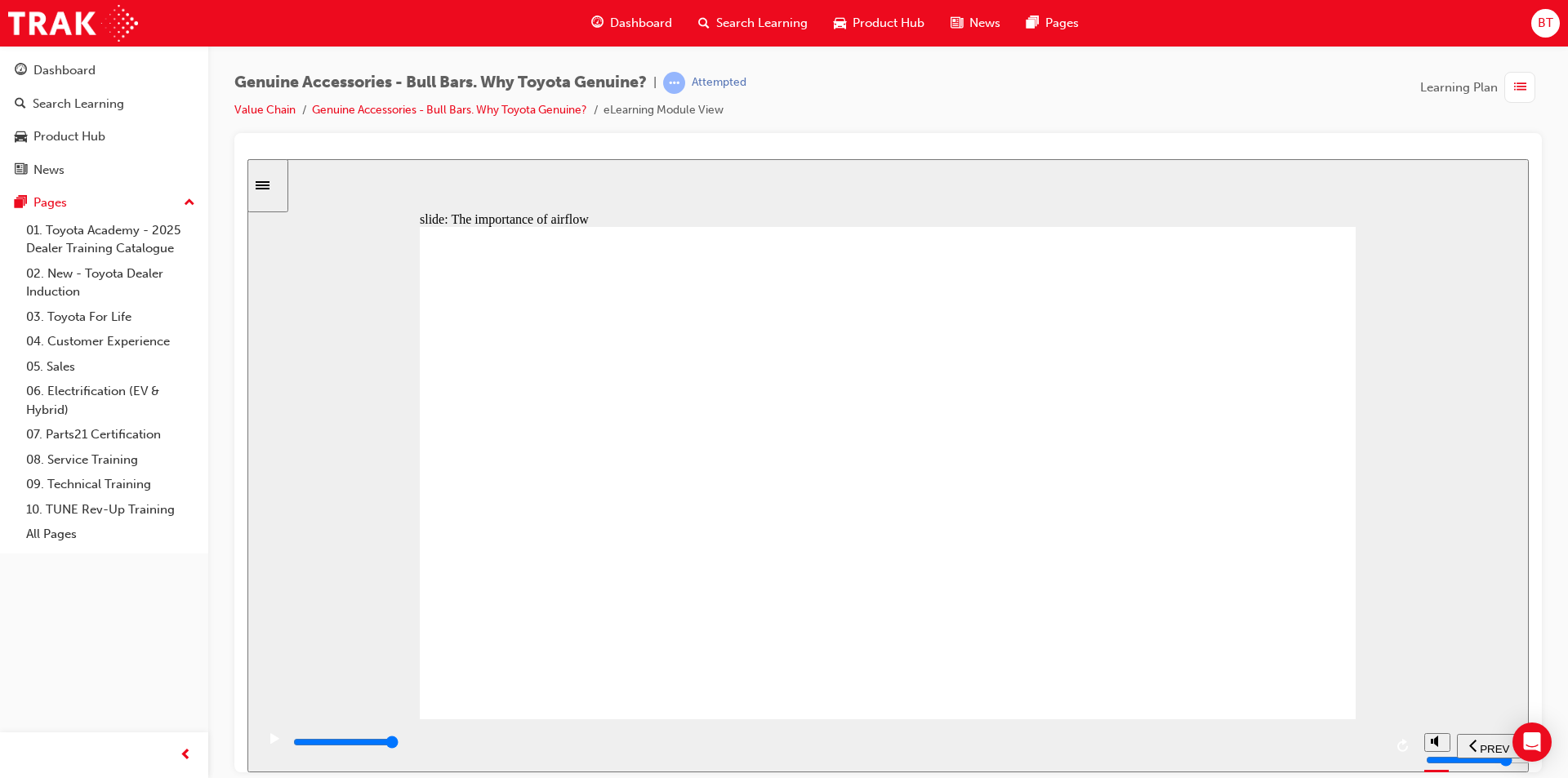
type input "15500"
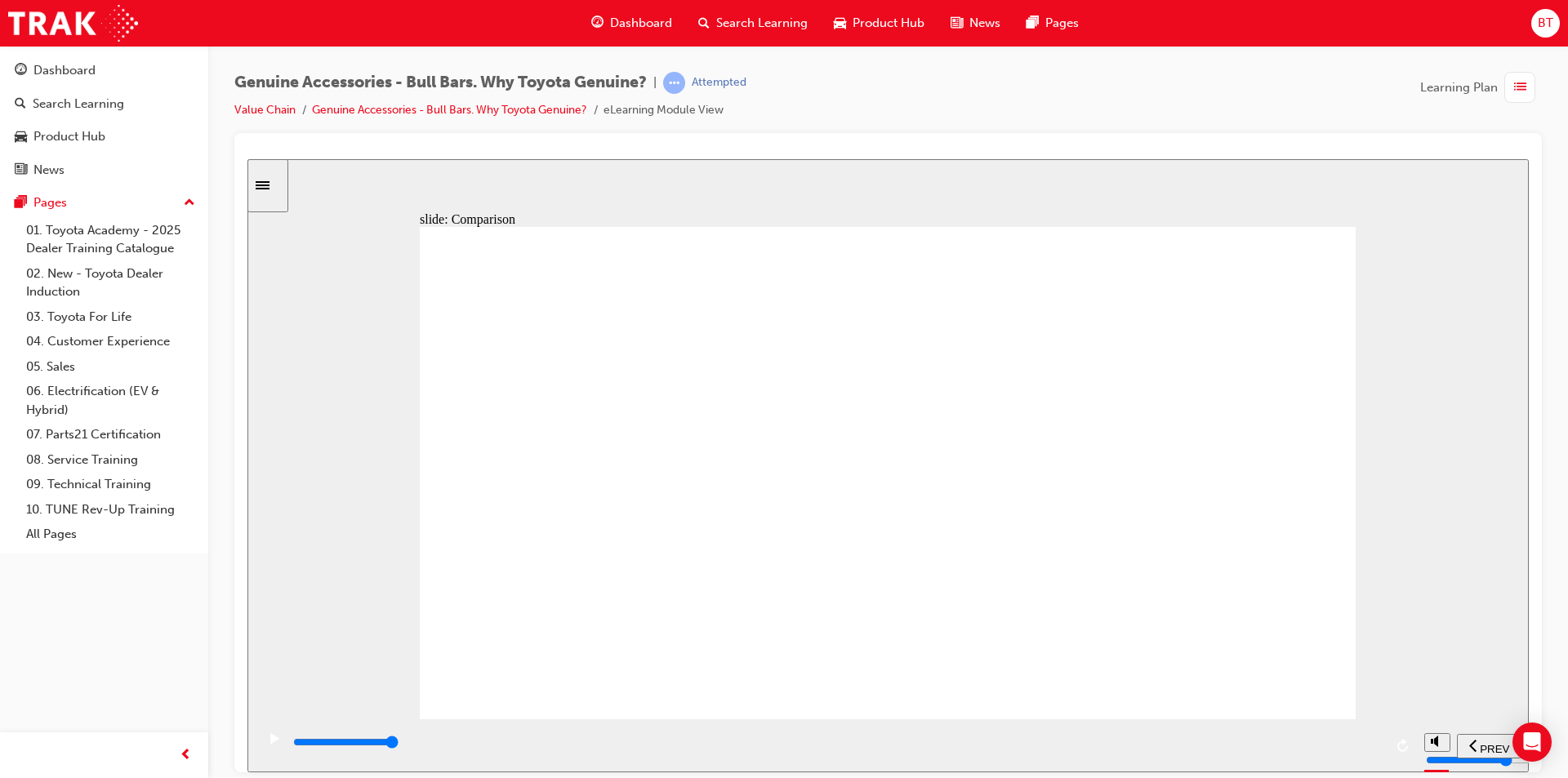
click at [1474, 749] on icon "previous" at bounding box center [1473, 744] width 8 height 15
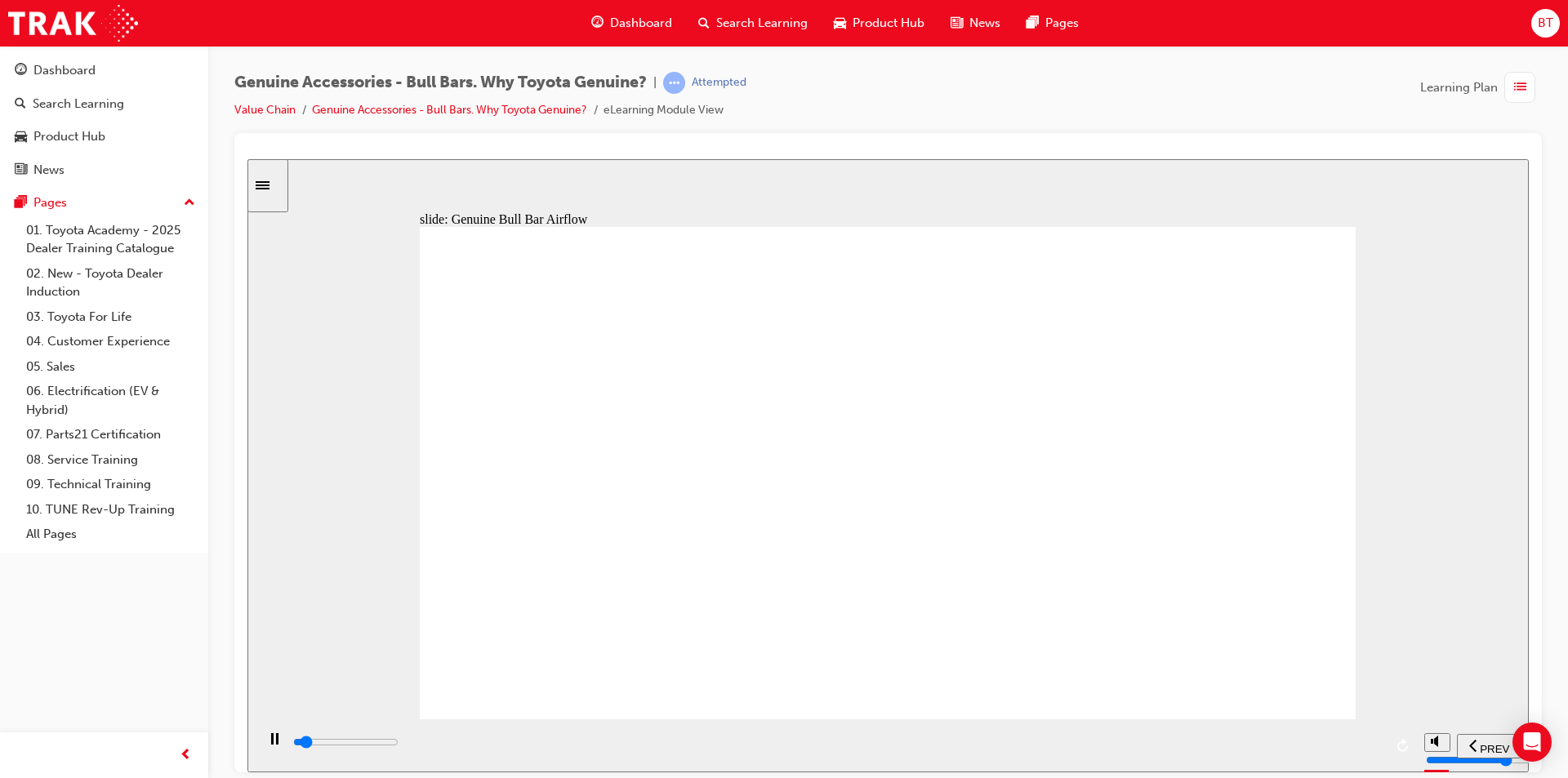
drag, startPoint x: 1361, startPoint y: 252, endPoint x: 1039, endPoint y: 178, distance: 330.4
click at [1039, 178] on div "slide: Genuine Bull Bar Airflow Group 1 thumbs up icon 1 Tested to meet Toyota’…" at bounding box center [888, 464] width 1282 height 613
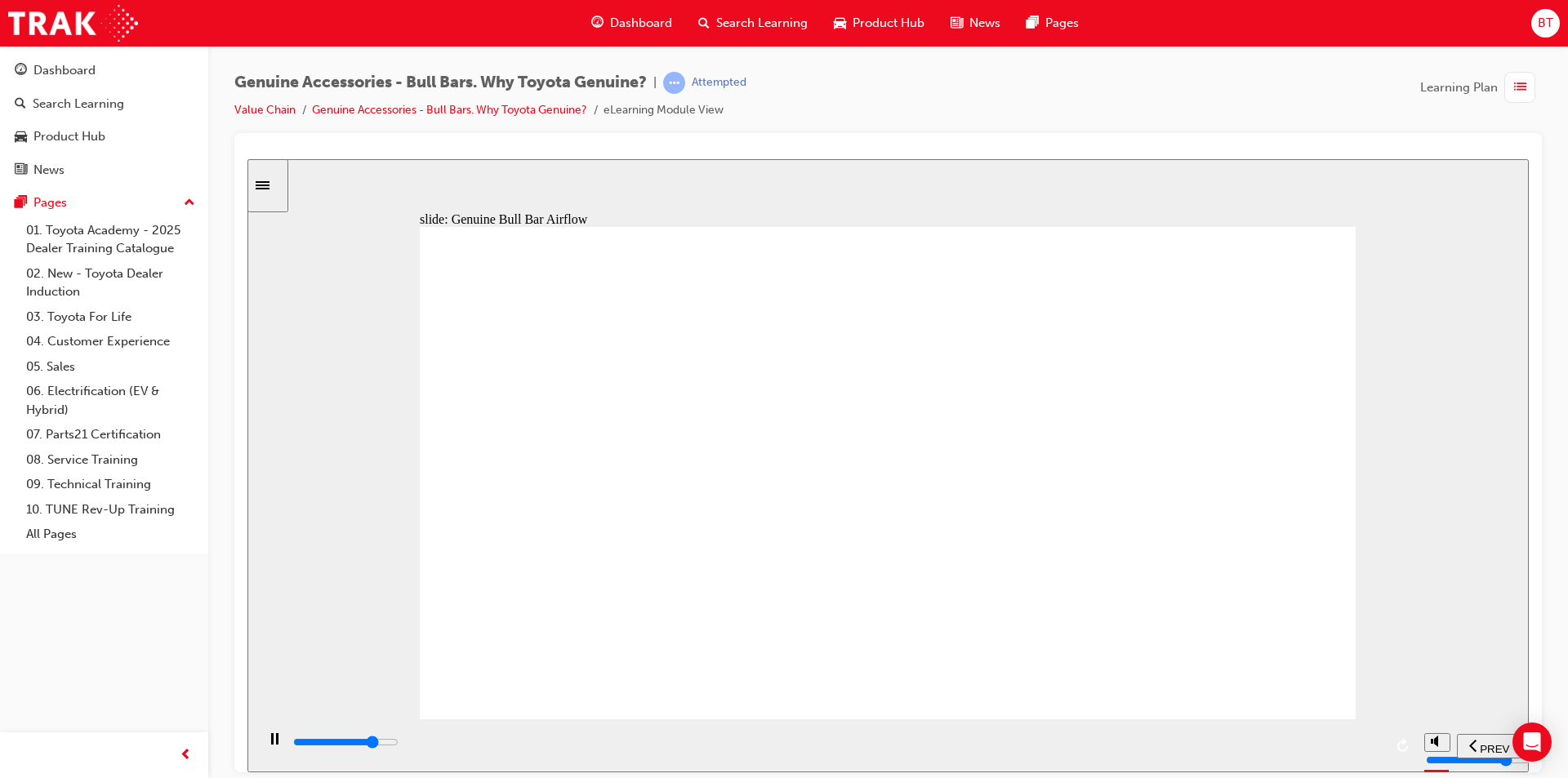
click at [1038, 179] on div "slide: Genuine Bull Bar Airflow Group 1 thumbs up icon 1 Tested to meet Toyota’…" at bounding box center [888, 464] width 1282 height 613
drag, startPoint x: 958, startPoint y: 54, endPoint x: 906, endPoint y: 78, distance: 57.3
click at [906, 78] on div "Genuine Accessories - Bull Bars. Why Toyota Genuine? | Attempted Value Chain Ge…" at bounding box center [888, 102] width 1308 height 61
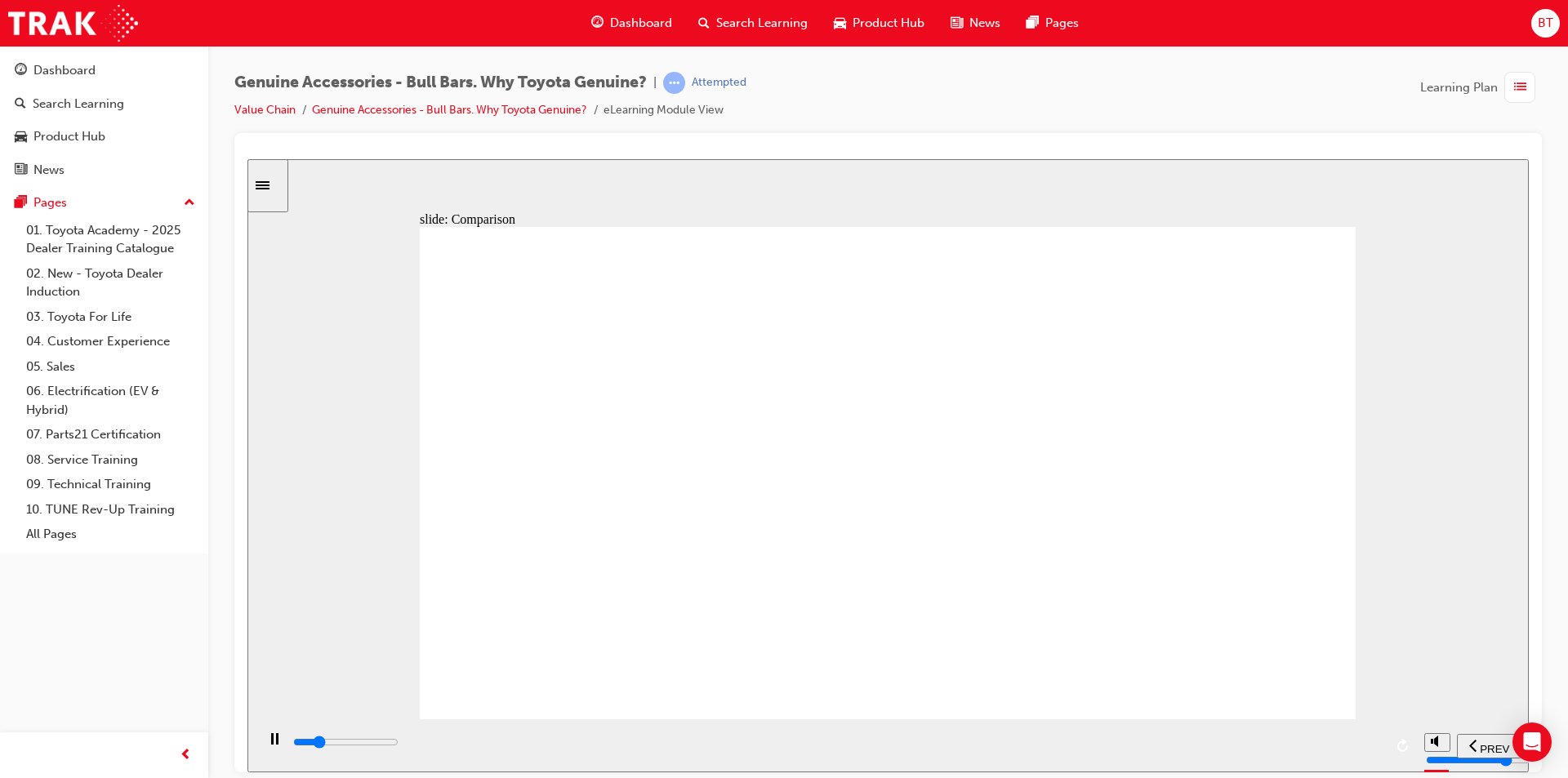
click at [901, 84] on div "Genuine Accessories - Bull Bars. Why Toyota Genuine? | Attempted Value Chain Ge…" at bounding box center [888, 102] width 1308 height 61
drag, startPoint x: 1133, startPoint y: 103, endPoint x: 1058, endPoint y: 85, distance: 77.1
click at [1058, 85] on div "Genuine Accessories - Bull Bars. Why Toyota Genuine? | Attempted Value Chain Ge…" at bounding box center [888, 102] width 1308 height 61
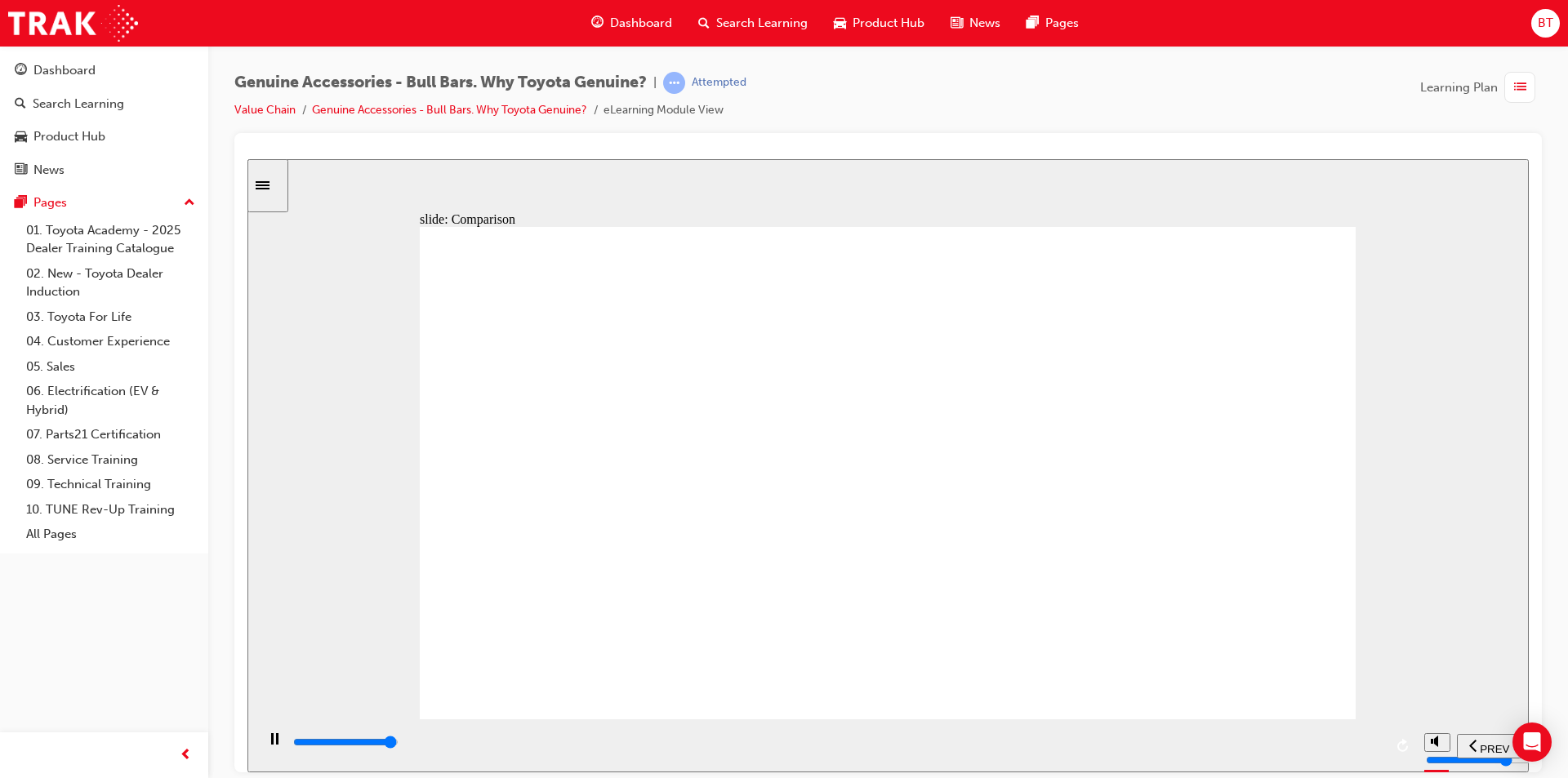
type input "5000"
